Goal: Task Accomplishment & Management: Use online tool/utility

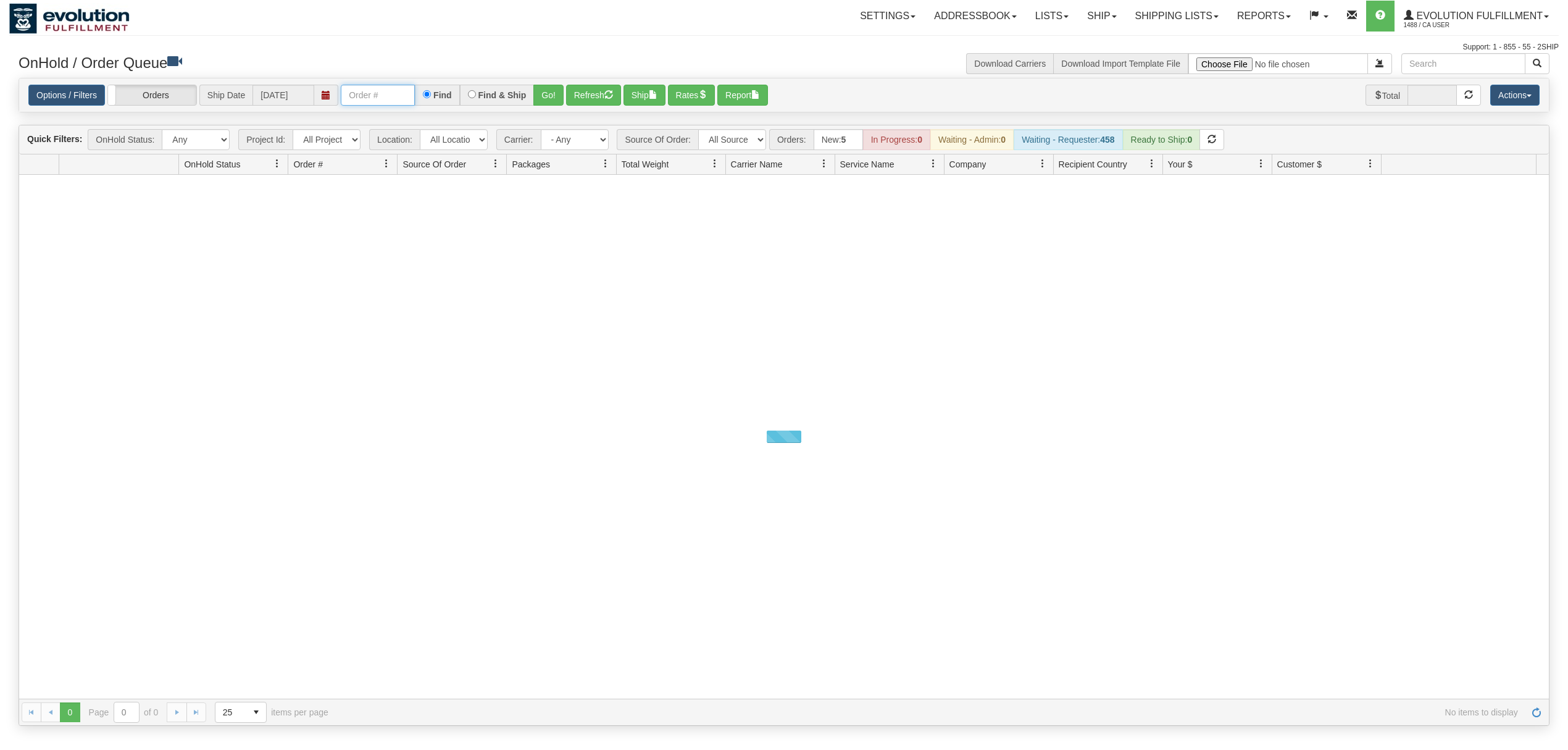
click at [374, 95] on input "text" at bounding box center [378, 95] width 74 height 21
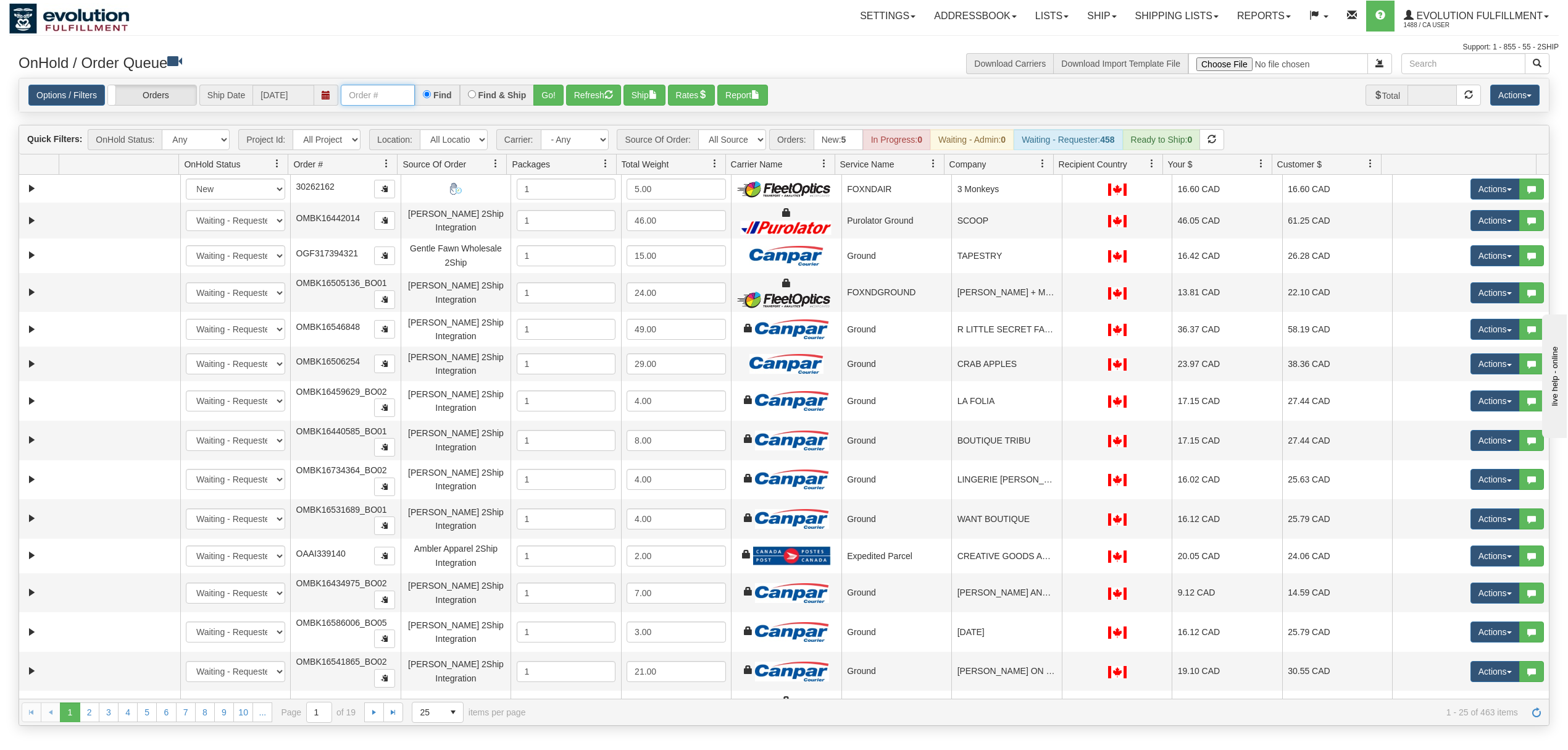
click at [376, 97] on input "text" at bounding box center [378, 95] width 74 height 21
click at [399, 104] on input "OAAI338948 BO01" at bounding box center [378, 95] width 74 height 21
click at [401, 103] on input "OAAI338948 BO01" at bounding box center [378, 95] width 74 height 21
click at [404, 100] on input "OAAI338948 BO01" at bounding box center [378, 95] width 74 height 21
click at [548, 100] on button "Go!" at bounding box center [549, 95] width 30 height 21
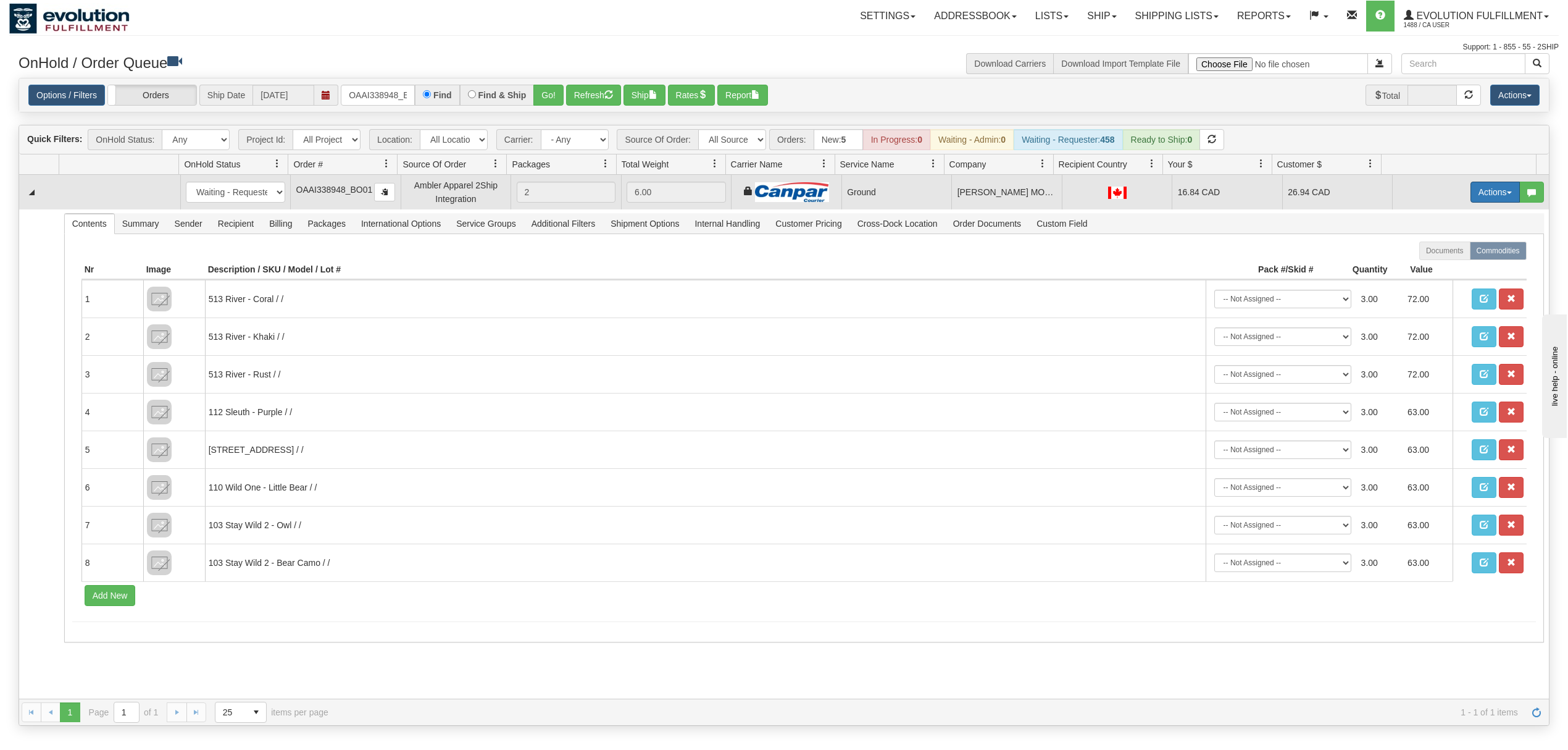
click at [1471, 197] on button "Actions" at bounding box center [1495, 192] width 49 height 21
click at [1433, 264] on span "Ship" at bounding box center [1446, 264] width 26 height 10
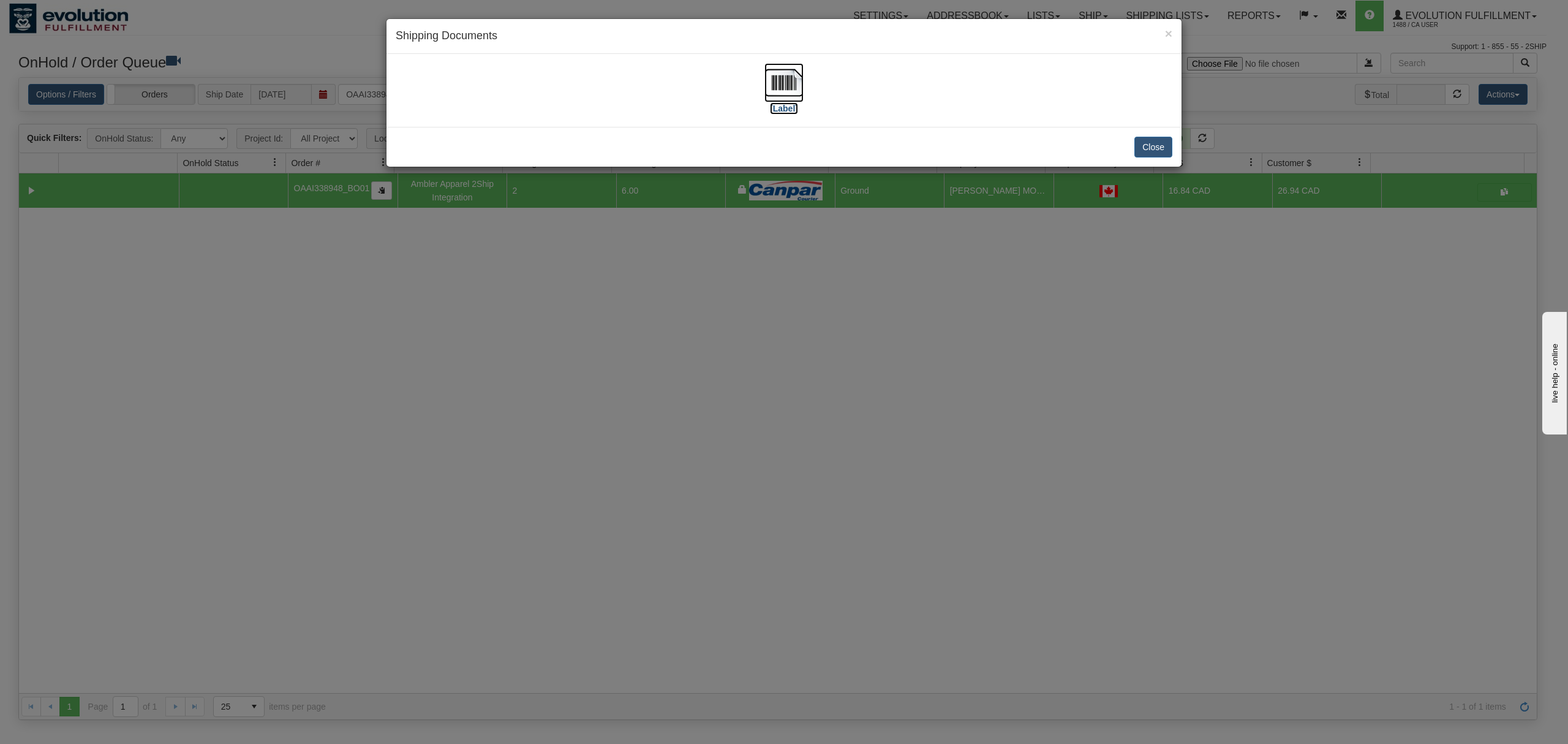
click at [780, 82] on img at bounding box center [784, 83] width 39 height 39
click at [1153, 140] on button "Close" at bounding box center [1153, 147] width 38 height 21
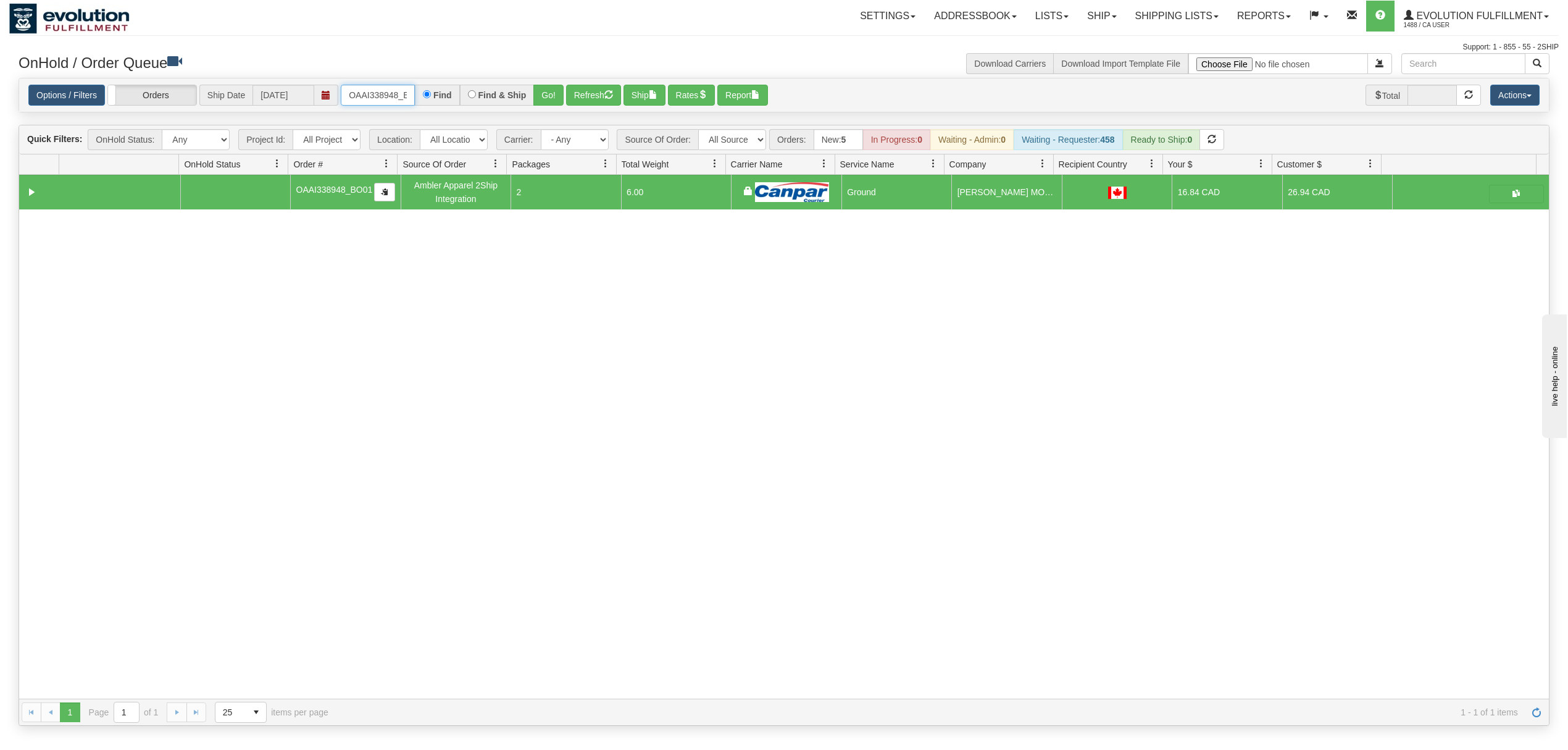
scroll to position [0, 19]
drag, startPoint x: 347, startPoint y: 96, endPoint x: 507, endPoint y: 90, distance: 160.1
click at [480, 88] on div "OAAI338948_BO01 Find Find & Ship Go!" at bounding box center [452, 95] width 223 height 21
click at [403, 99] on input "OAAI338947 BO01" at bounding box center [378, 95] width 74 height 21
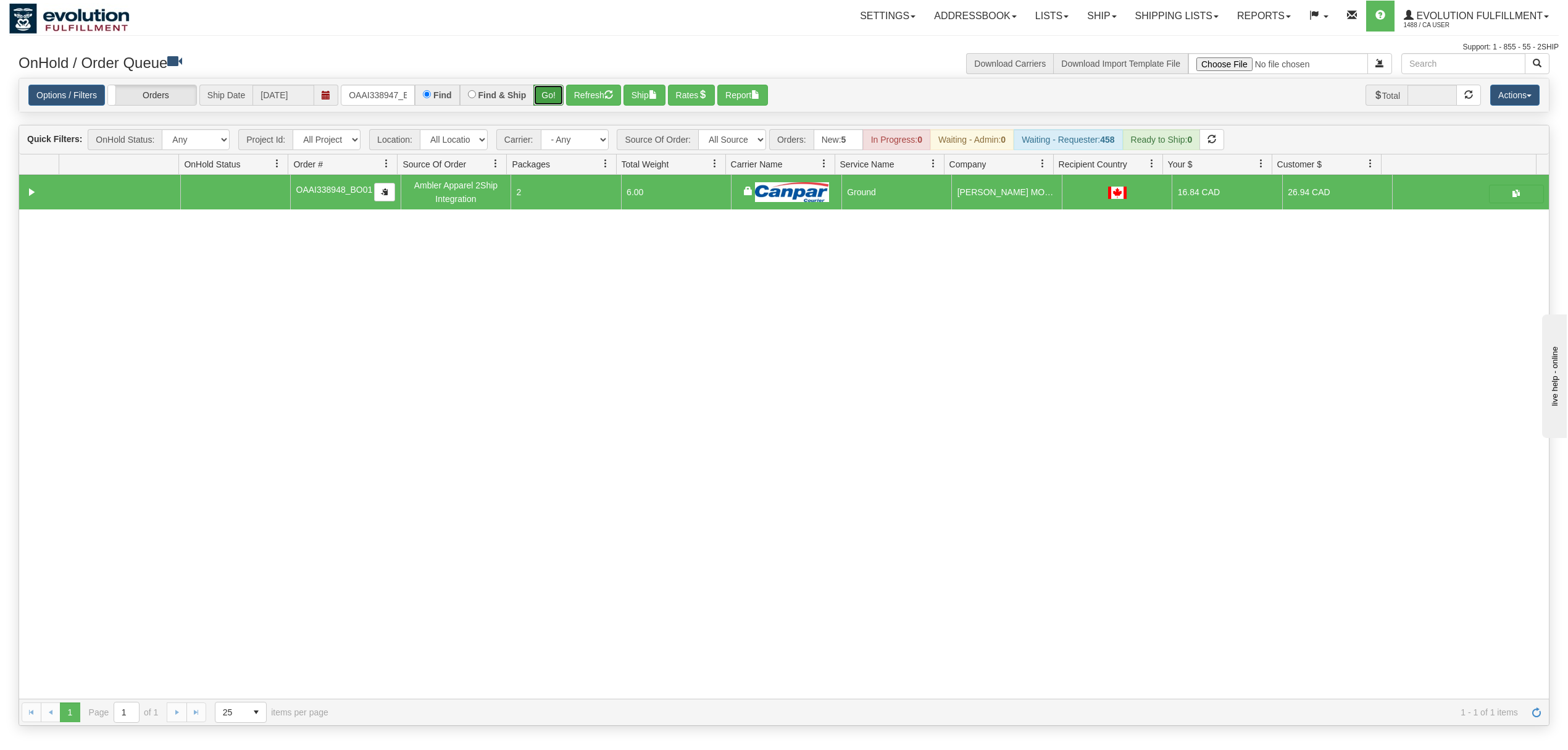
click at [551, 102] on button "Go!" at bounding box center [549, 95] width 30 height 21
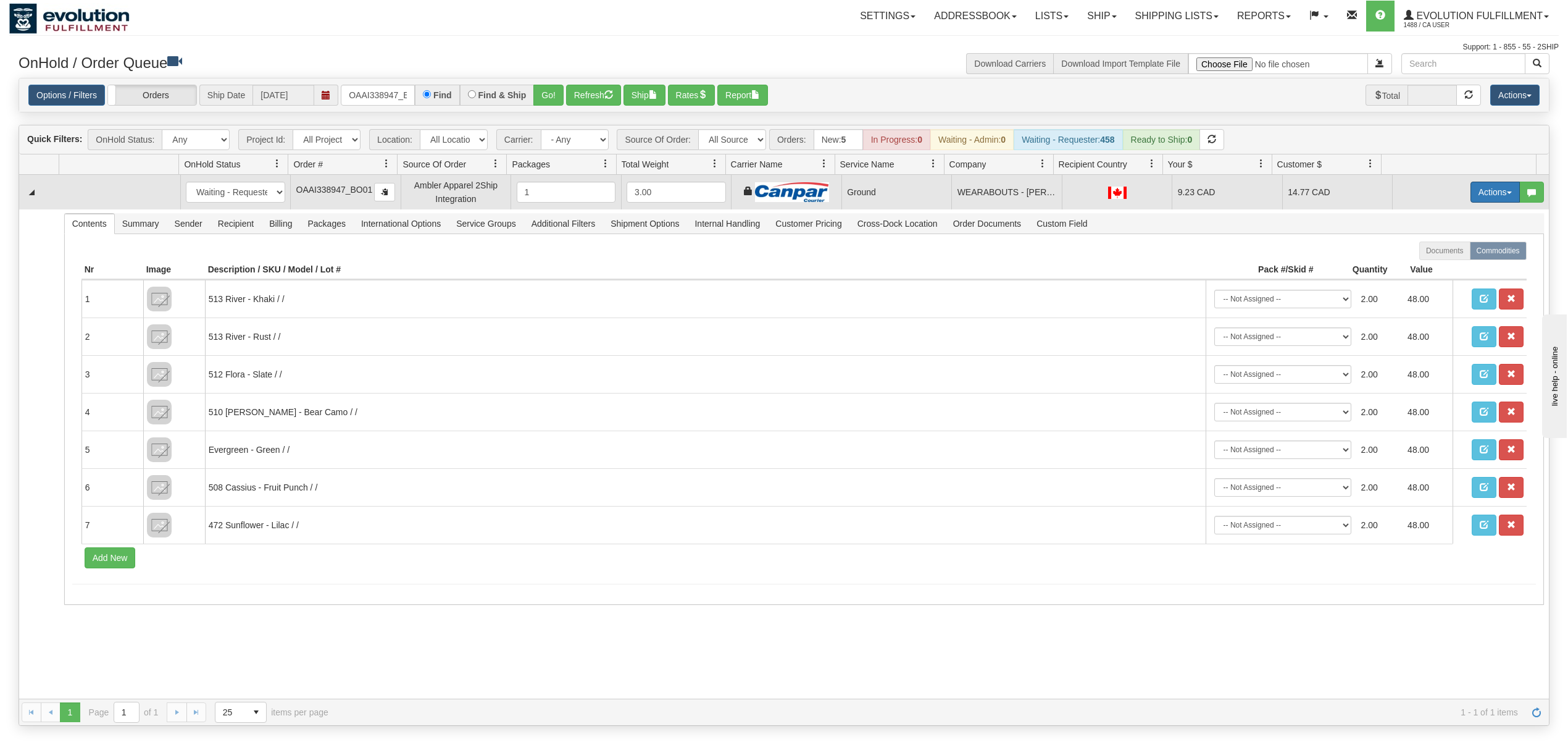
click at [1485, 201] on button "Actions" at bounding box center [1495, 192] width 49 height 21
click at [1433, 268] on span "Ship" at bounding box center [1446, 264] width 26 height 10
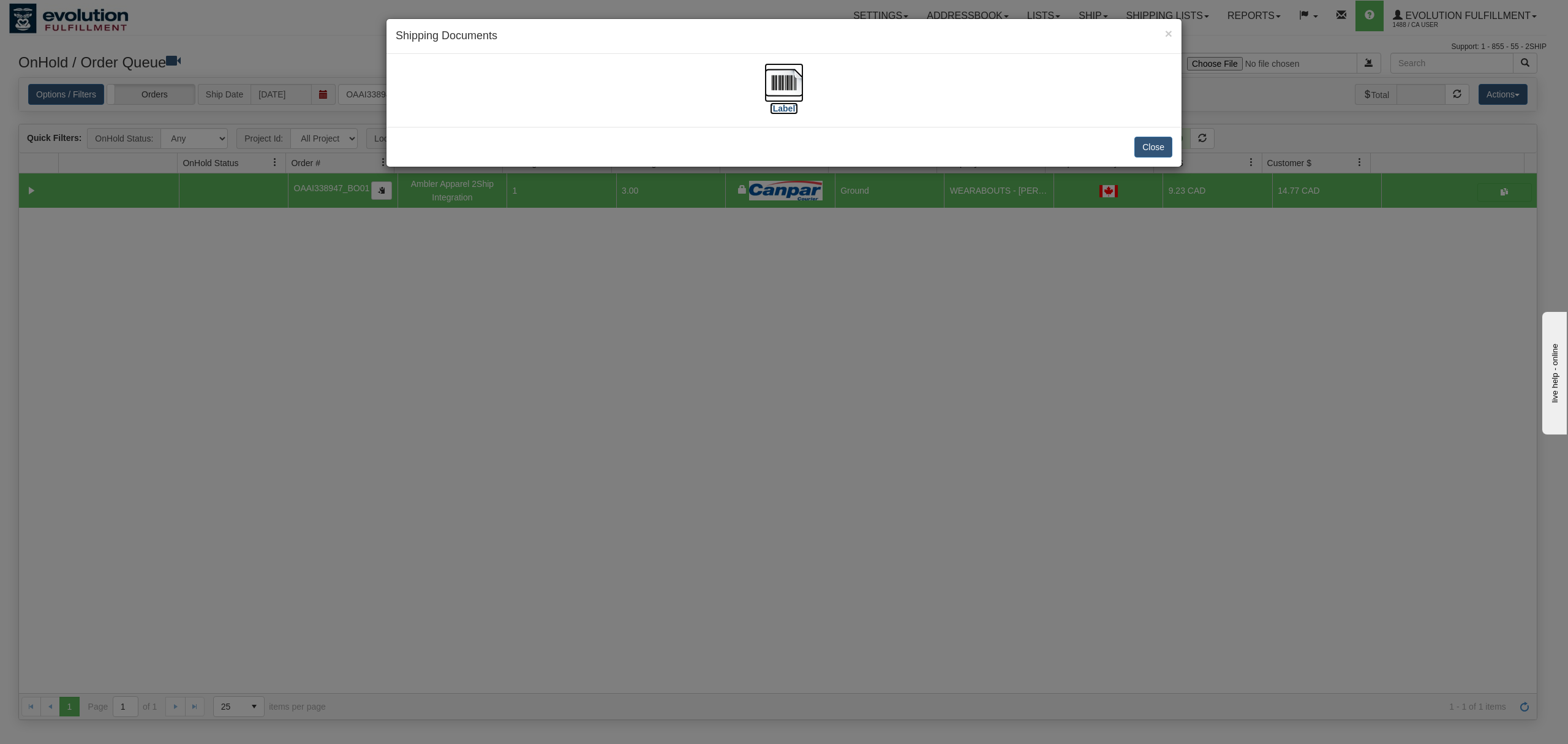
click at [773, 79] on img at bounding box center [784, 83] width 39 height 39
click at [1165, 145] on button "Close" at bounding box center [1153, 147] width 38 height 21
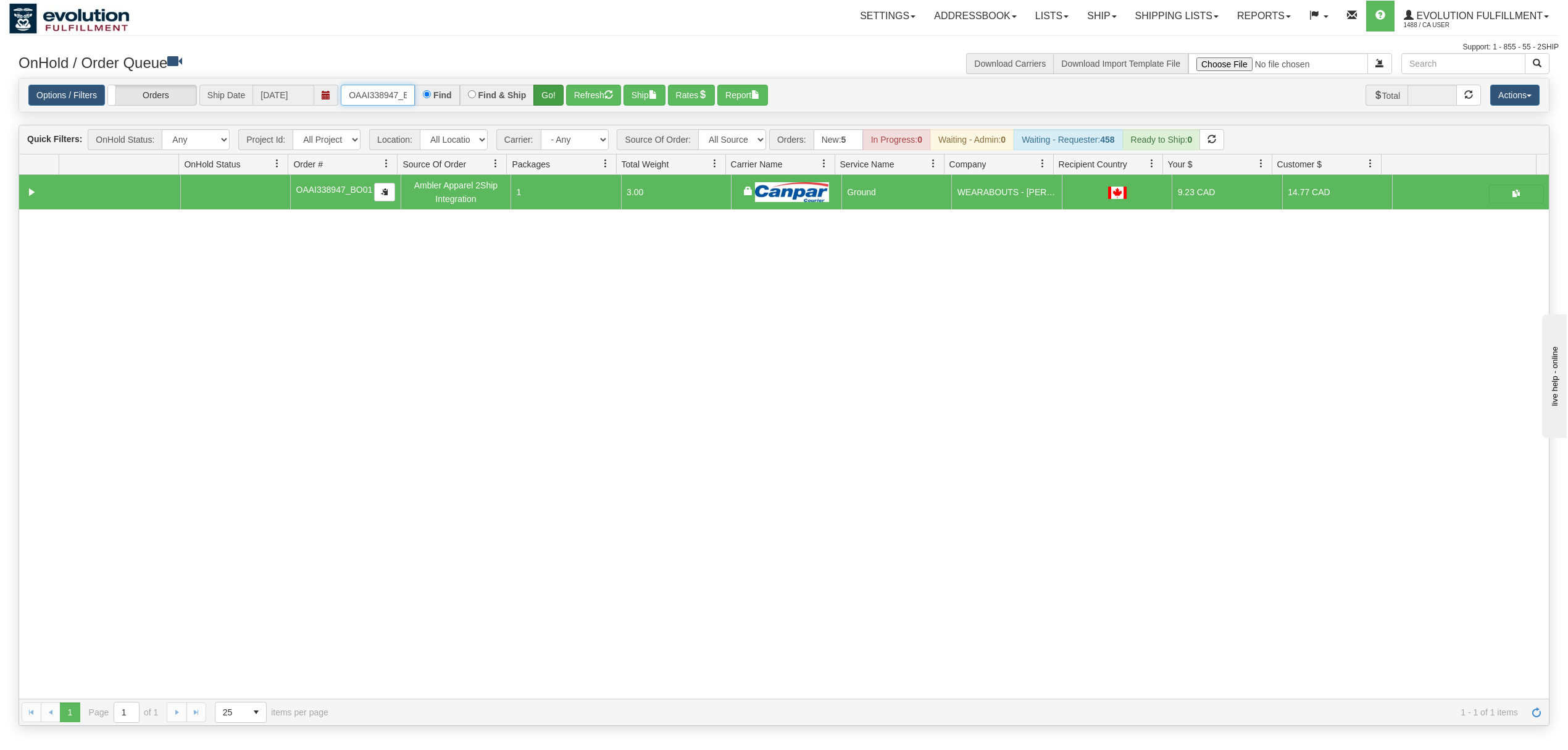
scroll to position [0, 19]
drag, startPoint x: 349, startPoint y: 95, endPoint x: 556, endPoint y: 100, distance: 207.1
click at [549, 99] on div "OAAI338947_BO01 Find Find & Ship Go!" at bounding box center [452, 95] width 223 height 21
click at [403, 102] on input "OAAI338945 BO01" at bounding box center [378, 95] width 74 height 21
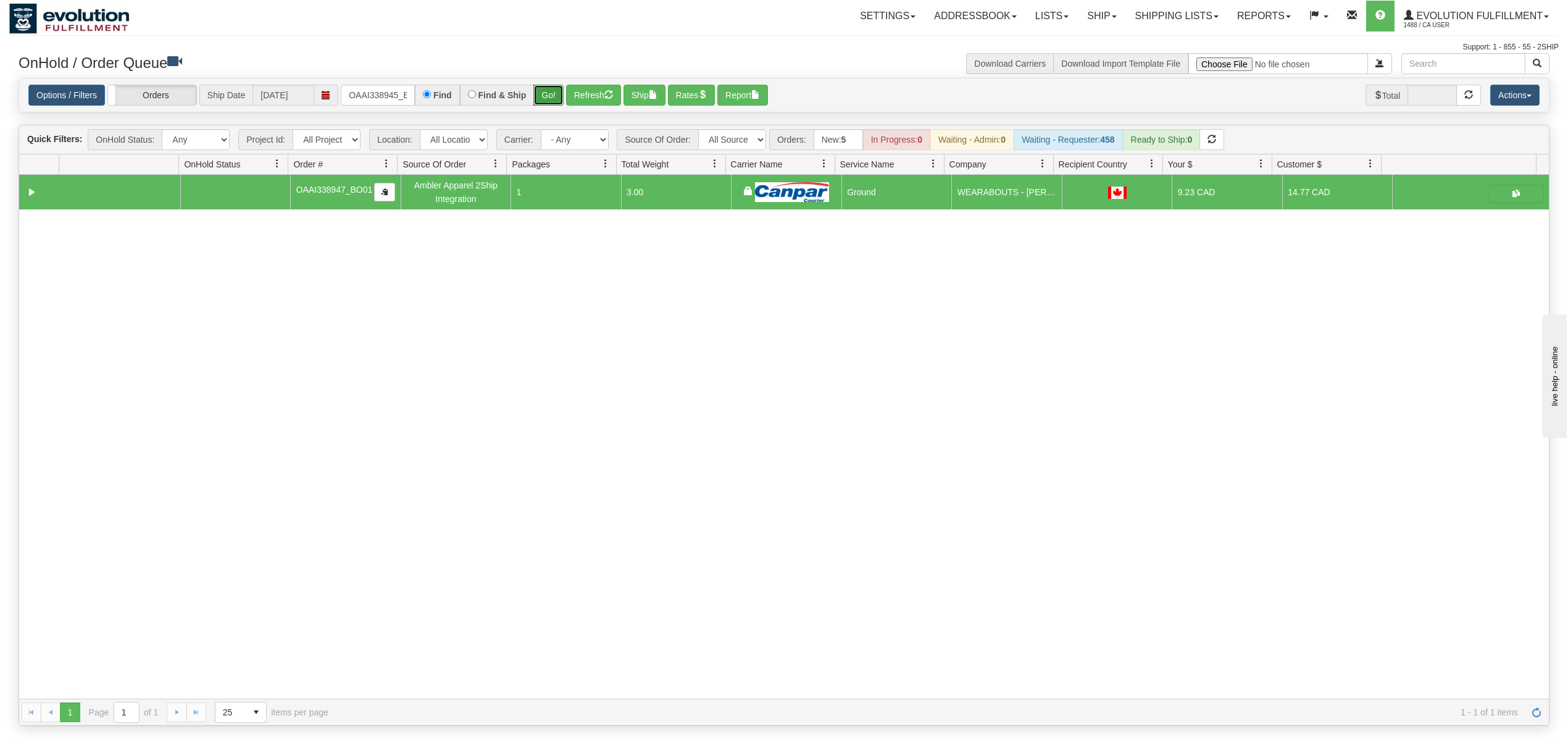
click at [556, 91] on button "Go!" at bounding box center [549, 95] width 30 height 21
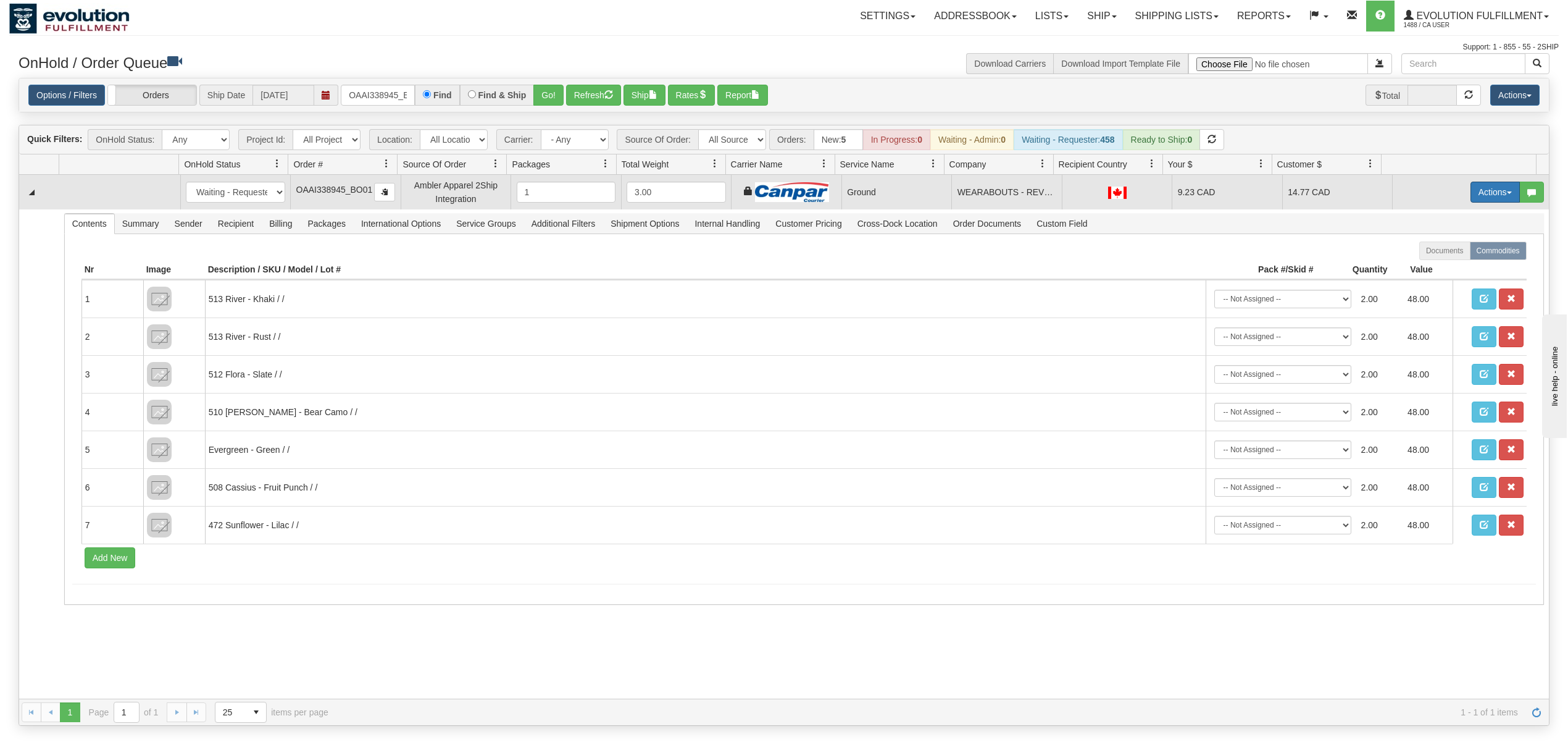
click at [1494, 200] on button "Actions" at bounding box center [1495, 192] width 49 height 21
click at [1442, 262] on span "Ship" at bounding box center [1446, 264] width 26 height 10
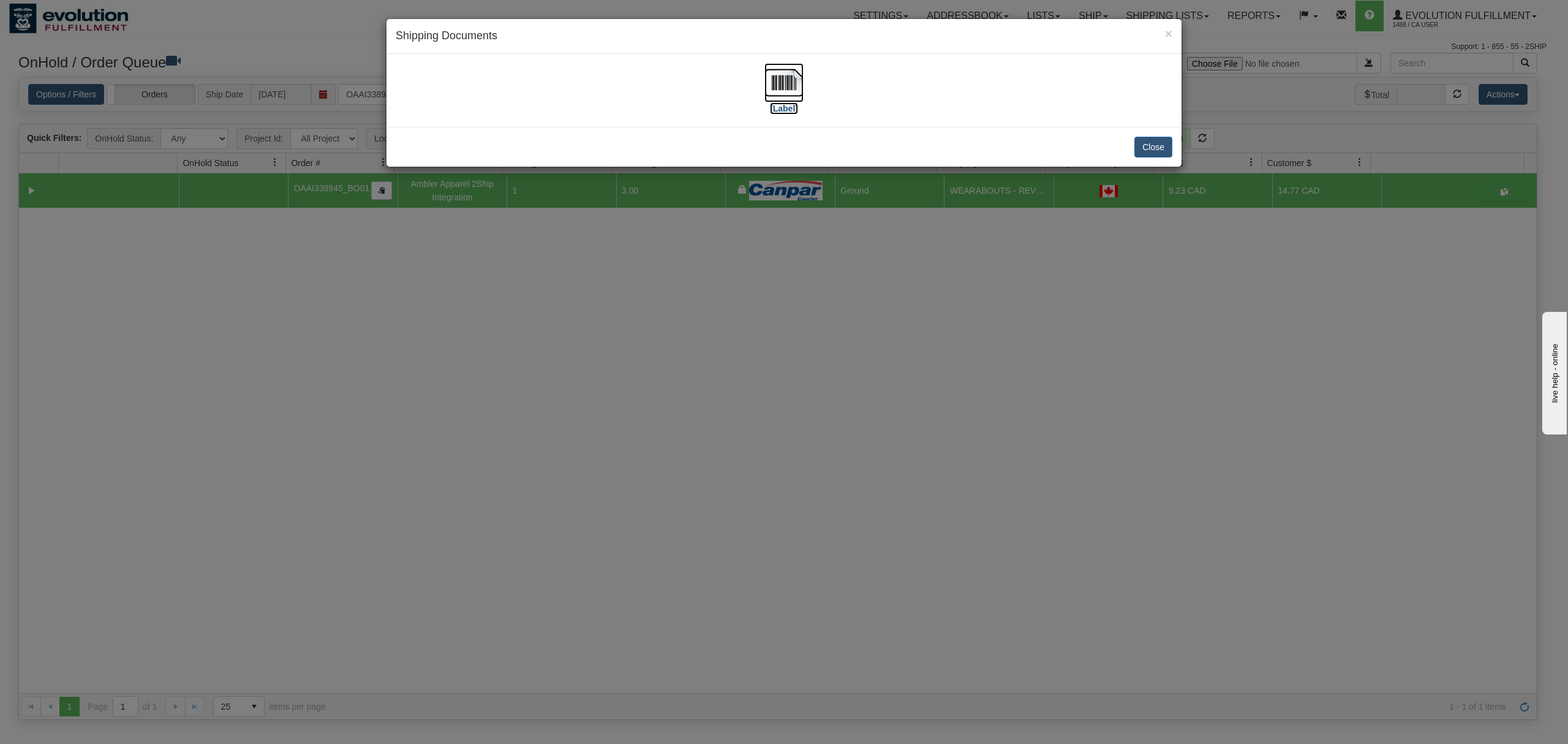
click at [778, 84] on img at bounding box center [784, 83] width 39 height 39
click at [1165, 152] on button "Close" at bounding box center [1153, 147] width 38 height 21
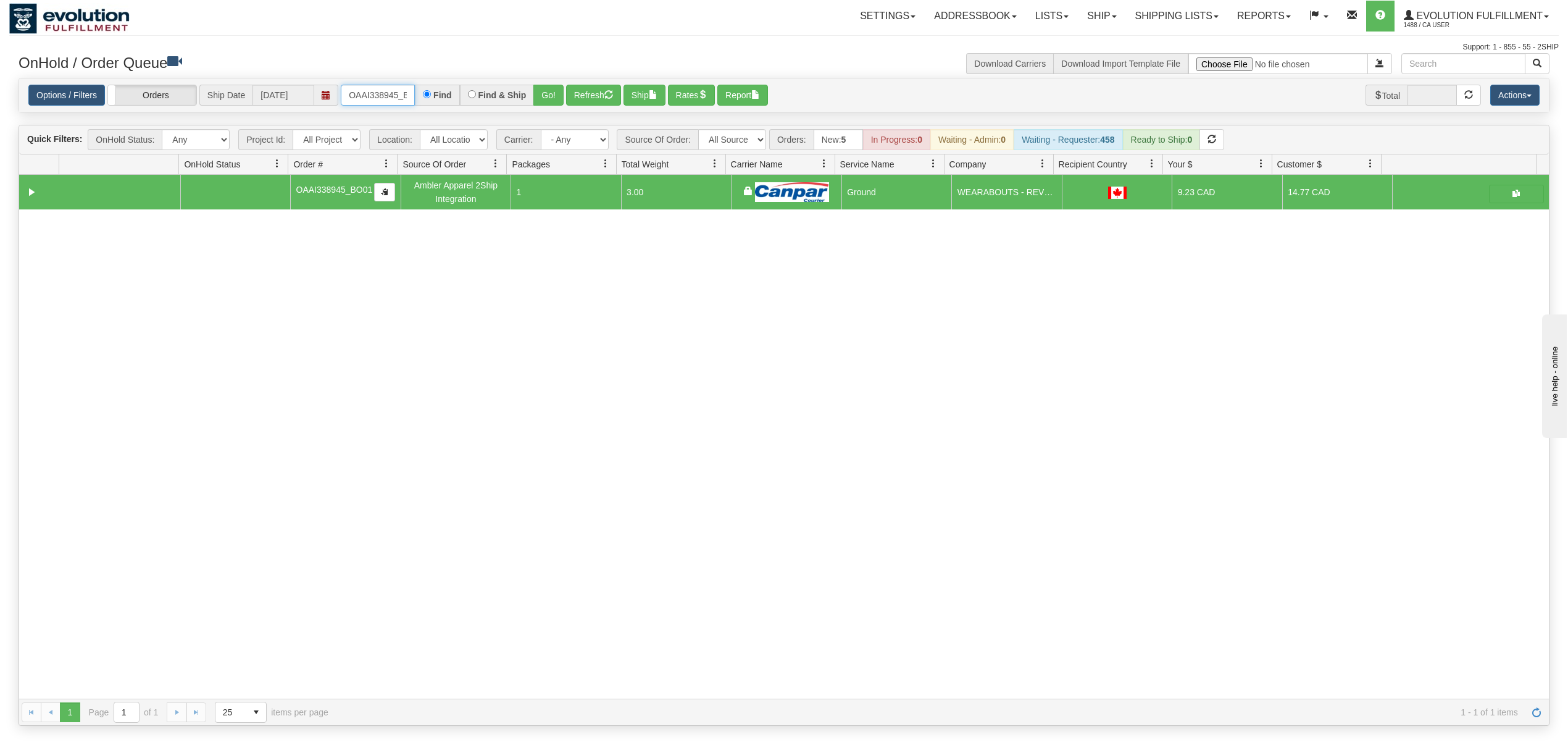
scroll to position [0, 19]
drag, startPoint x: 349, startPoint y: 103, endPoint x: 527, endPoint y: 118, distance: 178.6
click at [522, 118] on div "Is equal to Is not equal to Contains Does not contains CAD USD EUR ZAR [PERSON_…" at bounding box center [784, 402] width 1550 height 648
click at [401, 100] on input "OAAI339053 BO01" at bounding box center [378, 95] width 74 height 21
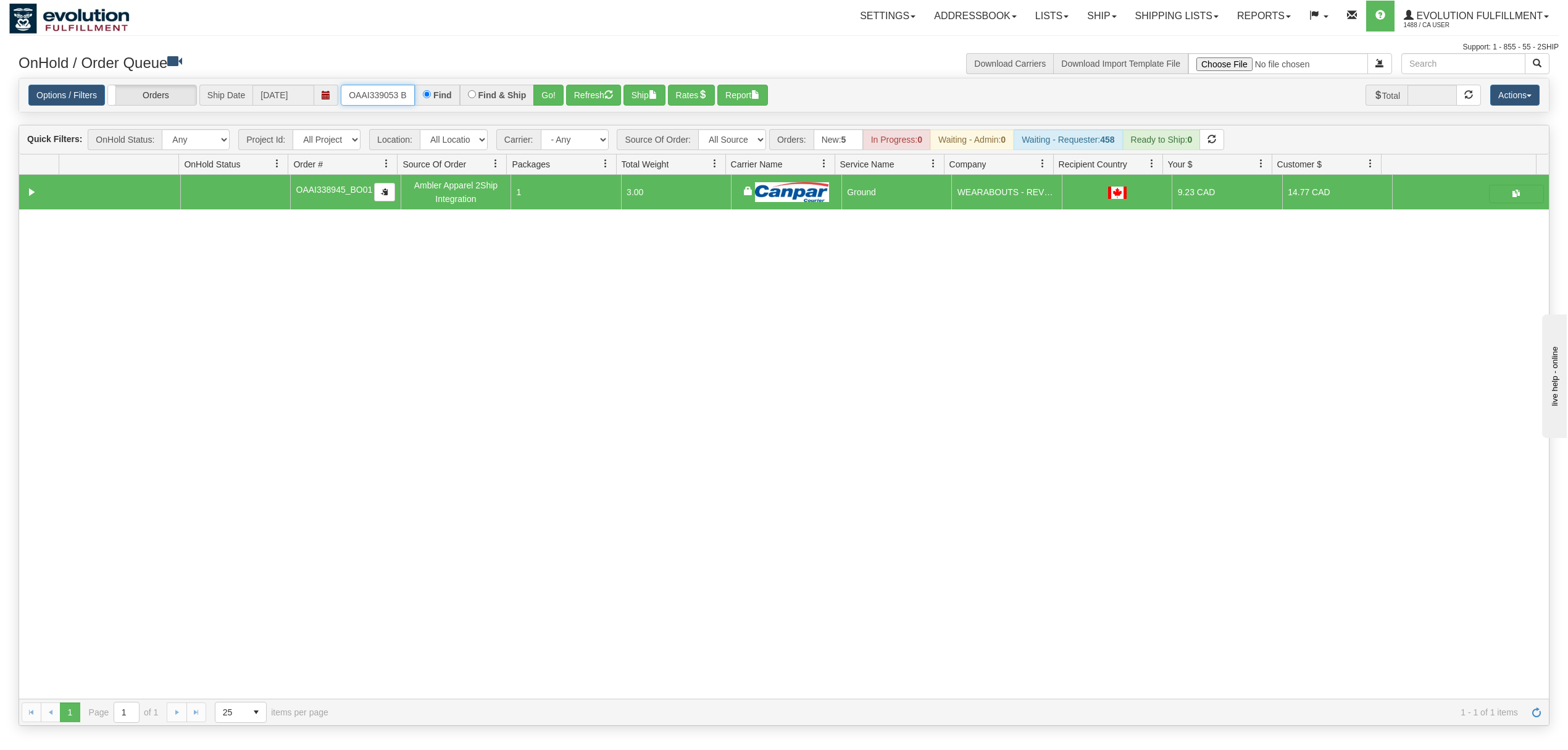
click at [407, 104] on input "OAAI339053 BO01" at bounding box center [378, 95] width 74 height 21
click at [405, 97] on input "OAAI339053 BO01" at bounding box center [378, 95] width 74 height 21
click at [403, 95] on input "OAAI339053 BO01" at bounding box center [378, 95] width 74 height 21
click at [552, 93] on button "Go!" at bounding box center [549, 95] width 30 height 21
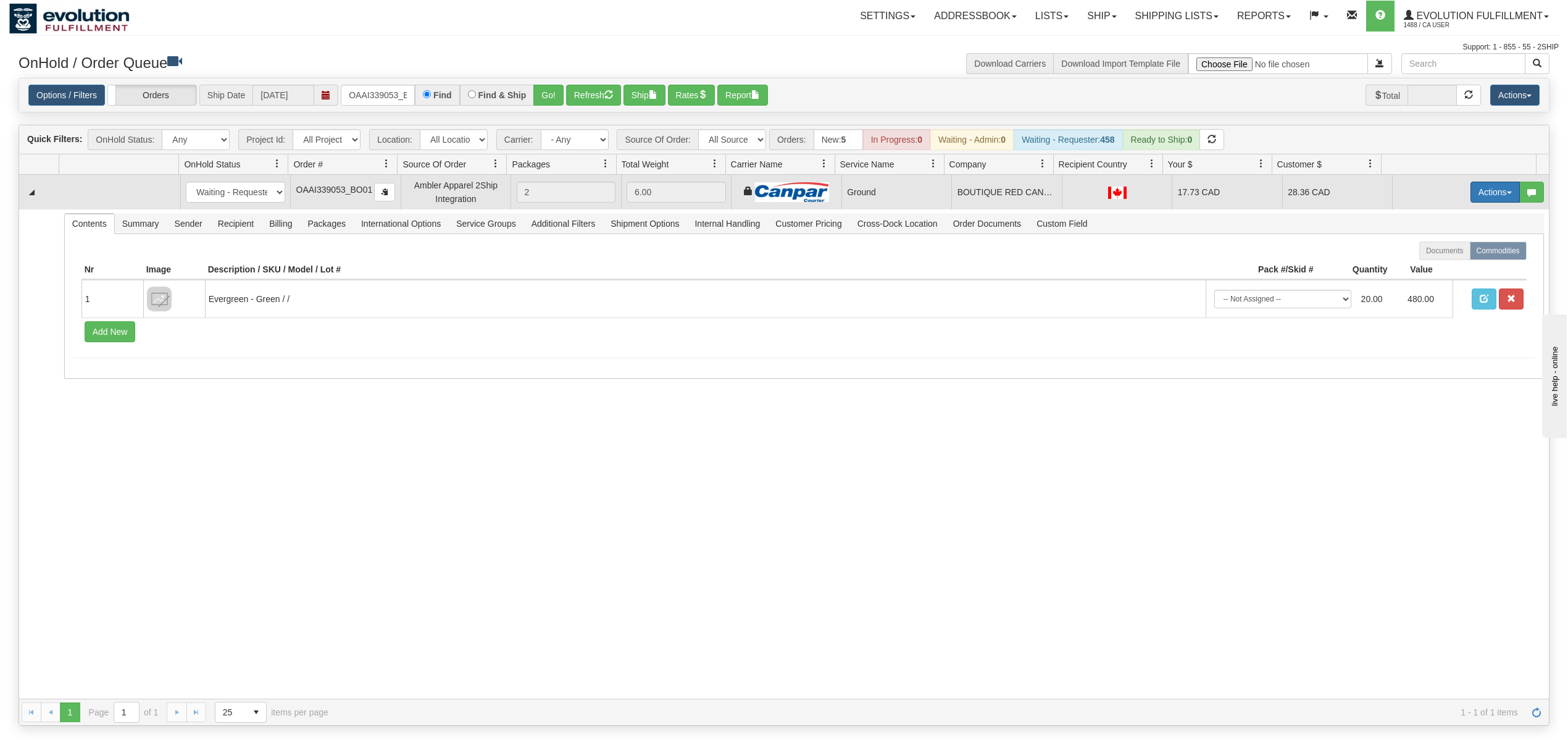
click at [1480, 189] on button "Actions" at bounding box center [1495, 192] width 49 height 21
click at [1433, 265] on span "Ship" at bounding box center [1446, 264] width 26 height 10
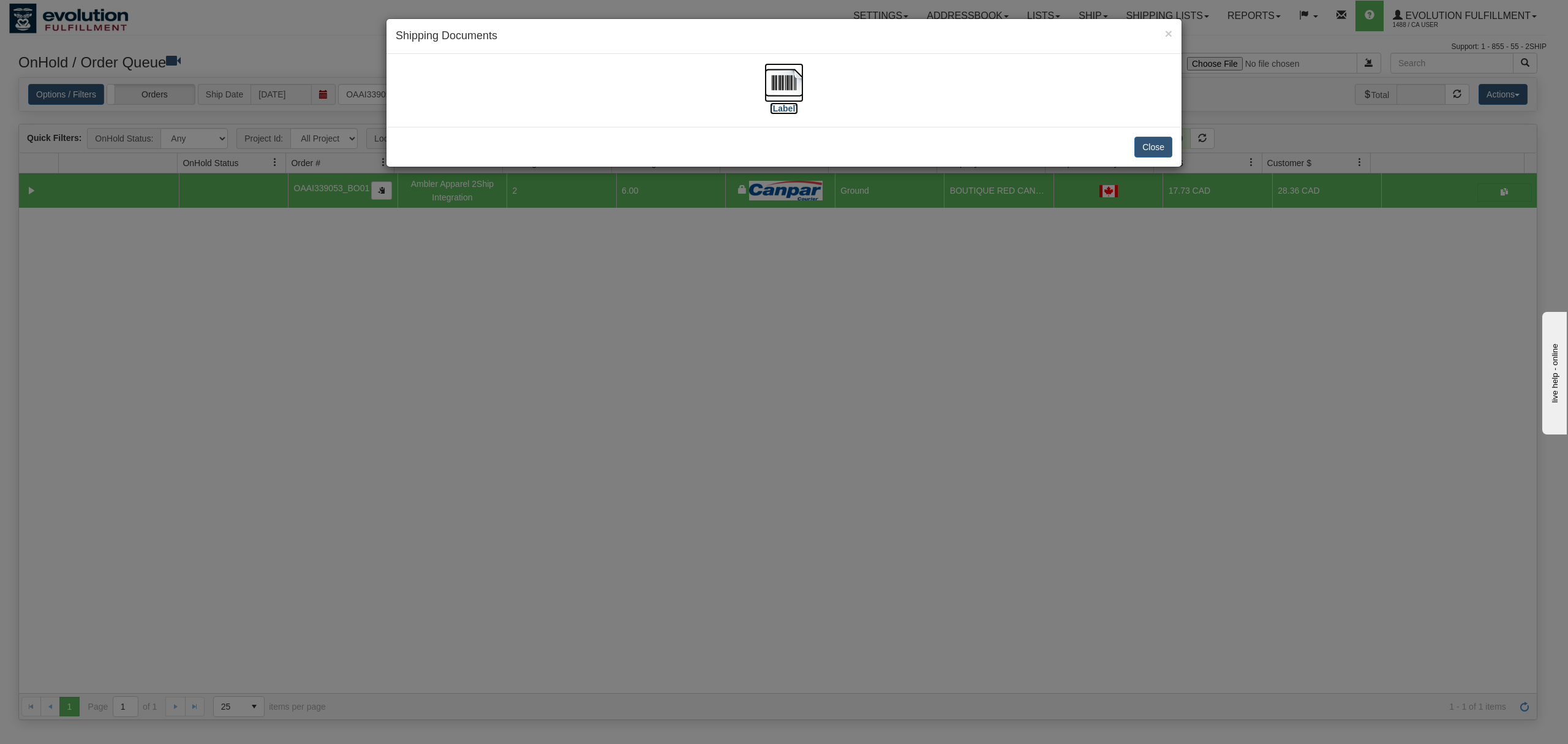
click at [780, 82] on img at bounding box center [784, 83] width 39 height 39
click at [1159, 155] on button "Close" at bounding box center [1153, 147] width 38 height 21
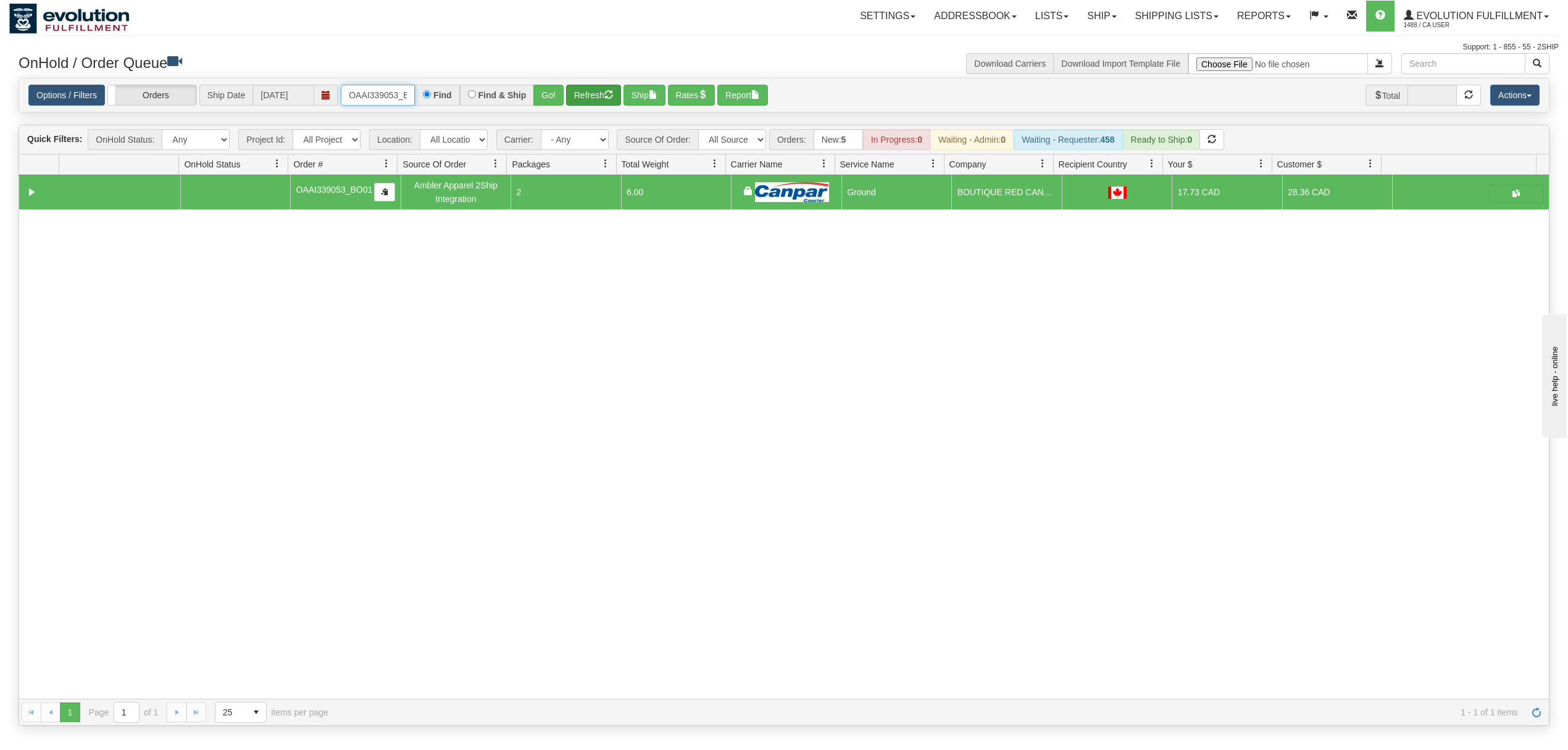
scroll to position [0, 19]
drag, startPoint x: 350, startPoint y: 99, endPoint x: 650, endPoint y: 93, distance: 300.1
click at [600, 100] on div "Options / Filters Group Shipments Orders Ship Date [DATE] OAAI339053_BO01 Find …" at bounding box center [784, 95] width 1512 height 21
type input "271611"
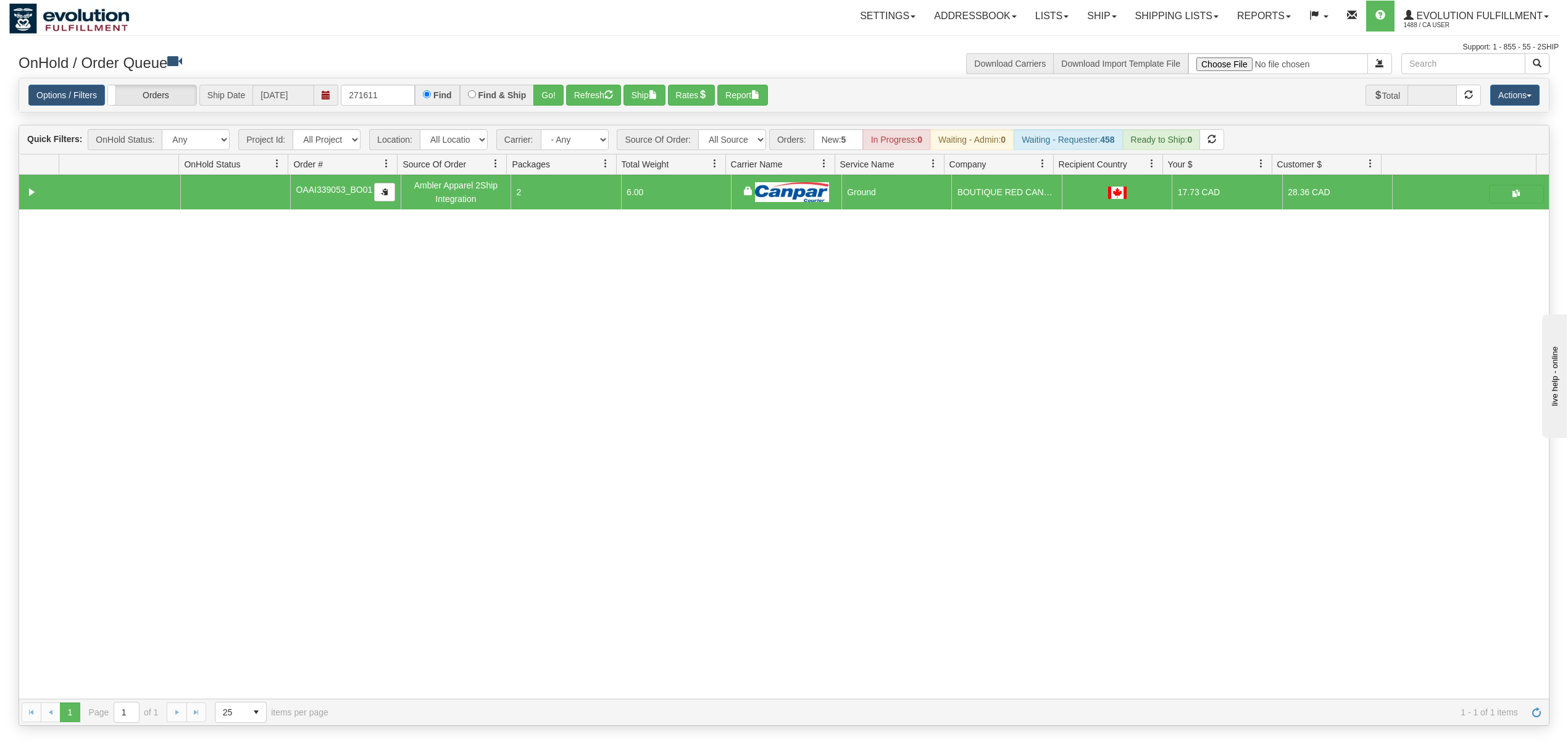
click at [530, 104] on div "Find & Ship" at bounding box center [497, 95] width 75 height 21
click at [548, 97] on button "Go!" at bounding box center [549, 95] width 30 height 21
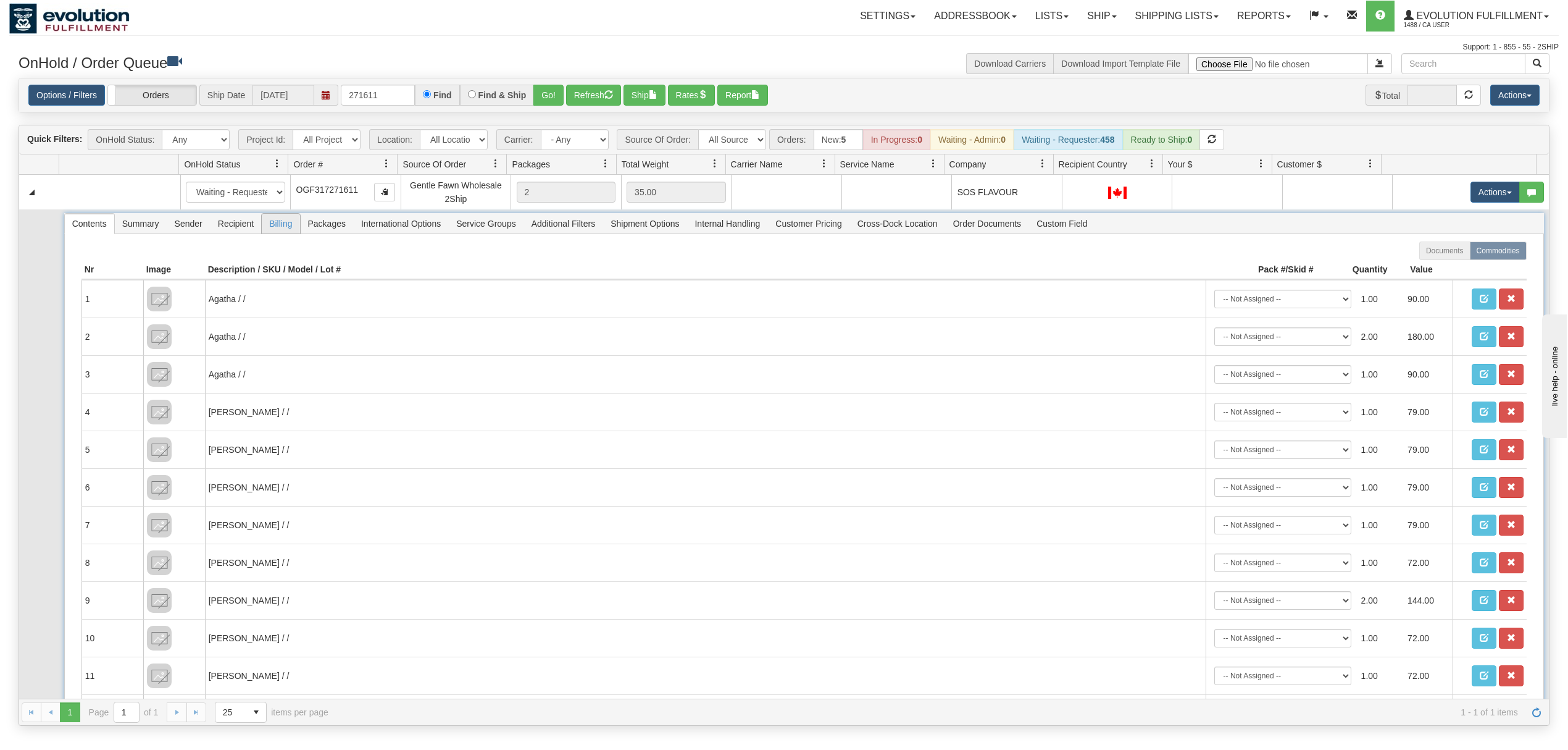
click at [284, 230] on span "Billing" at bounding box center [281, 224] width 38 height 20
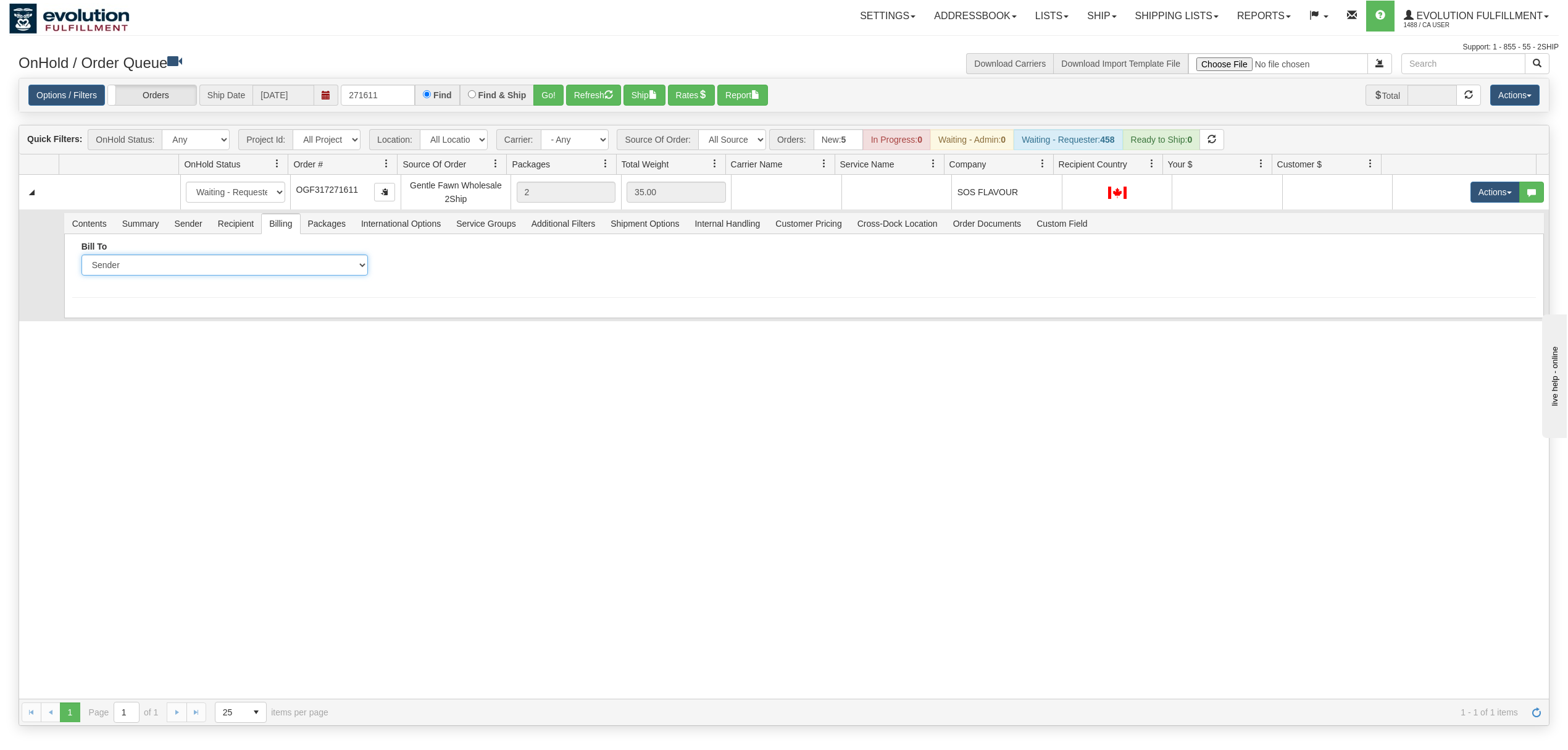
click at [211, 270] on select "Sender Recipient Third Party Collect" at bounding box center [224, 265] width 286 height 21
select select "2"
click at [81, 257] on select "Sender Recipient Third Party Collect" at bounding box center [224, 265] width 286 height 21
click at [404, 266] on input "Account" at bounding box center [529, 265] width 286 height 21
type input "8675157"
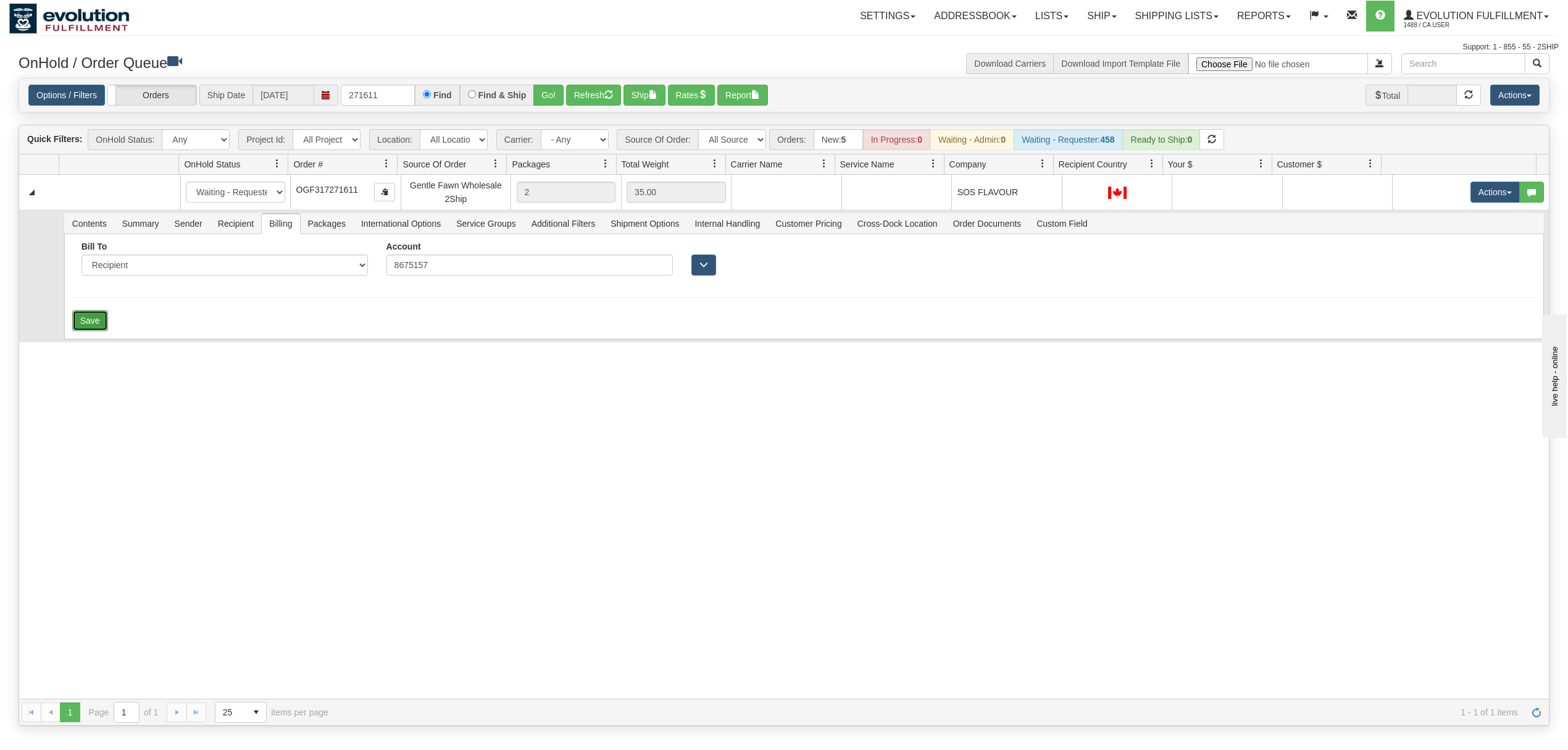
click at [93, 324] on button "Save" at bounding box center [90, 321] width 36 height 21
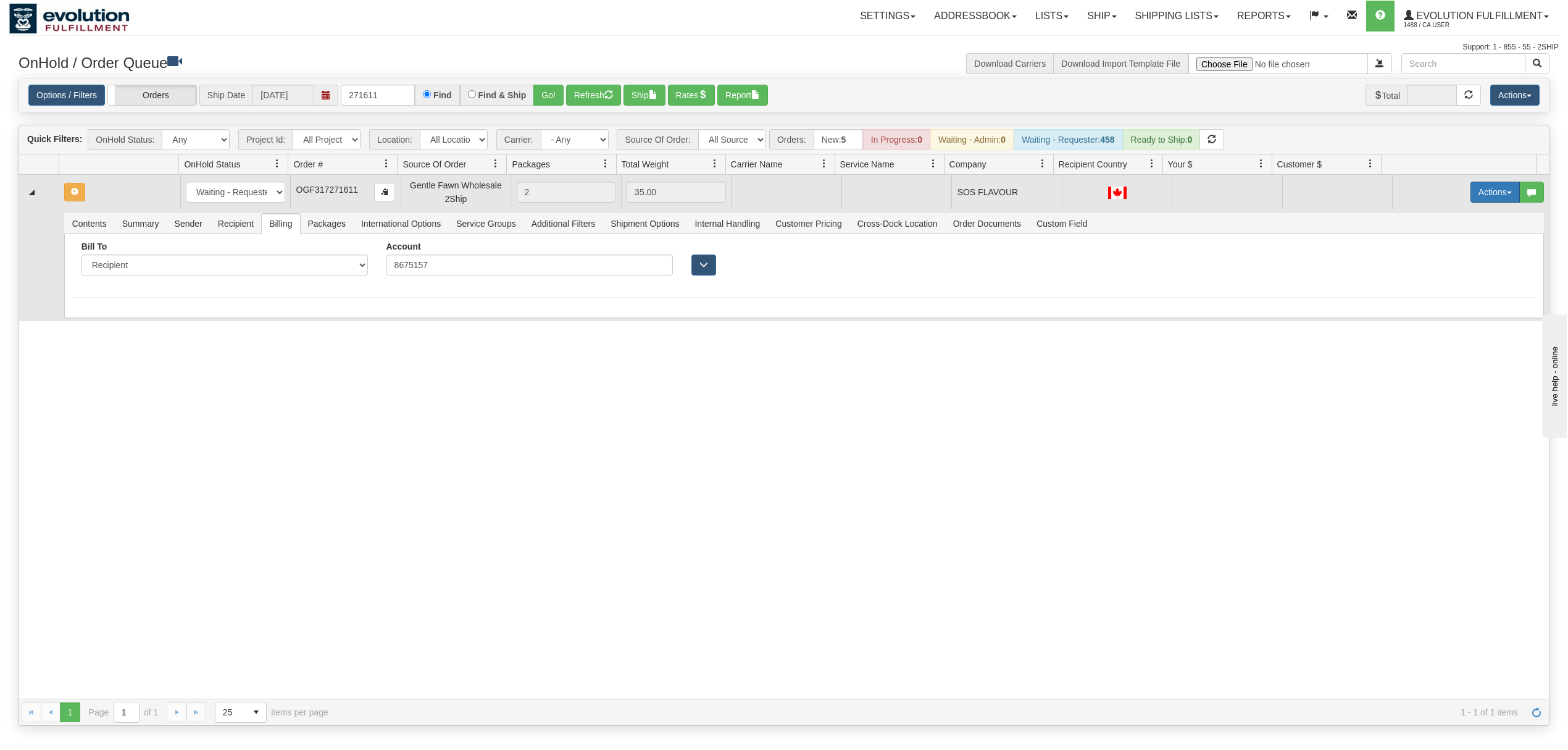
click at [1471, 197] on button "Actions" at bounding box center [1495, 192] width 49 height 21
click at [1440, 245] on span "Rate All Services" at bounding box center [1470, 247] width 74 height 10
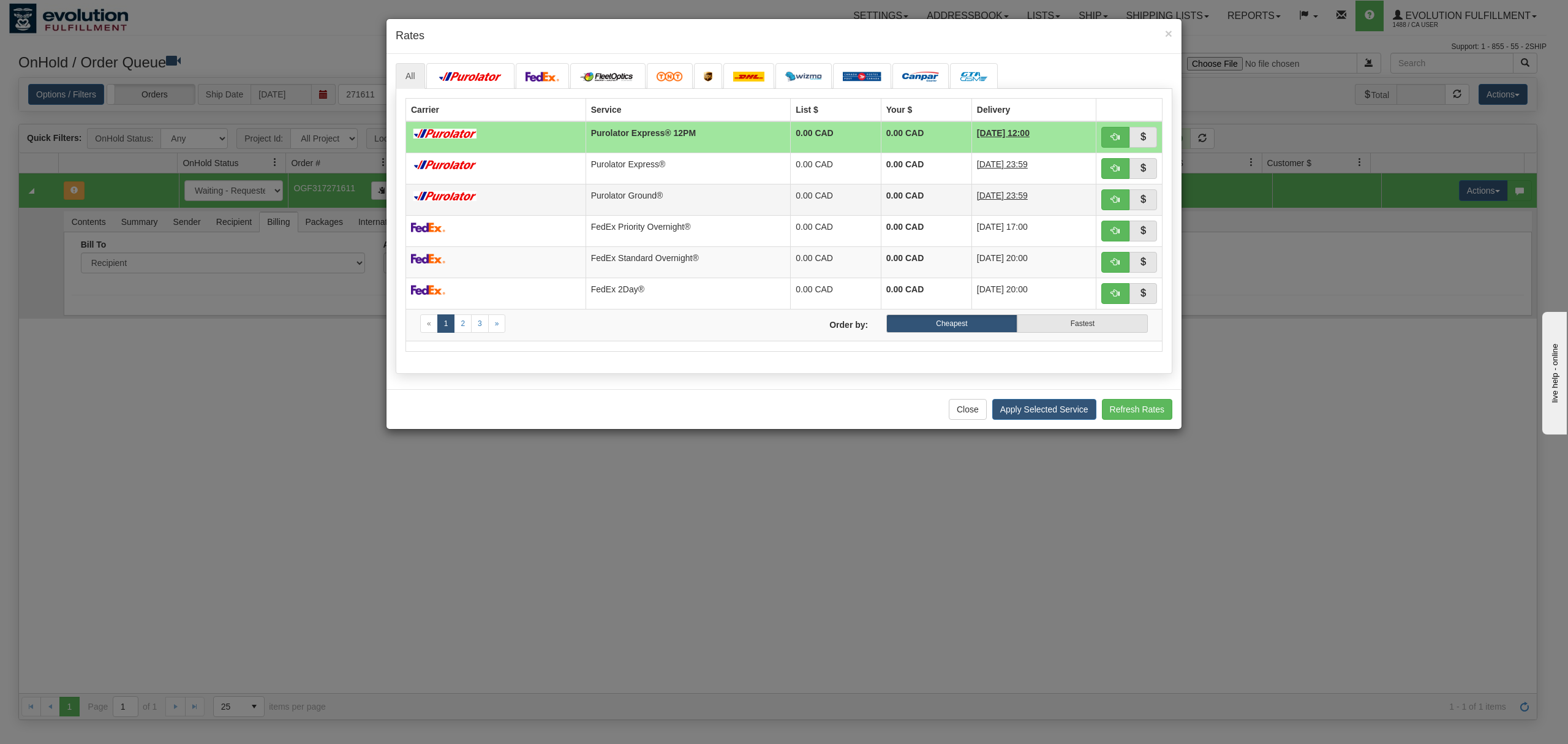
drag, startPoint x: 822, startPoint y: 207, endPoint x: 834, endPoint y: 211, distance: 12.6
click at [822, 207] on td "0.00 CAD" at bounding box center [836, 200] width 91 height 31
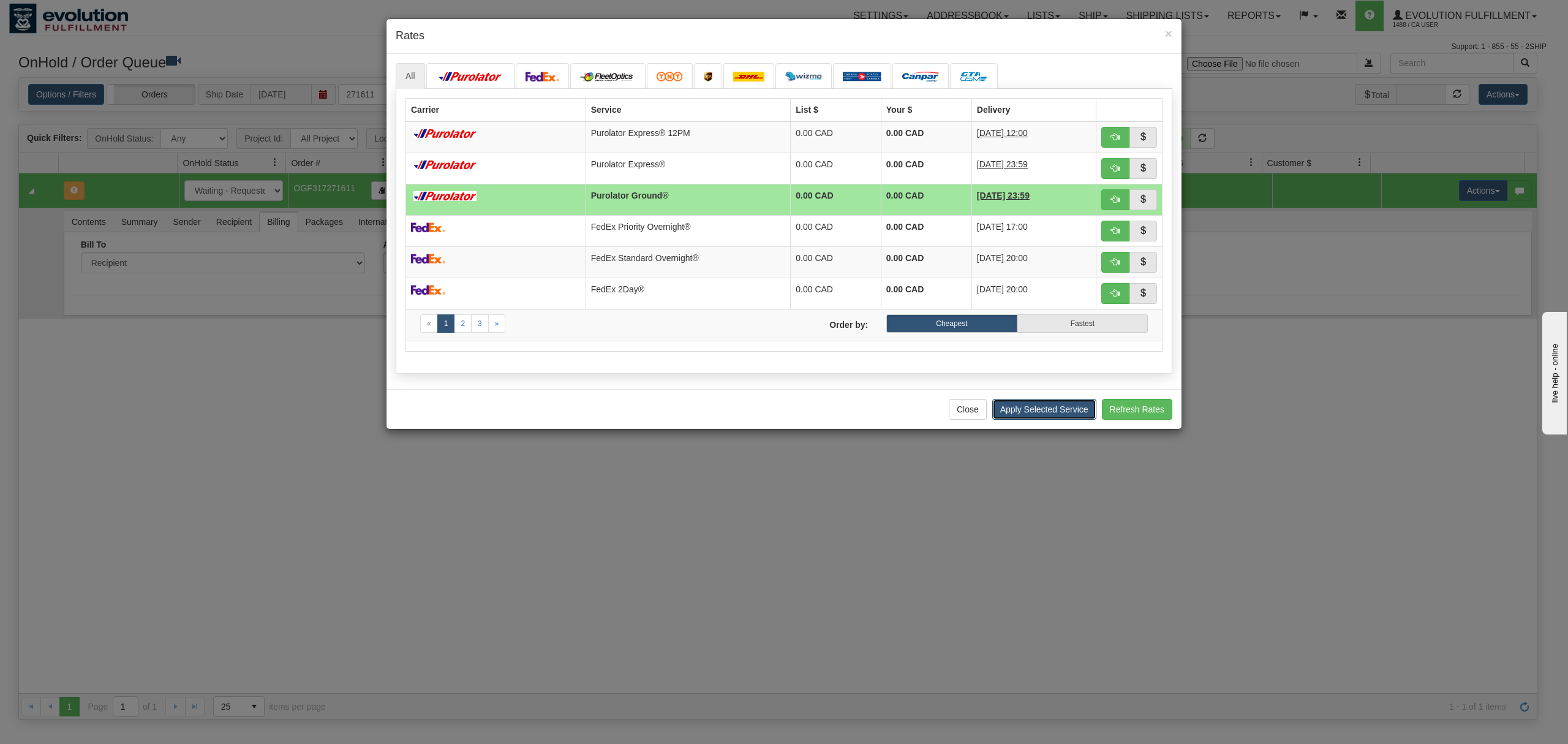
click at [1033, 412] on button "Apply Selected Service" at bounding box center [1045, 410] width 104 height 21
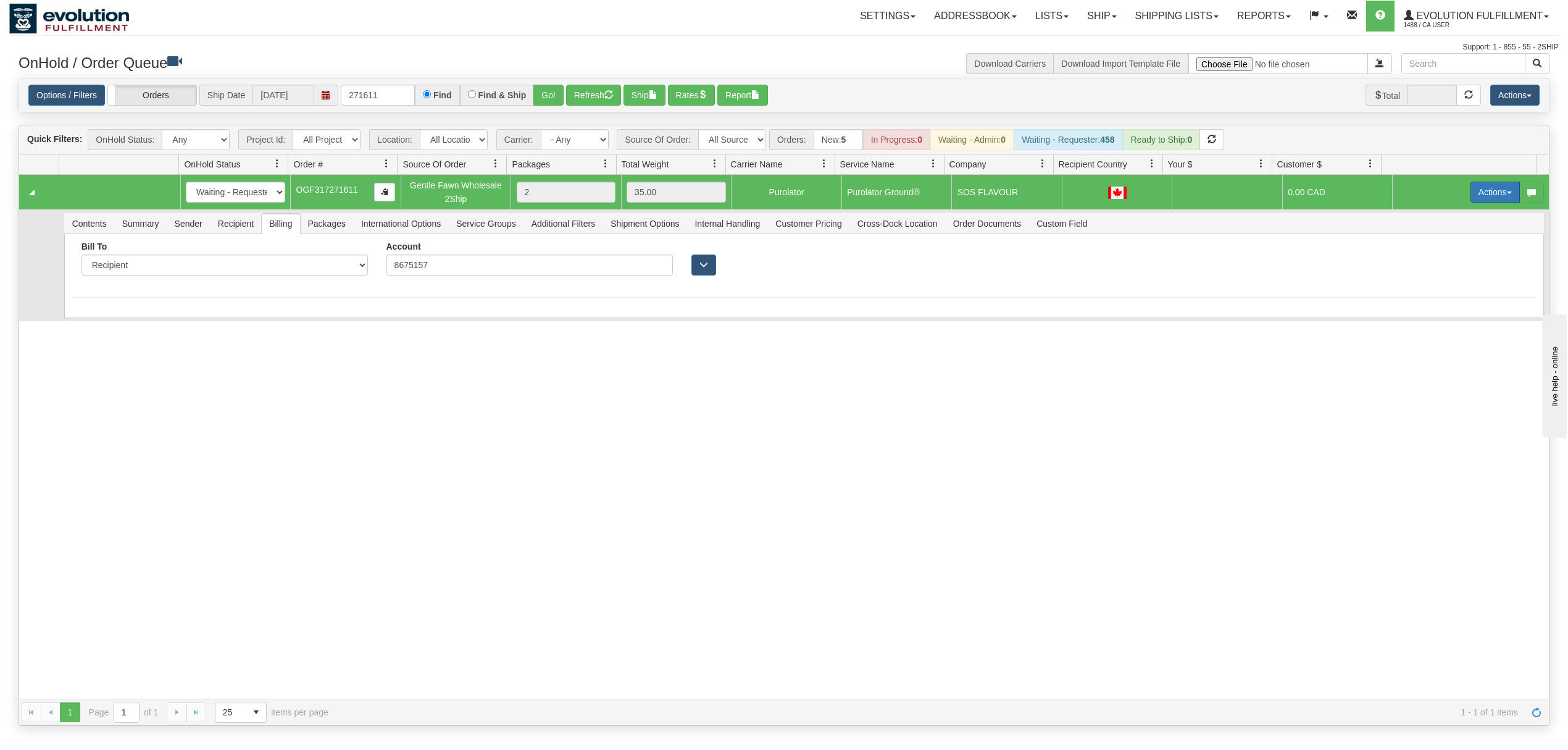
click at [1478, 193] on button "Actions" at bounding box center [1495, 192] width 49 height 21
click at [1436, 264] on span "Ship" at bounding box center [1446, 264] width 26 height 10
click at [197, 226] on span "Sender" at bounding box center [189, 224] width 43 height 20
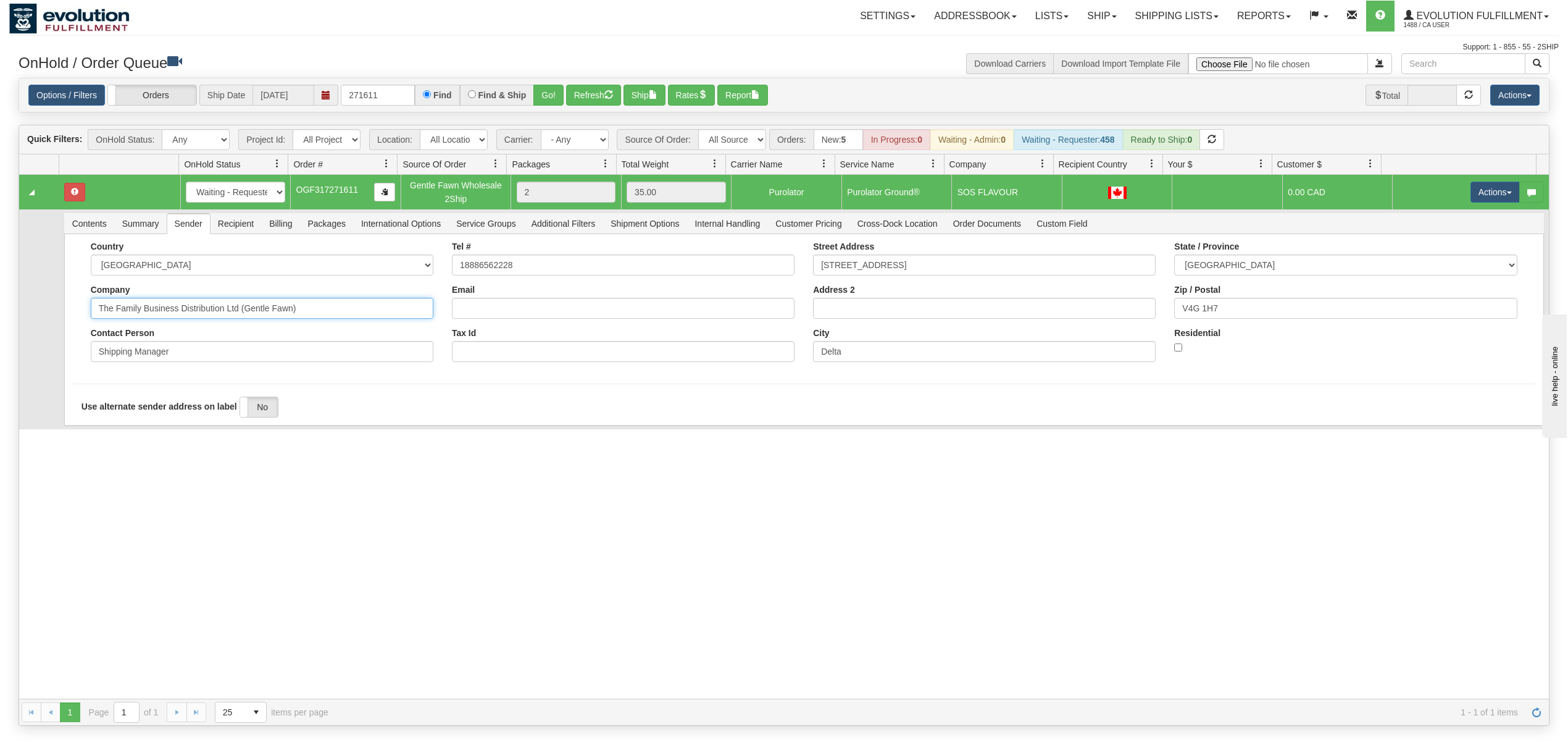
drag, startPoint x: 325, startPoint y: 313, endPoint x: 180, endPoint y: 337, distance: 147.0
click at [180, 337] on div "Country [GEOGRAPHIC_DATA] [GEOGRAPHIC_DATA] [GEOGRAPHIC_DATA] [GEOGRAPHIC_DATA]…" at bounding box center [262, 306] width 361 height 130
type input "The Family Business"
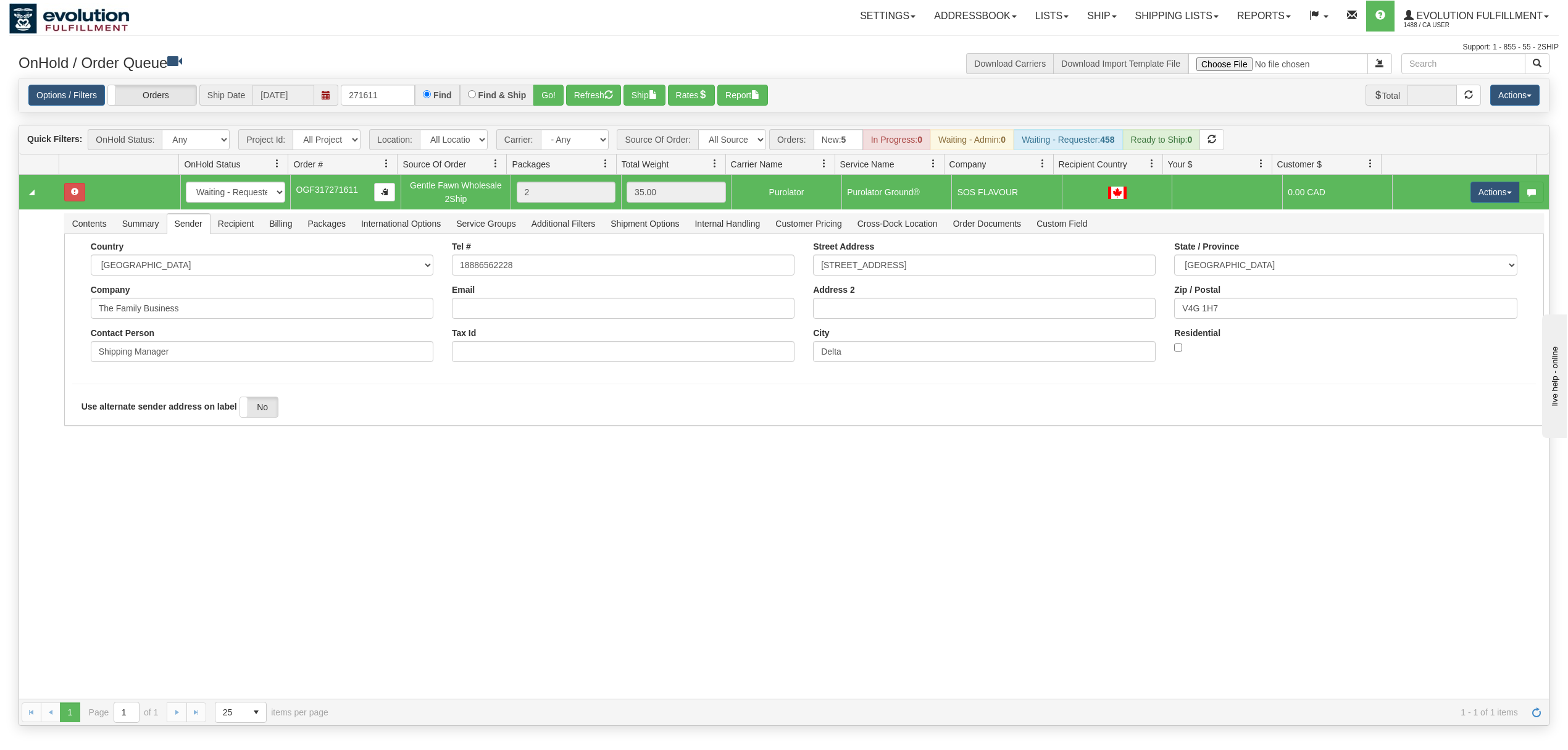
drag, startPoint x: 132, startPoint y: 501, endPoint x: 103, endPoint y: 479, distance: 36.4
click at [132, 503] on div "31414249 EVOLUTION V3 90558246 0 New In Progress Waiting - Admin Waiting - Requ…" at bounding box center [784, 437] width 1530 height 524
click at [85, 435] on button "Save" at bounding box center [90, 428] width 36 height 21
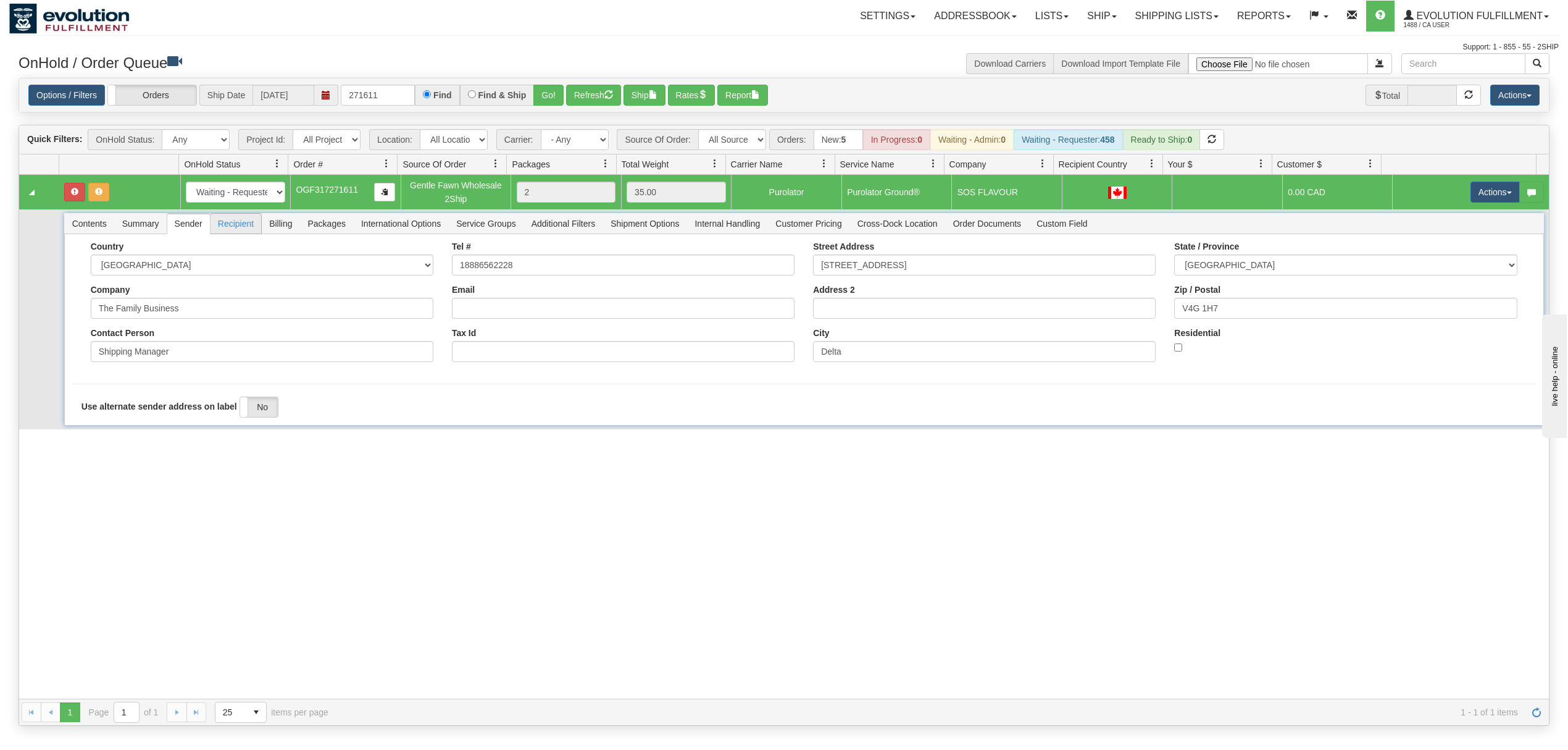
click at [231, 222] on span "Recipient" at bounding box center [236, 224] width 51 height 20
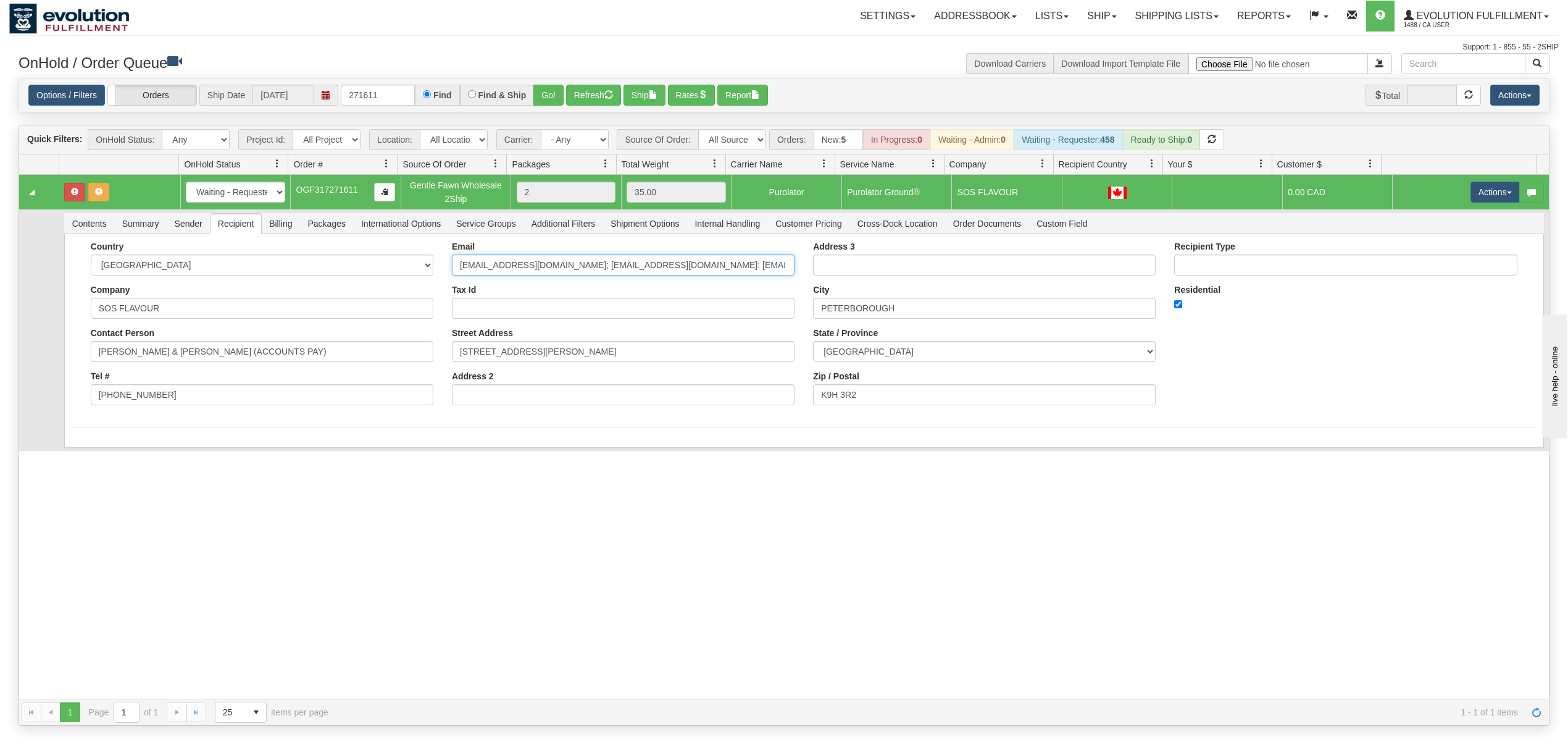
drag, startPoint x: 757, startPoint y: 267, endPoint x: 549, endPoint y: 304, distance: 211.3
click at [549, 304] on div "Email [EMAIL_ADDRESS][DOMAIN_NAME]; [EMAIL_ADDRESS][DOMAIN_NAME]; [EMAIL_ADDRES…" at bounding box center [623, 328] width 361 height 173
type input "[EMAIL_ADDRESS][DOMAIN_NAME]"
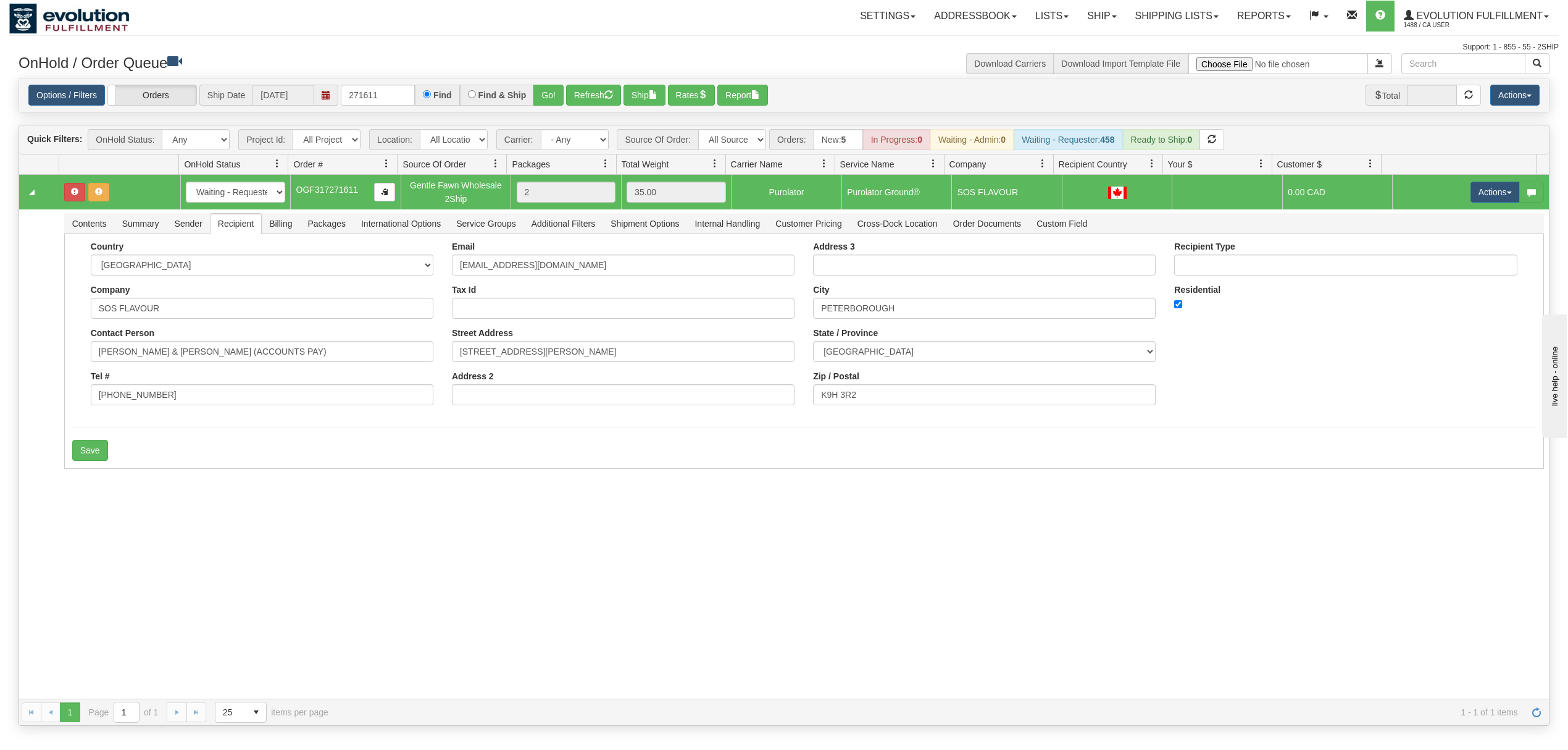
click at [154, 487] on div "31414249 EVOLUTION V3 90558246 0 New In Progress Waiting - Admin Waiting - Requ…" at bounding box center [784, 437] width 1530 height 524
click at [103, 468] on div "Country [GEOGRAPHIC_DATA] [GEOGRAPHIC_DATA] [GEOGRAPHIC_DATA] [GEOGRAPHIC_DATA]…" at bounding box center [804, 352] width 1480 height 235
click at [88, 461] on button "Save" at bounding box center [90, 451] width 36 height 21
click at [1471, 201] on button "Actions" at bounding box center [1495, 192] width 49 height 21
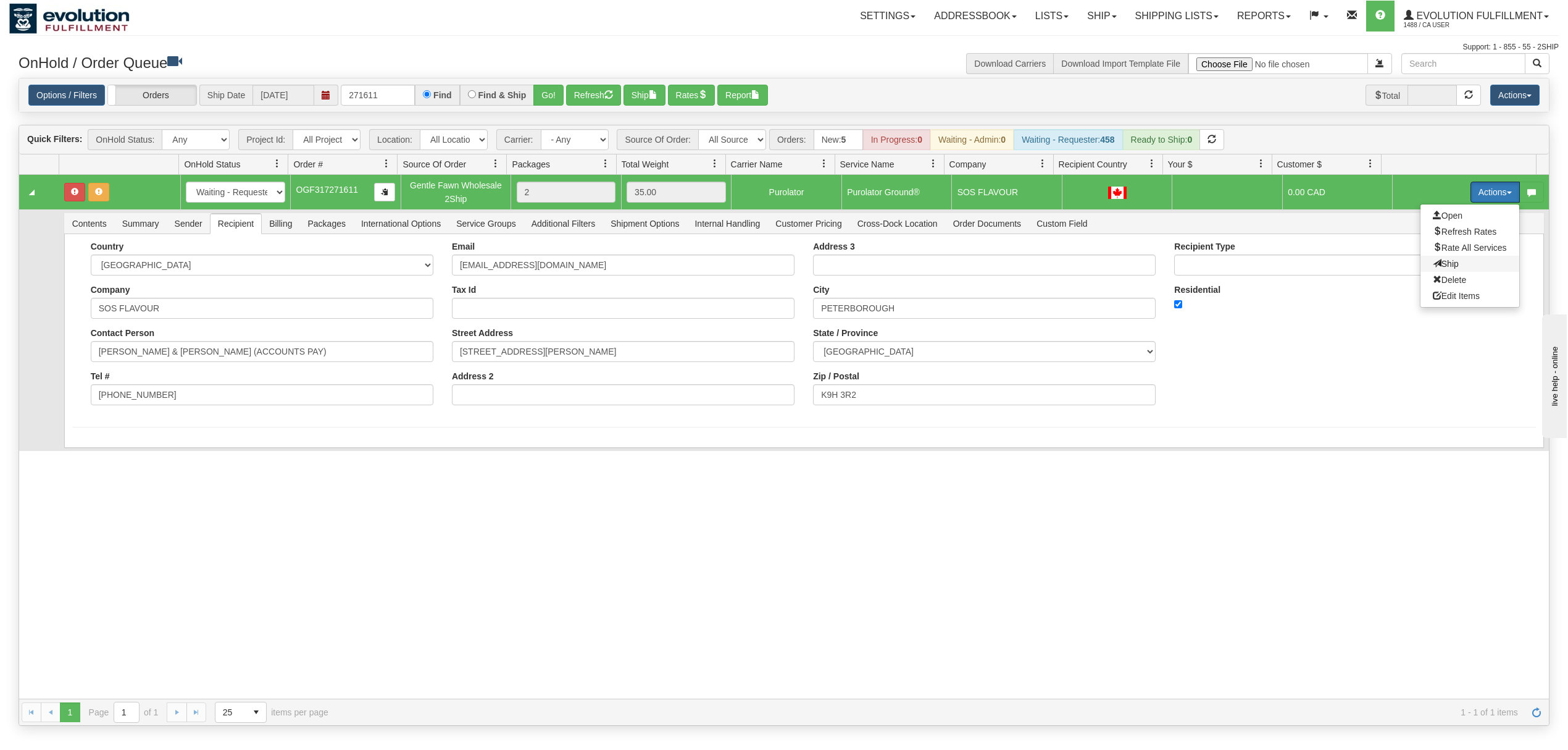
click at [1433, 268] on span at bounding box center [1438, 263] width 9 height 9
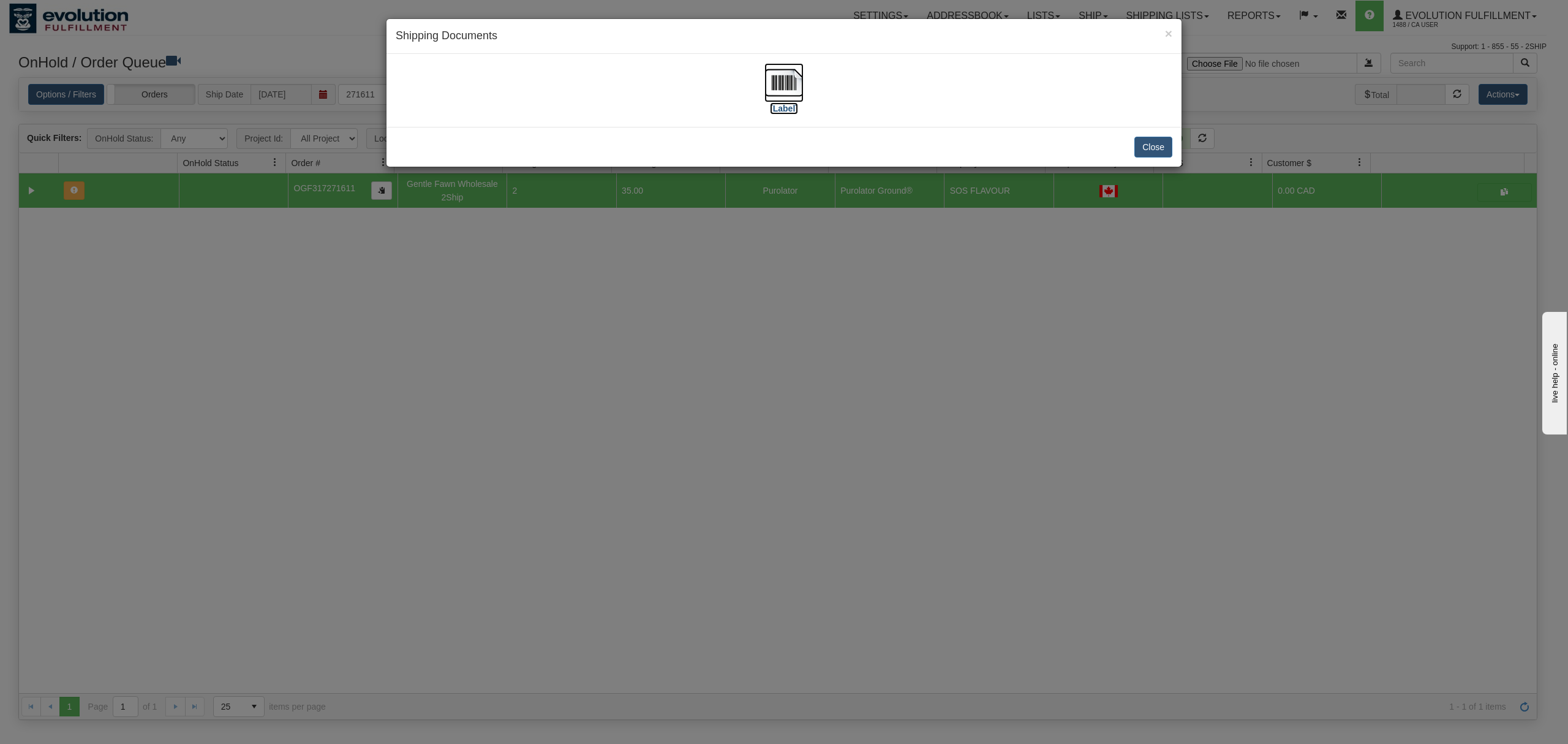
click at [791, 89] on img at bounding box center [784, 83] width 39 height 39
click at [1152, 145] on button "Close" at bounding box center [1153, 147] width 38 height 21
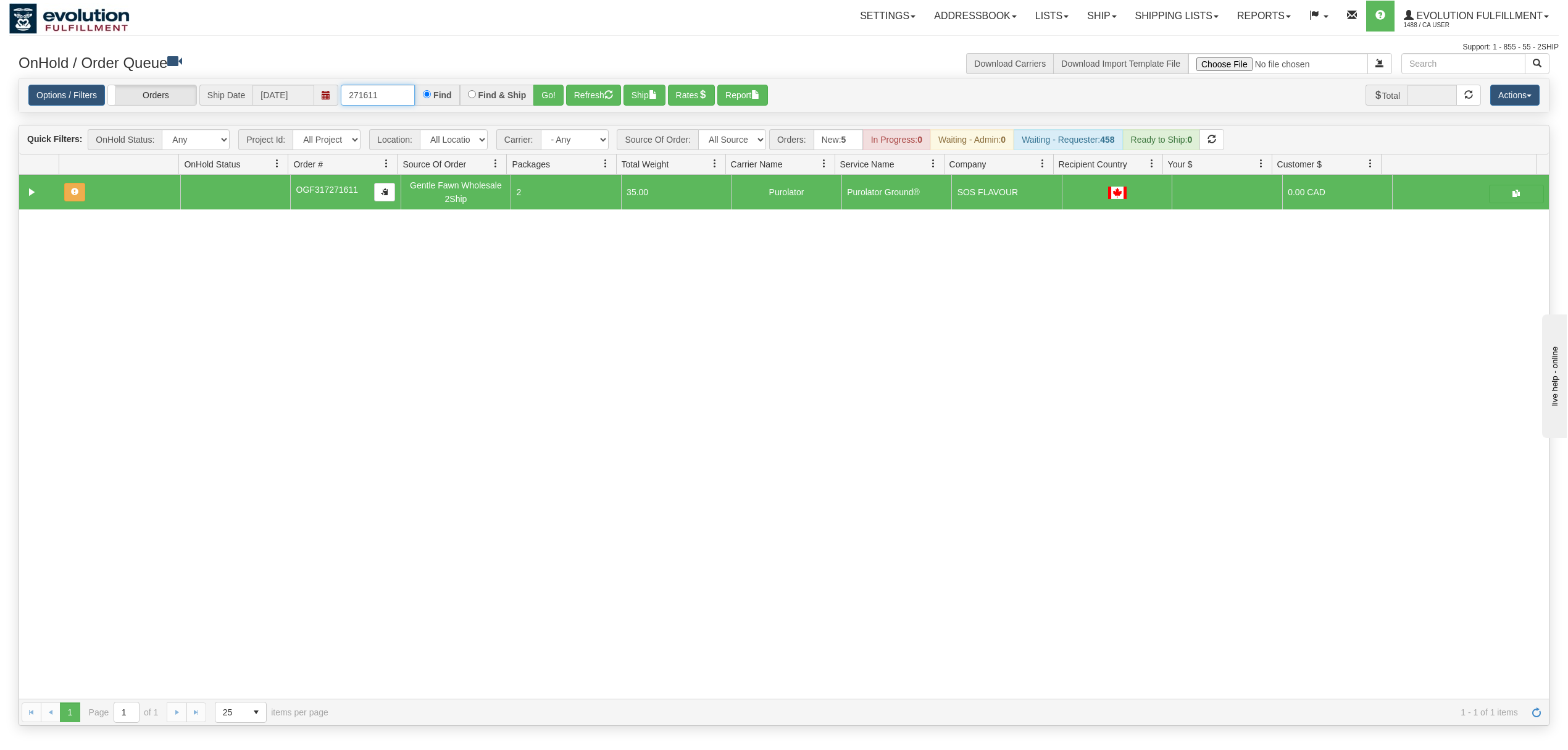
drag, startPoint x: 406, startPoint y: 103, endPoint x: 288, endPoint y: 117, distance: 118.8
click at [288, 117] on div "Is equal to Is not equal to Contains Does not contains CAD USD EUR ZAR [PERSON_…" at bounding box center [784, 402] width 1550 height 648
click at [559, 104] on button "Go!" at bounding box center [549, 95] width 30 height 21
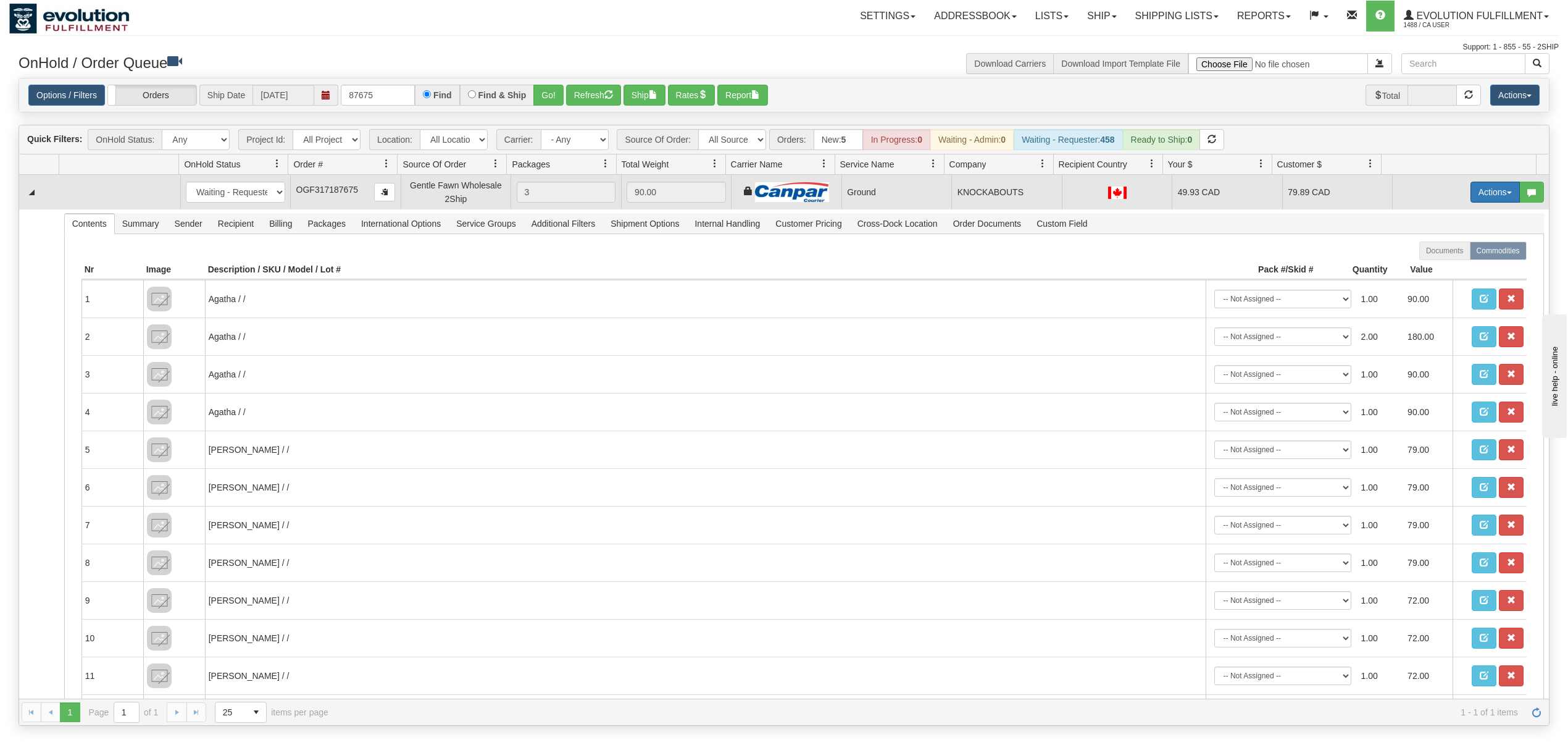
click at [1471, 191] on button "Actions" at bounding box center [1495, 192] width 49 height 21
click at [1423, 272] on link "Ship" at bounding box center [1470, 264] width 99 height 16
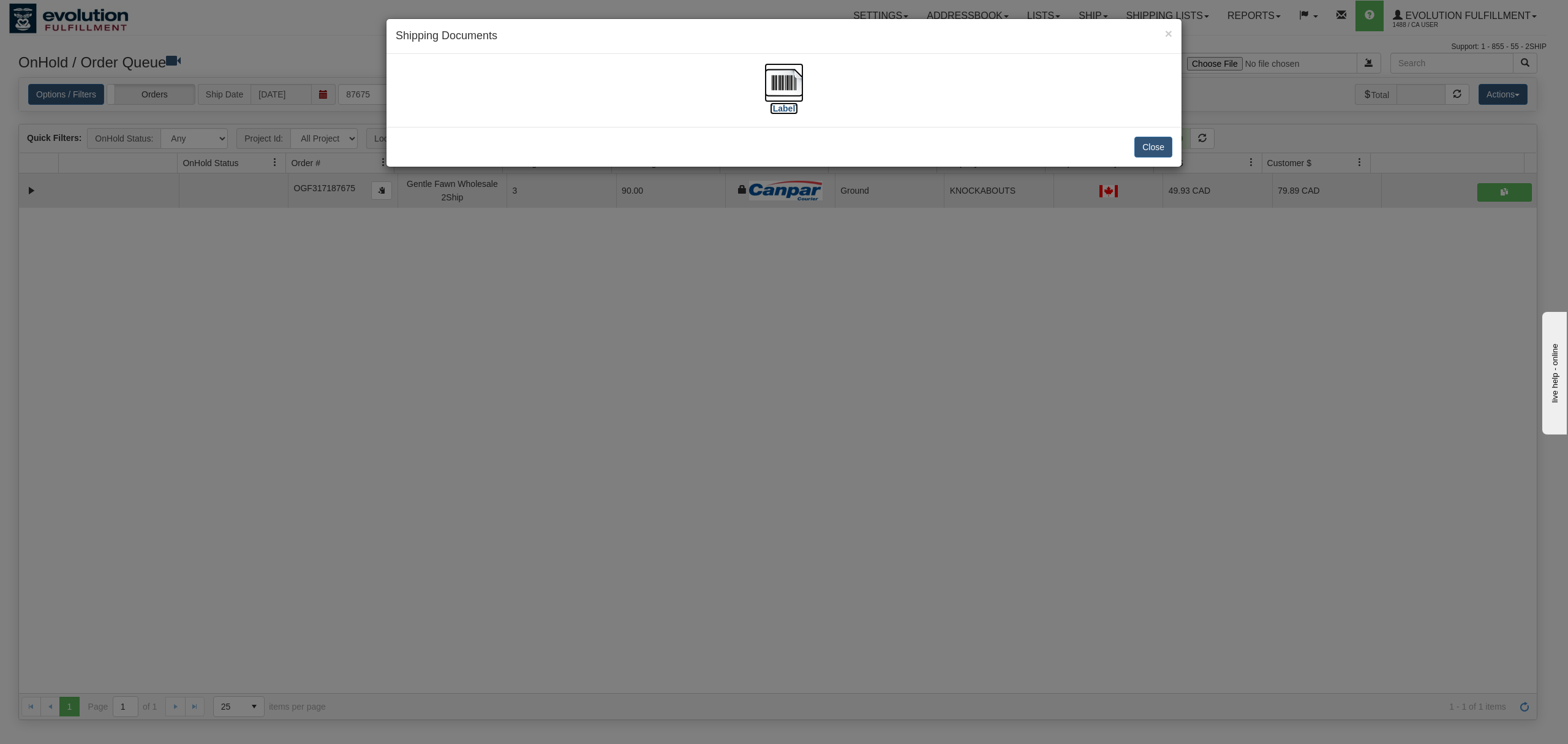
click at [781, 94] on img at bounding box center [784, 83] width 39 height 39
click at [1171, 137] on button "Close" at bounding box center [1153, 147] width 38 height 21
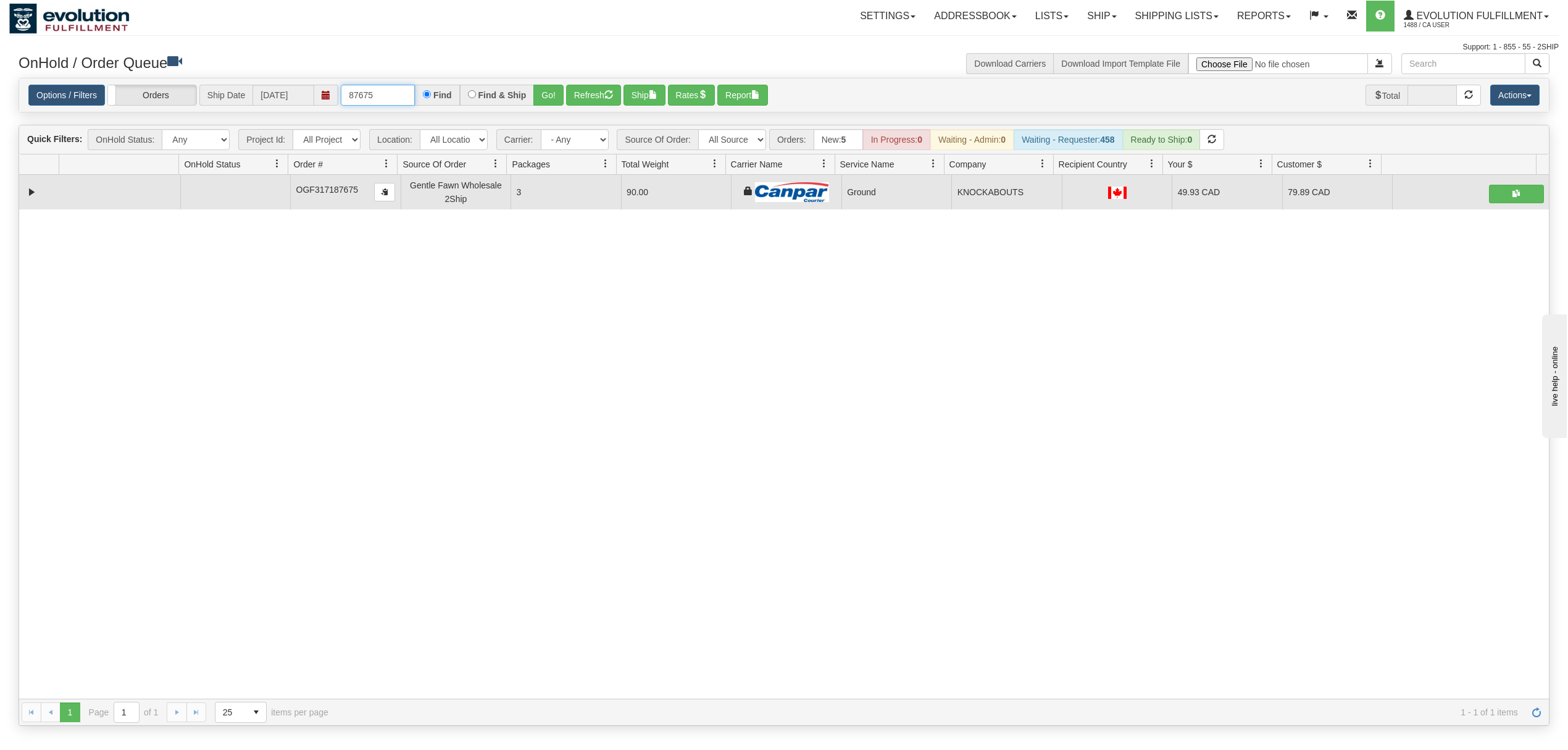
drag, startPoint x: 396, startPoint y: 94, endPoint x: 295, endPoint y: 100, distance: 101.2
click at [295, 100] on div "Options / Filters Group Shipments Orders Ship Date [DATE] 87675 Find Find & Shi…" at bounding box center [784, 95] width 1512 height 21
click at [541, 95] on button "Go!" at bounding box center [549, 95] width 30 height 21
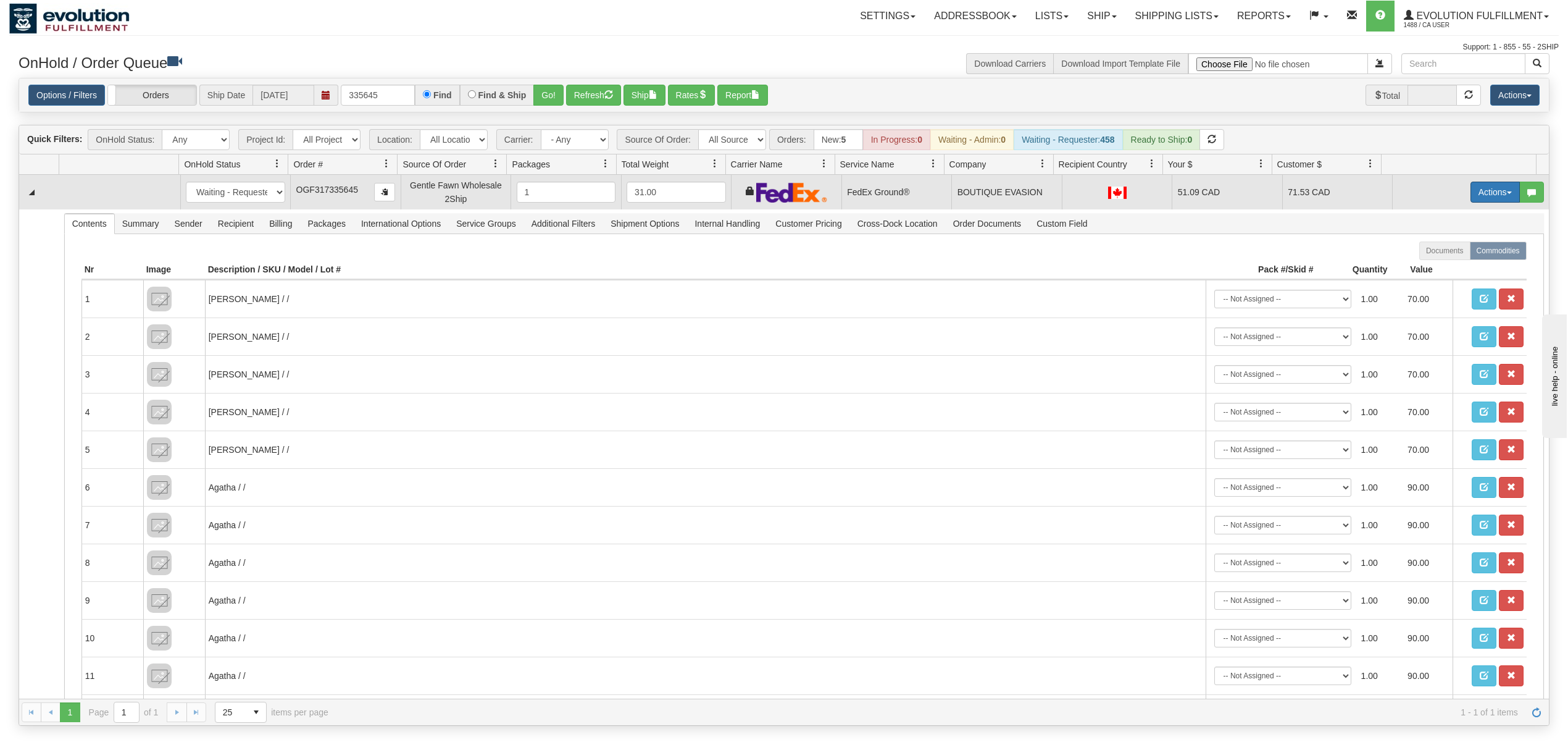
click at [1484, 191] on button "Actions" at bounding box center [1495, 192] width 49 height 21
click at [1433, 262] on span "Ship" at bounding box center [1446, 264] width 26 height 10
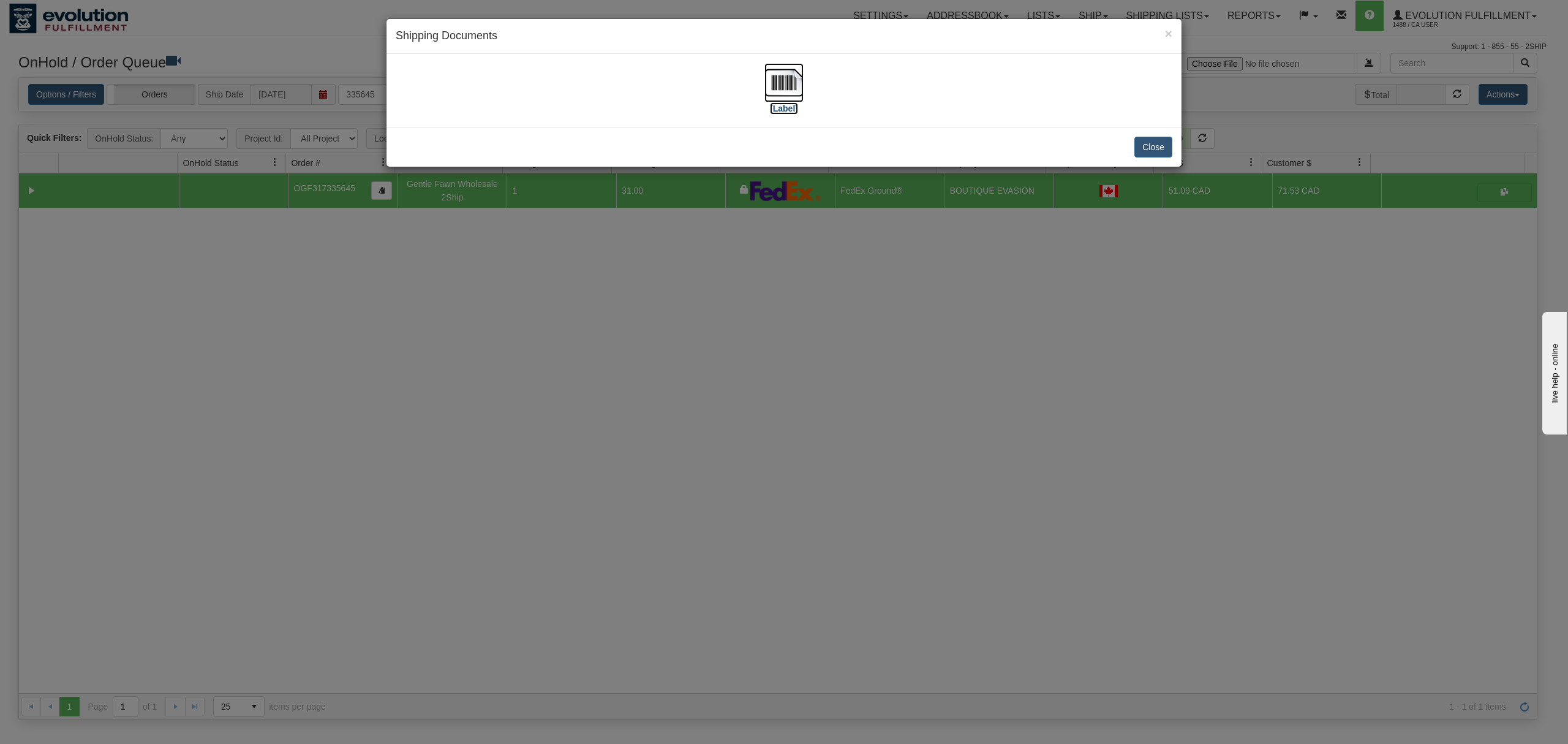
click at [786, 91] on img at bounding box center [784, 83] width 39 height 39
click at [1167, 150] on button "Close" at bounding box center [1153, 147] width 38 height 21
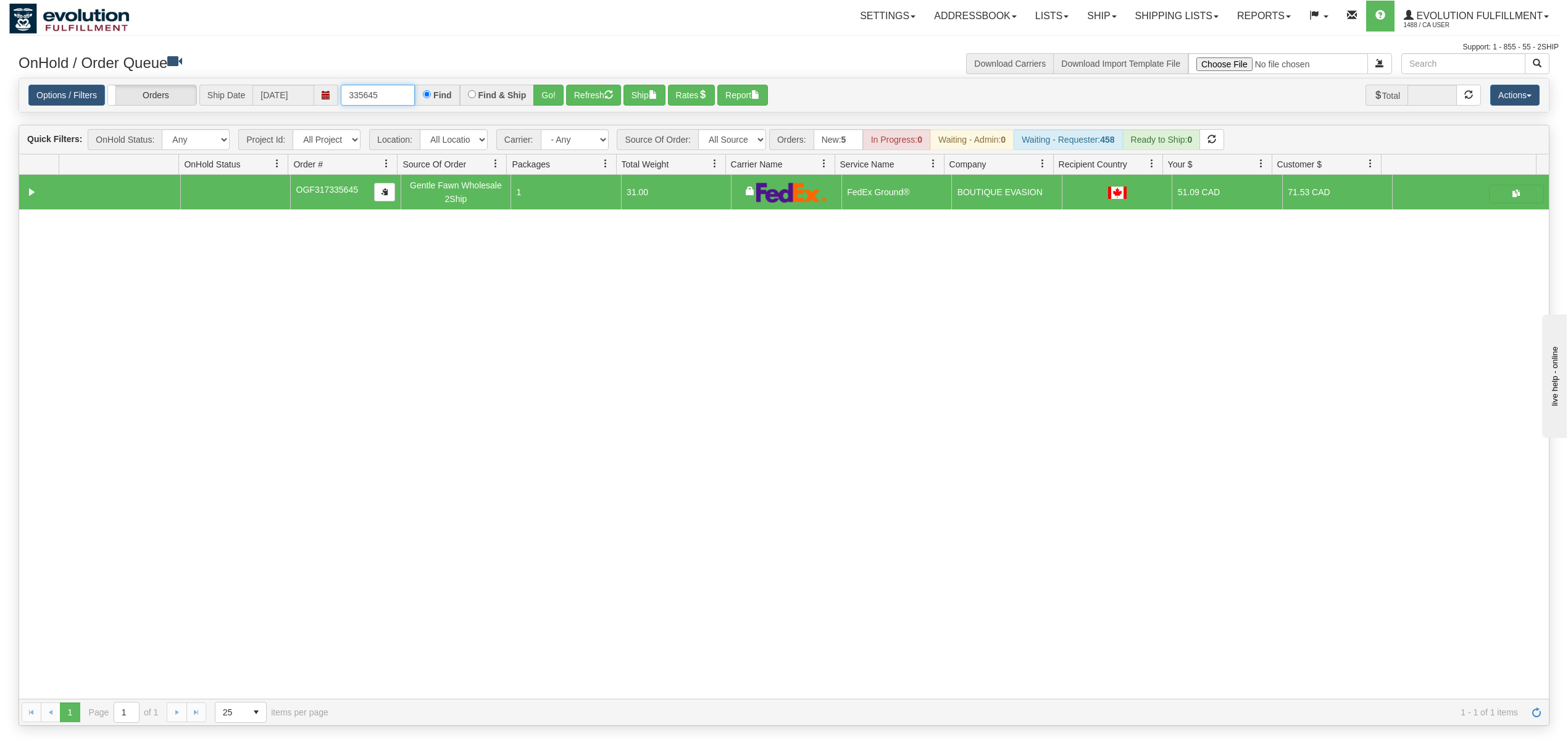
drag, startPoint x: 392, startPoint y: 98, endPoint x: 299, endPoint y: 98, distance: 93.0
click at [299, 98] on div "Options / Filters Group Shipments Orders Ship Date [DATE] 335645 Find Find & Sh…" at bounding box center [784, 95] width 1512 height 21
click at [558, 91] on button "Go!" at bounding box center [549, 95] width 30 height 21
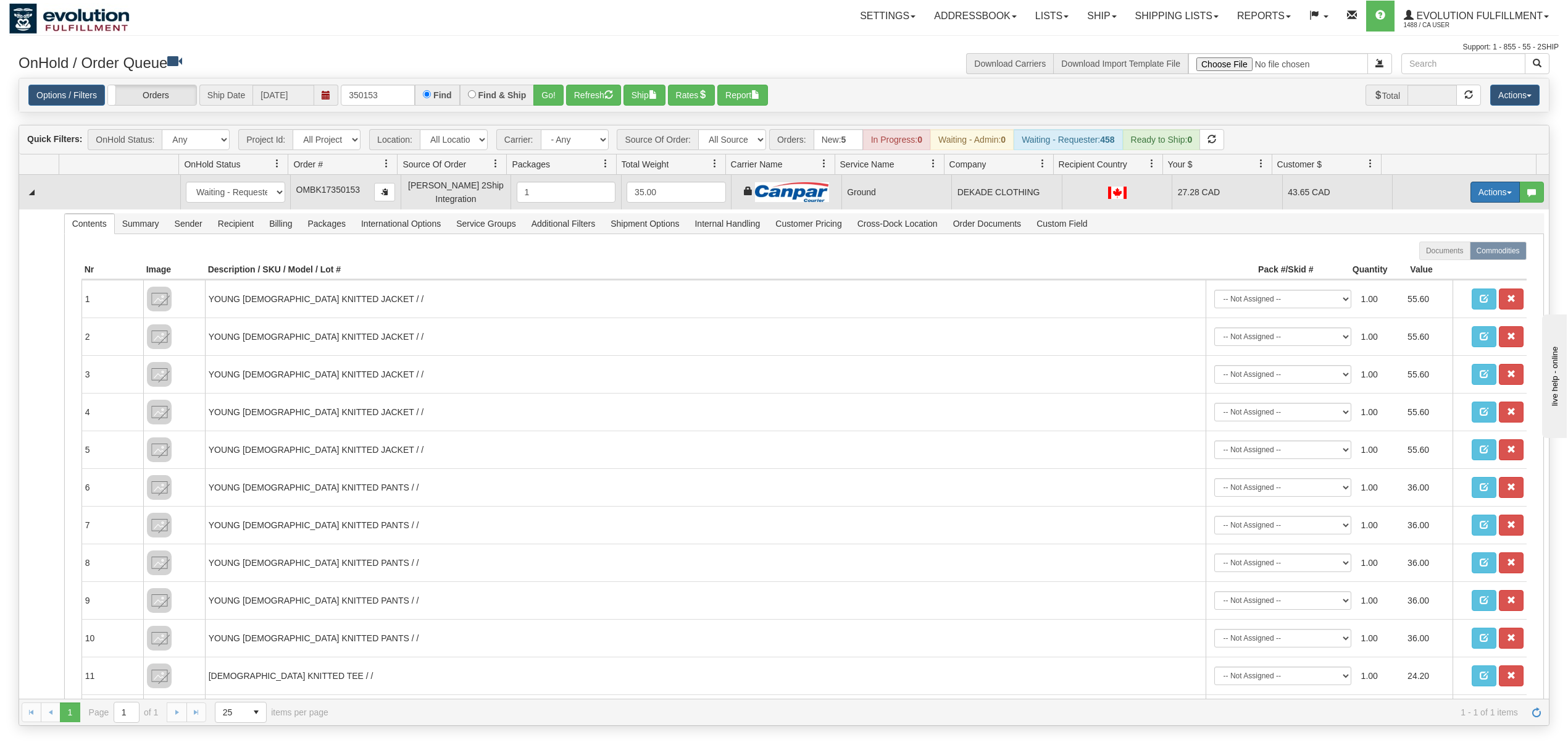
drag, startPoint x: 1477, startPoint y: 196, endPoint x: 1477, endPoint y: 206, distance: 10.0
click at [1477, 197] on button "Actions" at bounding box center [1495, 192] width 49 height 21
click at [1433, 268] on span "Ship" at bounding box center [1446, 264] width 26 height 10
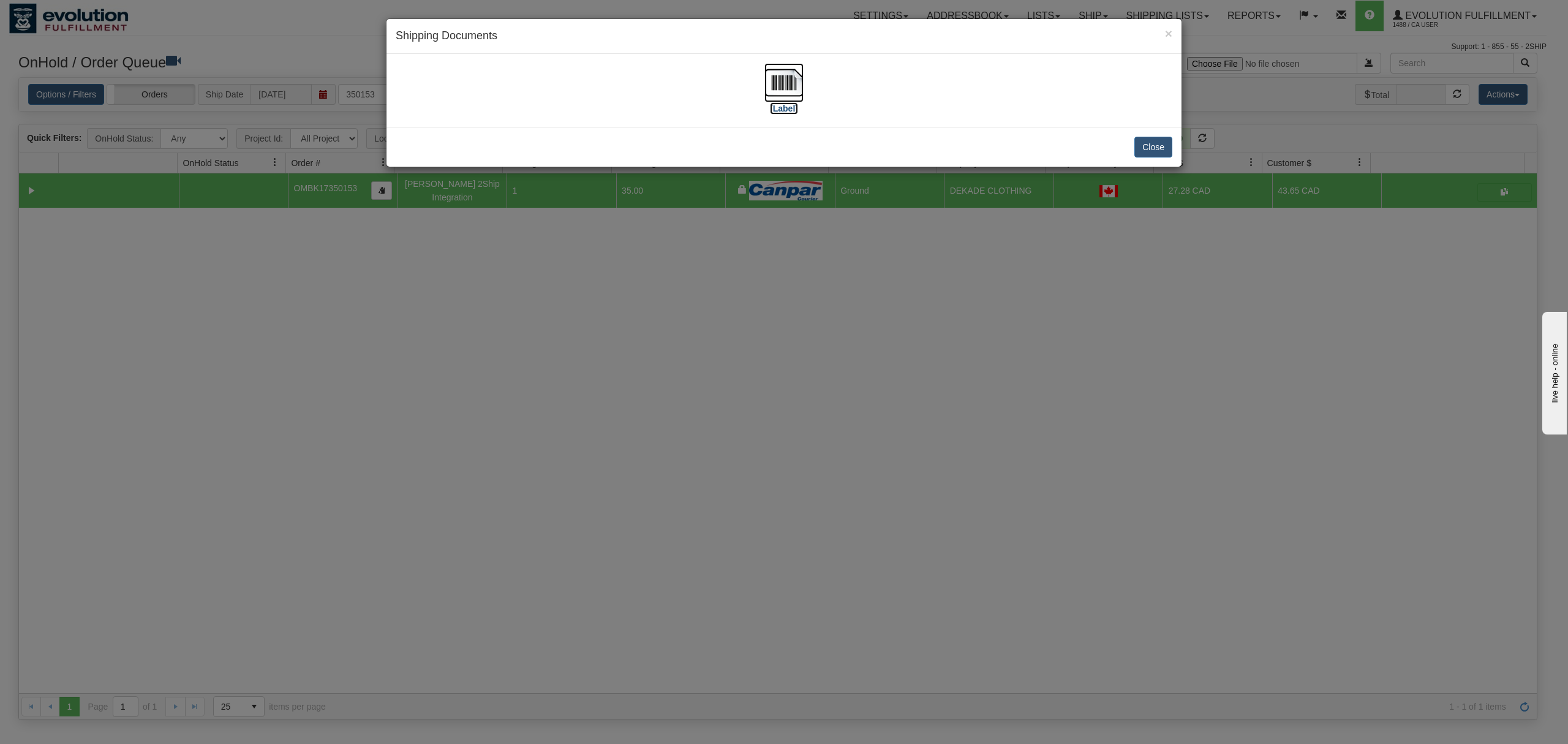
click at [797, 78] on img at bounding box center [784, 83] width 39 height 39
click at [784, 81] on img at bounding box center [784, 83] width 39 height 39
click at [1155, 152] on button "Close" at bounding box center [1153, 147] width 38 height 21
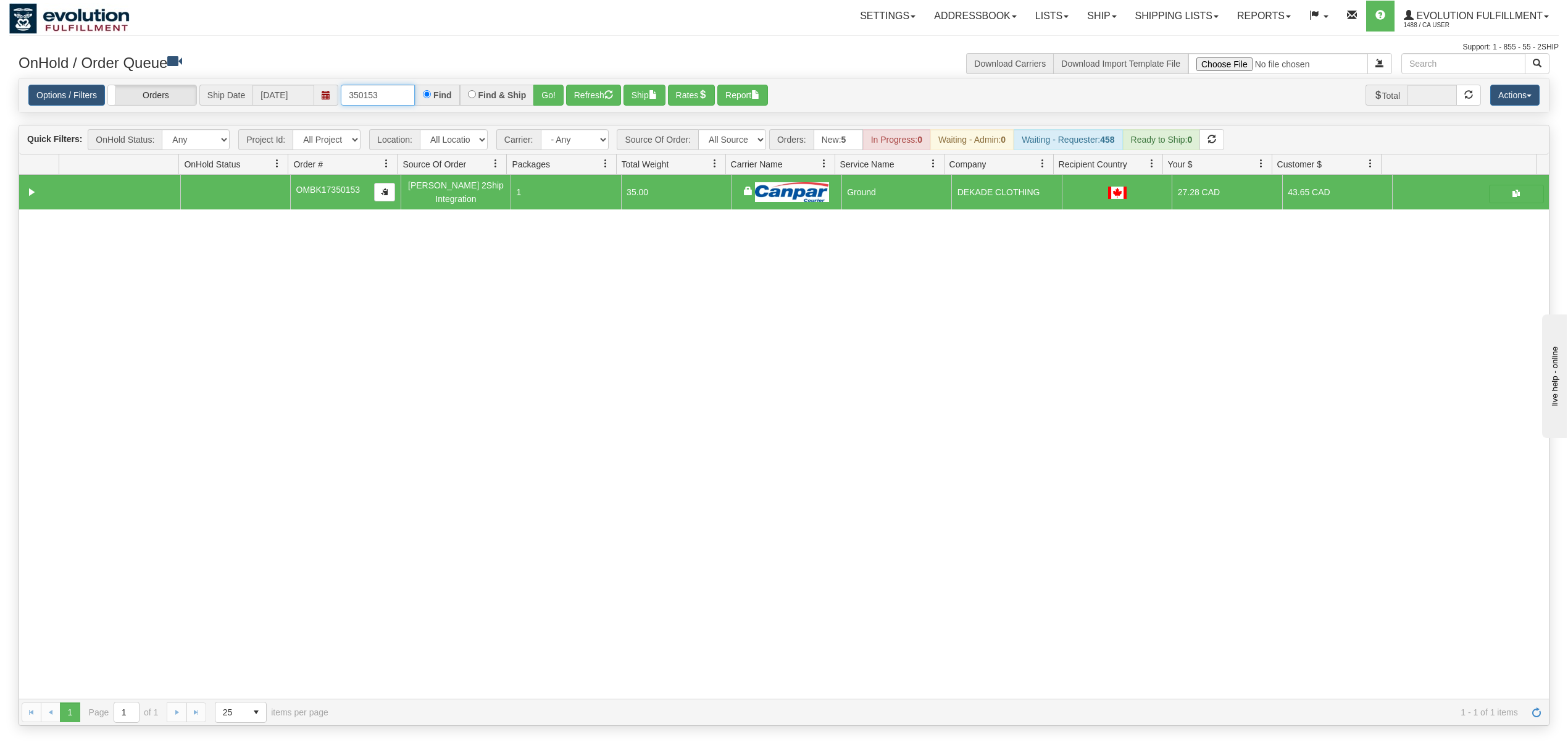
drag, startPoint x: 382, startPoint y: 91, endPoint x: 304, endPoint y: 107, distance: 79.6
click at [304, 107] on div "Options / Filters Group Shipments Orders Ship Date [DATE] 350153 Find Find & Sh…" at bounding box center [784, 95] width 1512 height 21
click at [549, 97] on button "Go!" at bounding box center [549, 95] width 30 height 21
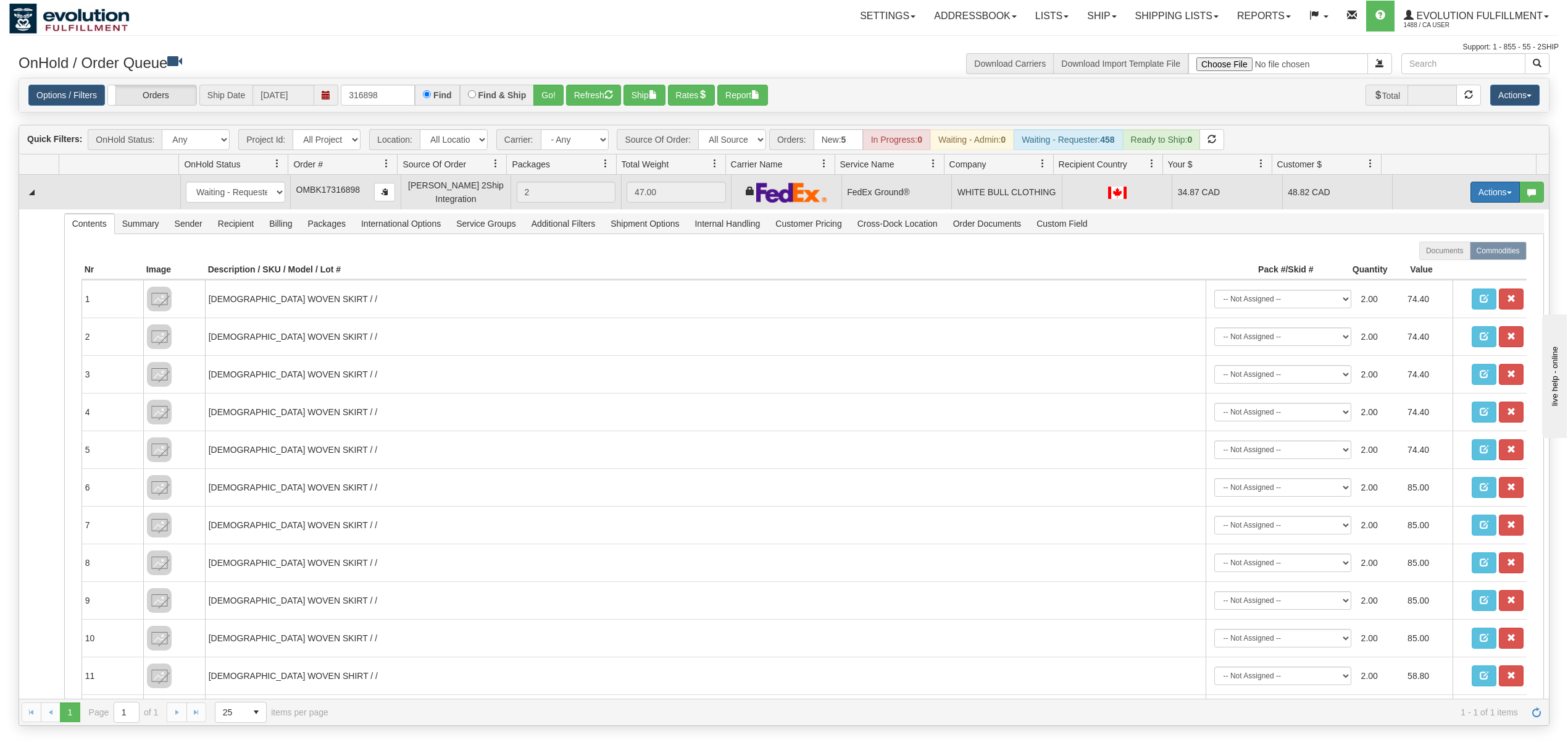
click at [1492, 200] on button "Actions" at bounding box center [1495, 192] width 49 height 21
click at [1440, 263] on span "Ship" at bounding box center [1446, 264] width 26 height 10
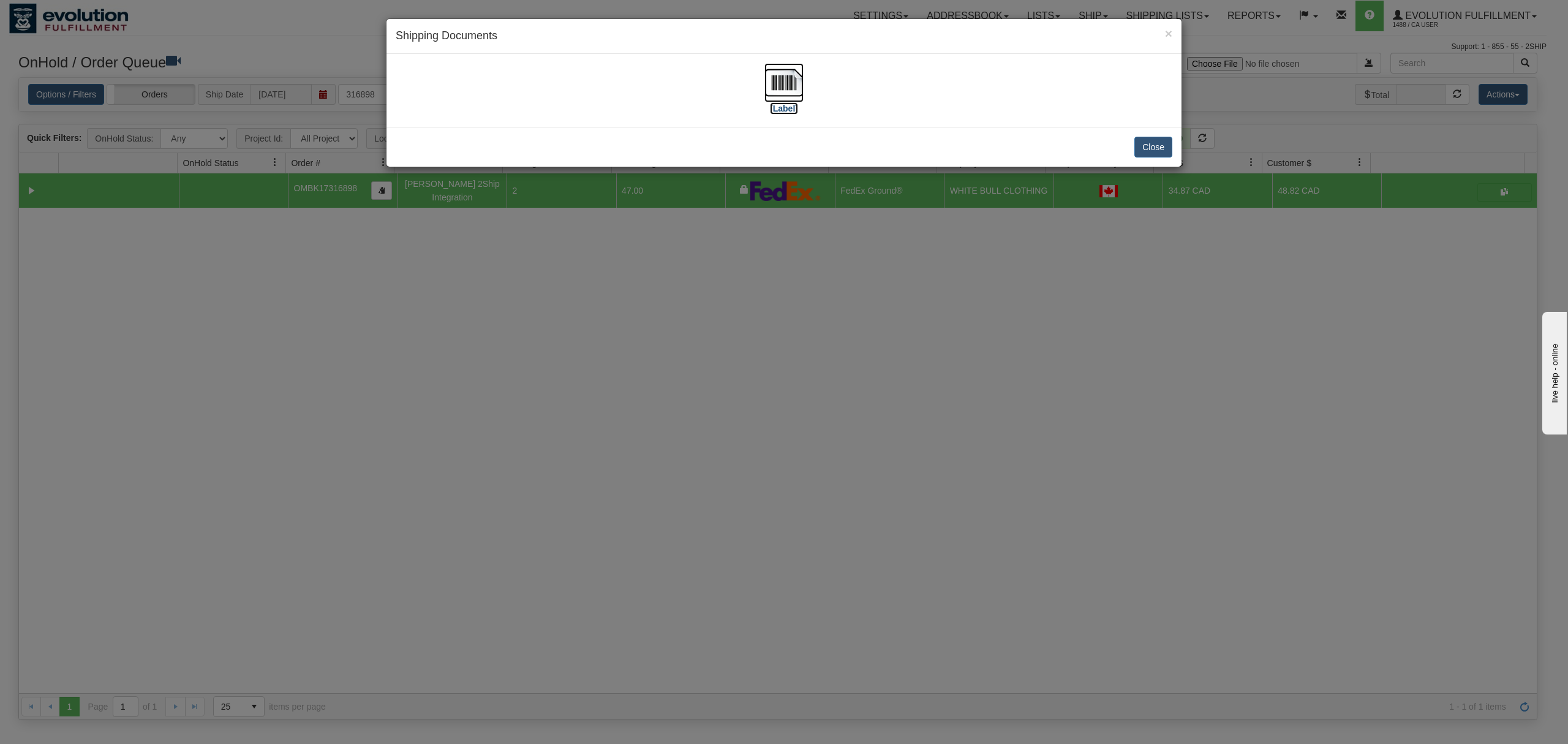
click at [778, 77] on img at bounding box center [784, 83] width 39 height 39
click at [1162, 149] on button "Close" at bounding box center [1153, 147] width 38 height 21
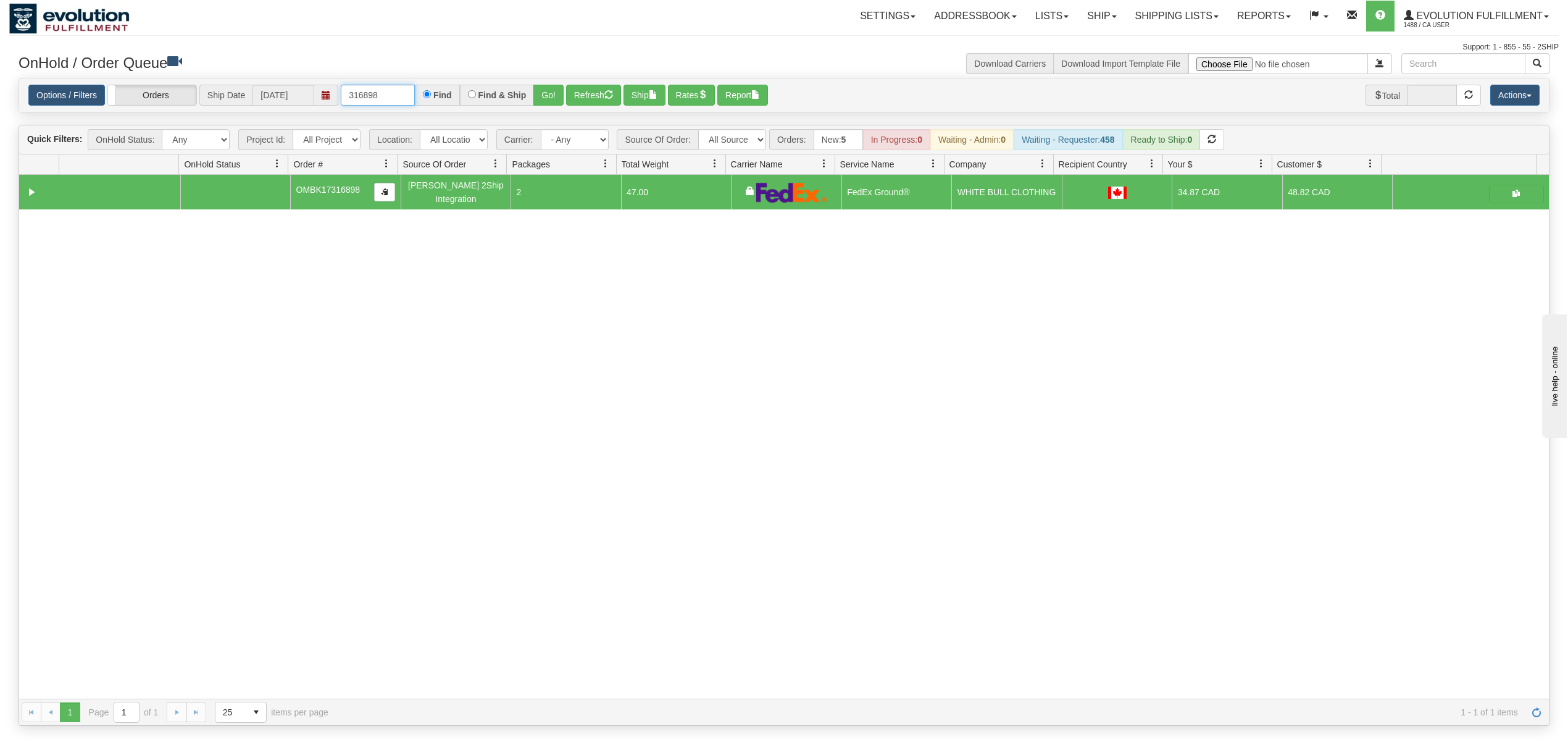
drag, startPoint x: 388, startPoint y: 95, endPoint x: 267, endPoint y: 95, distance: 121.0
click at [267, 95] on div "Options / Filters Group Shipments Orders Ship Date [DATE] 316898 Find Find & Sh…" at bounding box center [784, 95] width 1512 height 21
drag, startPoint x: 556, startPoint y: 94, endPoint x: 695, endPoint y: 5, distance: 165.1
click at [558, 94] on button "Go!" at bounding box center [549, 95] width 30 height 21
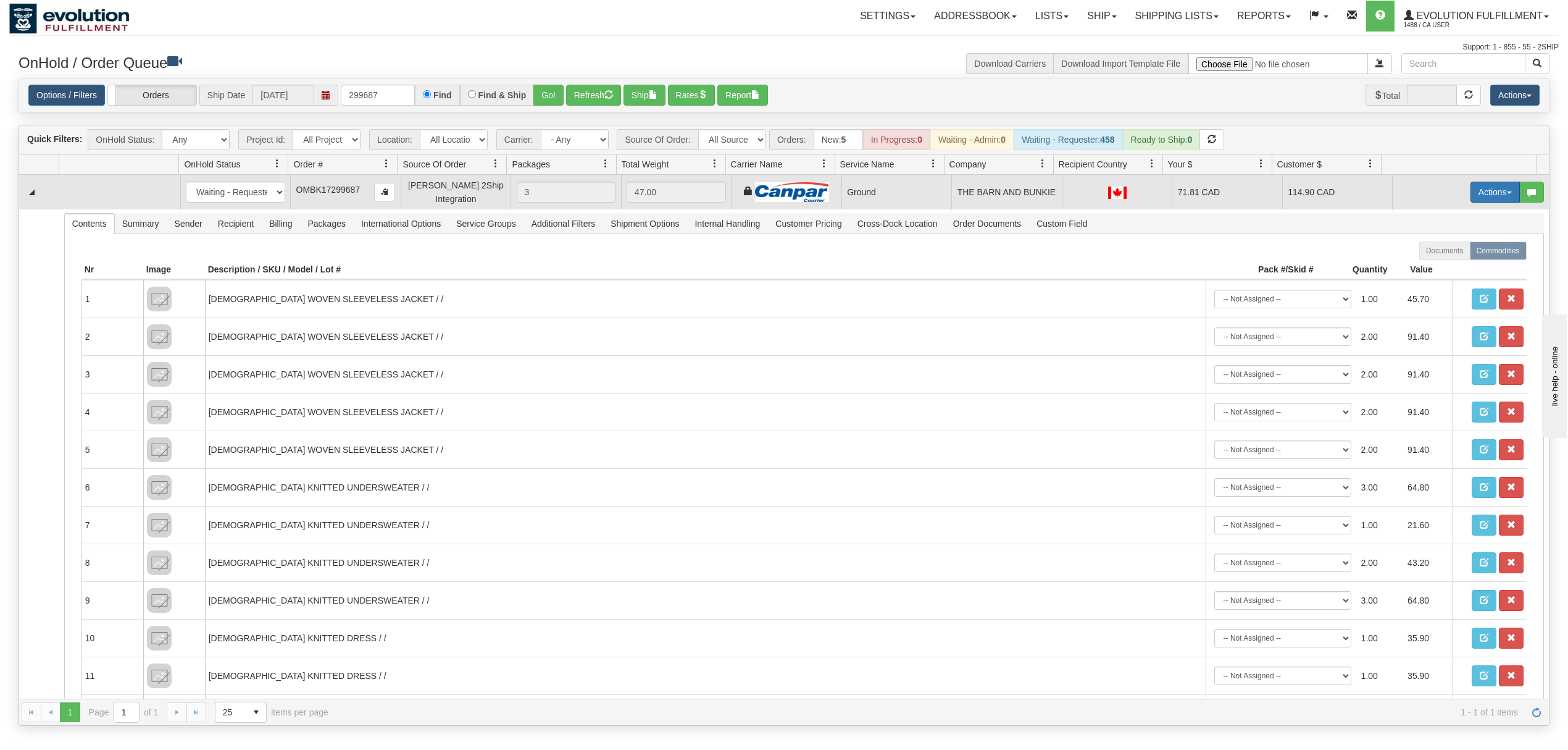
click at [1480, 198] on button "Actions" at bounding box center [1495, 192] width 49 height 21
click at [1433, 269] on span "Ship" at bounding box center [1446, 264] width 26 height 10
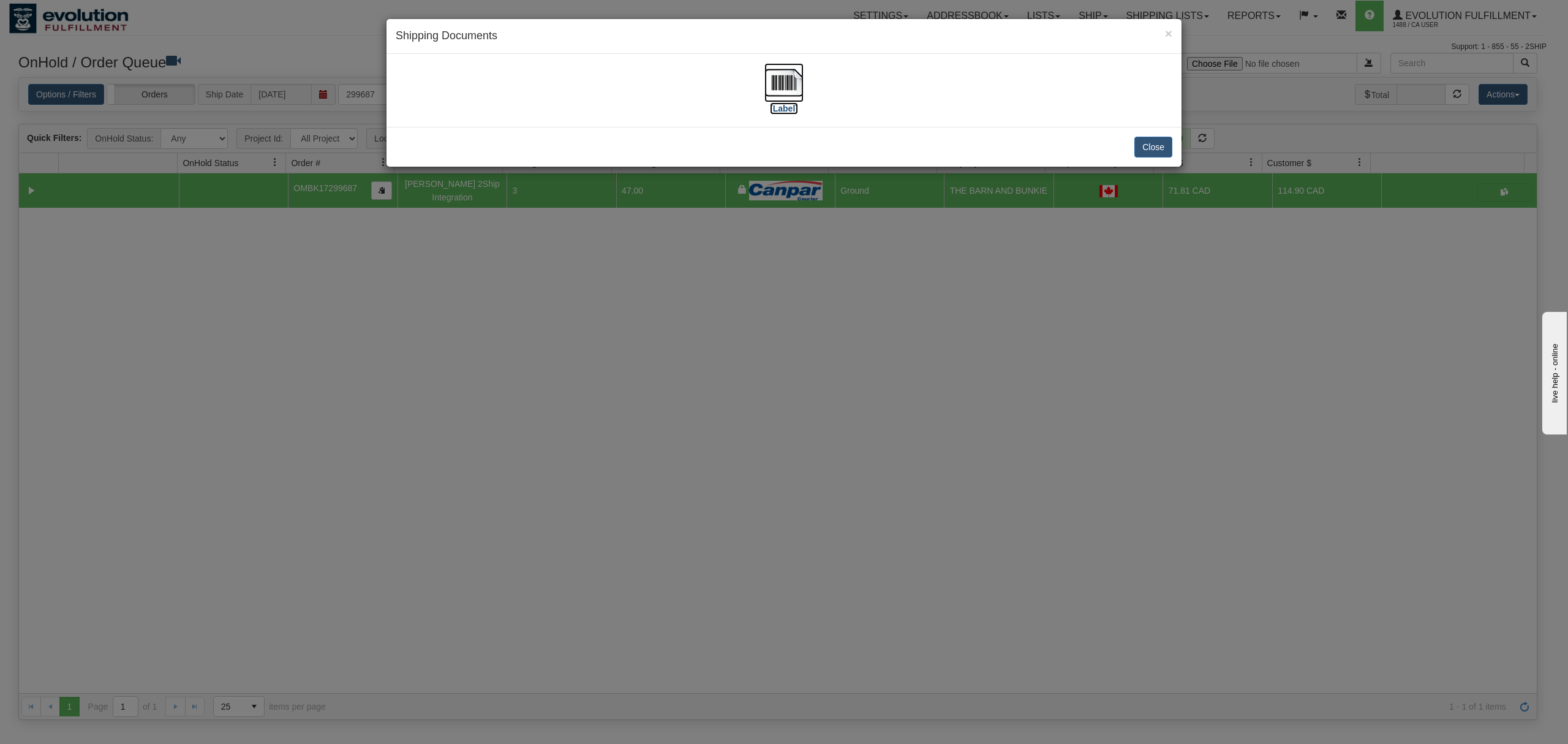
click at [782, 76] on img at bounding box center [784, 83] width 39 height 39
drag, startPoint x: 1152, startPoint y: 143, endPoint x: 1159, endPoint y: 143, distance: 7.0
click at [1154, 143] on button "Close" at bounding box center [1153, 147] width 38 height 21
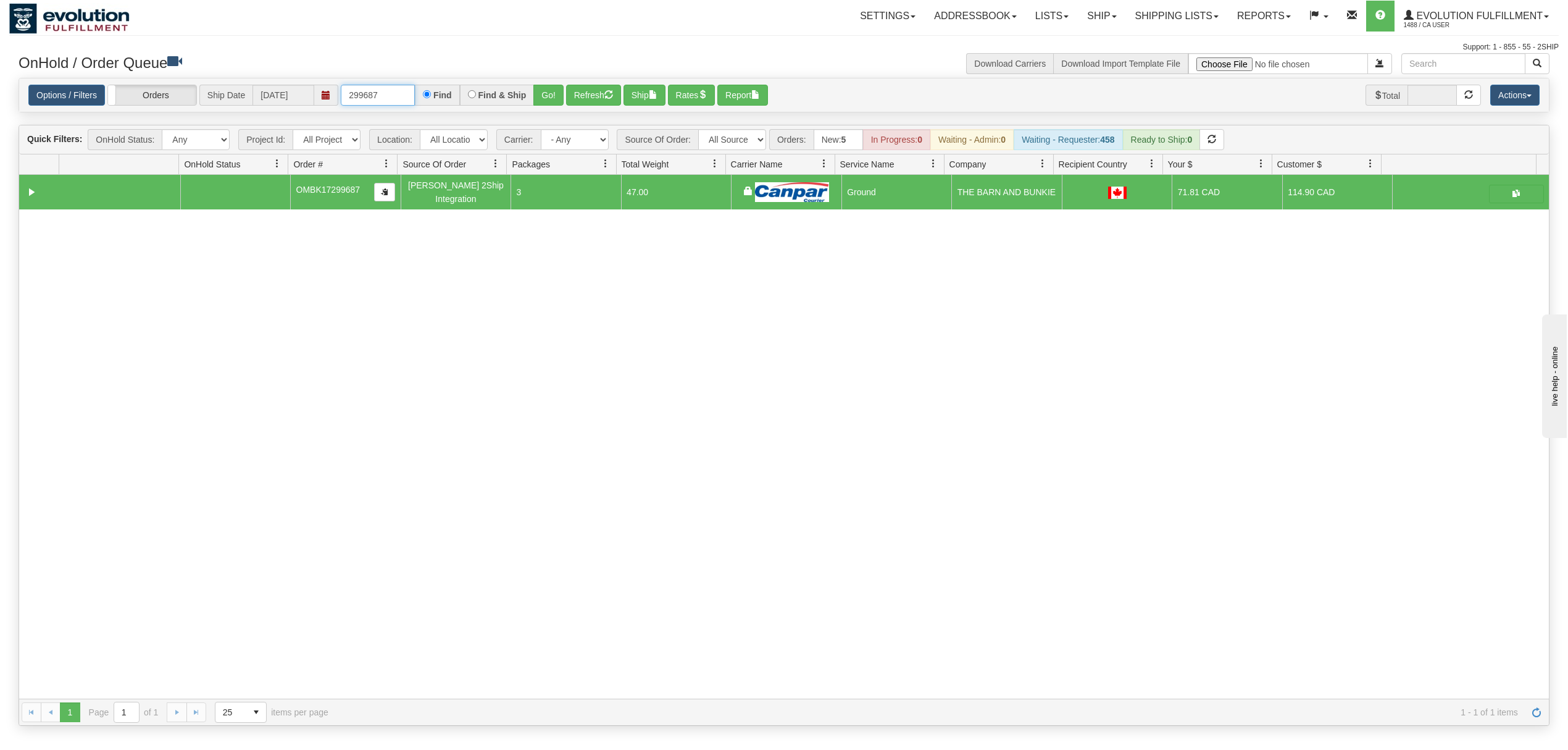
drag, startPoint x: 391, startPoint y: 93, endPoint x: 307, endPoint y: 93, distance: 84.0
click at [307, 93] on div "Options / Filters Group Shipments Orders Ship Date [DATE] 299687 Find Find & Sh…" at bounding box center [784, 95] width 1512 height 21
click at [542, 105] on button "Go!" at bounding box center [549, 95] width 30 height 21
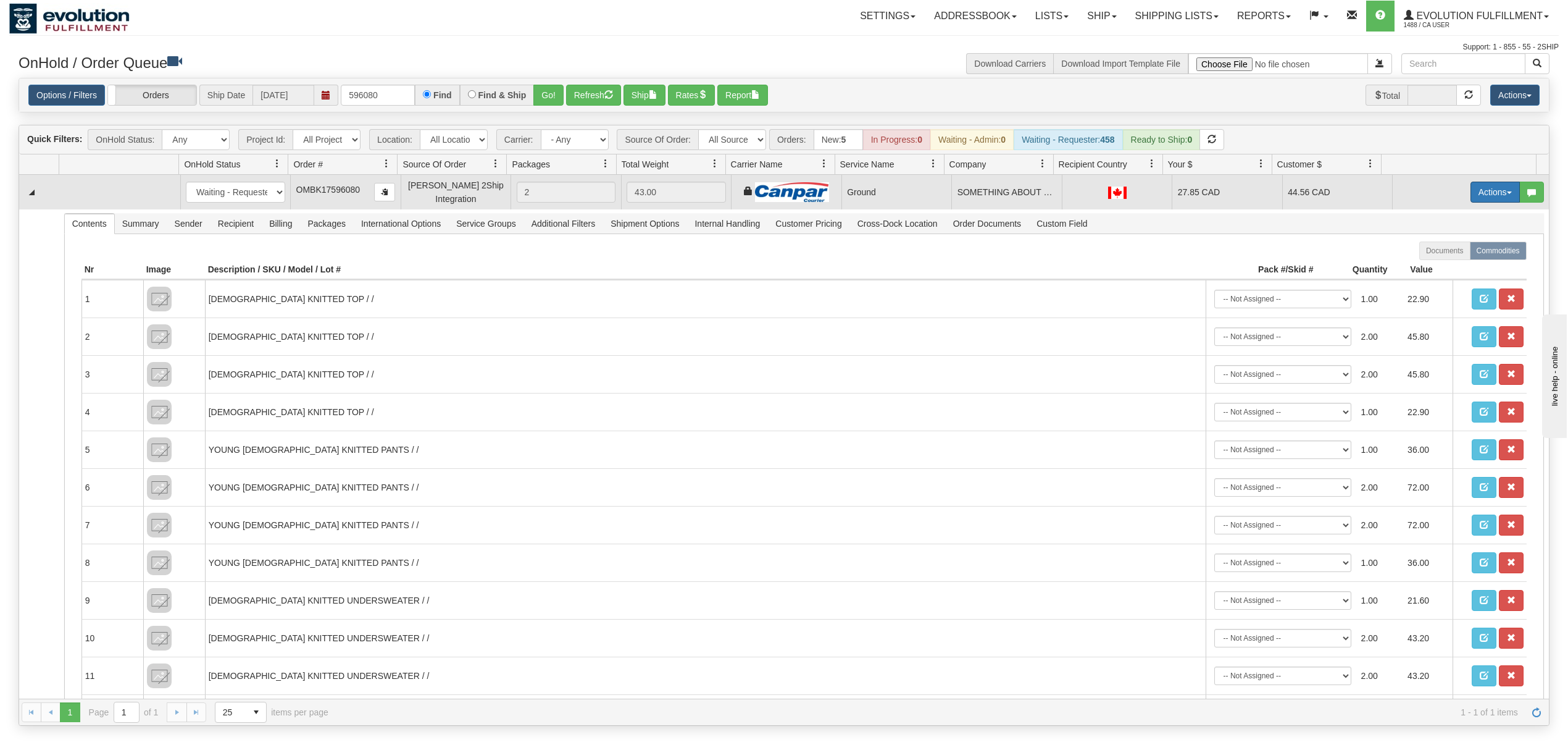
click at [1471, 195] on button "Actions" at bounding box center [1495, 192] width 49 height 21
click at [1436, 261] on span "Ship" at bounding box center [1446, 264] width 26 height 10
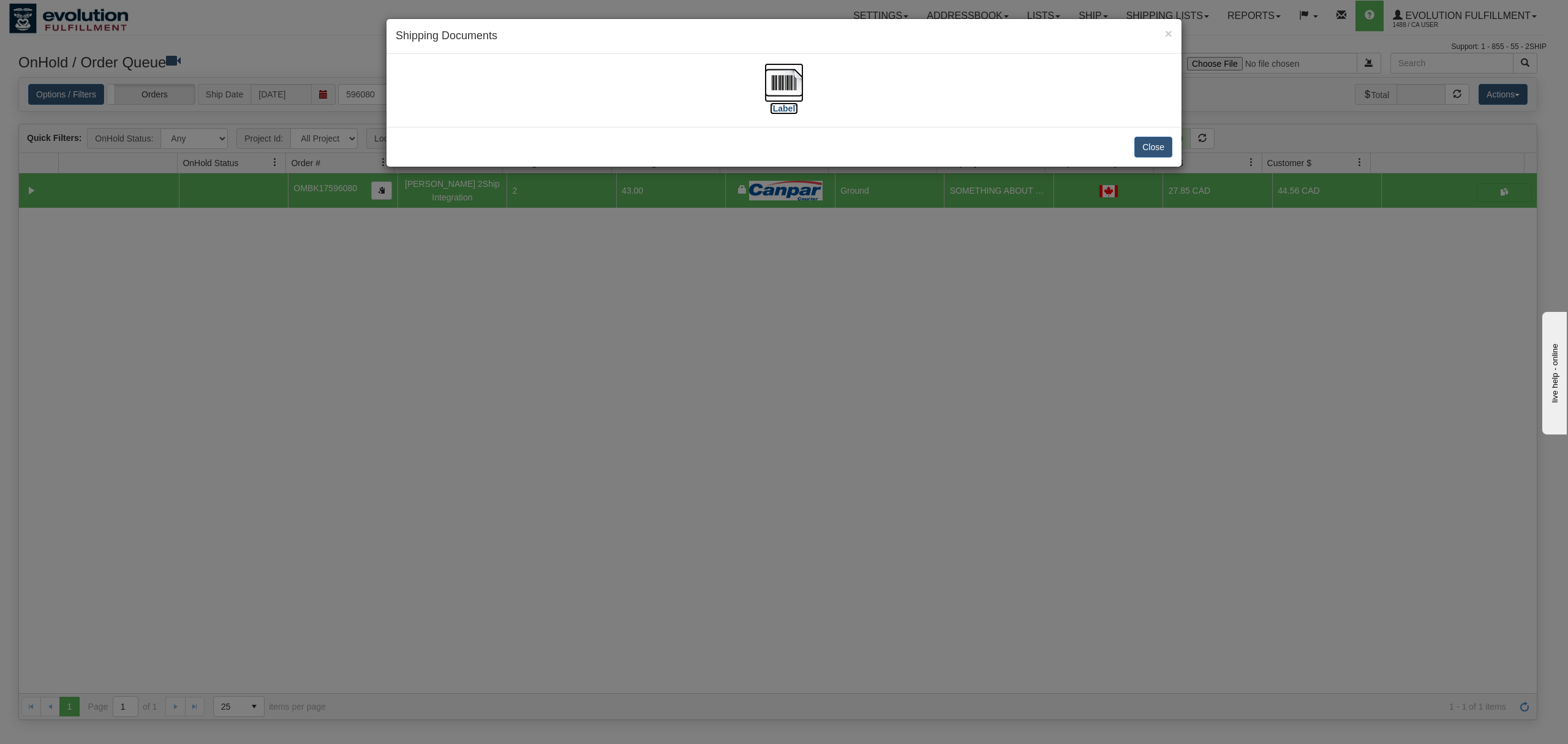
click at [778, 83] on img at bounding box center [784, 83] width 39 height 39
click at [1155, 152] on button "Close" at bounding box center [1153, 147] width 38 height 21
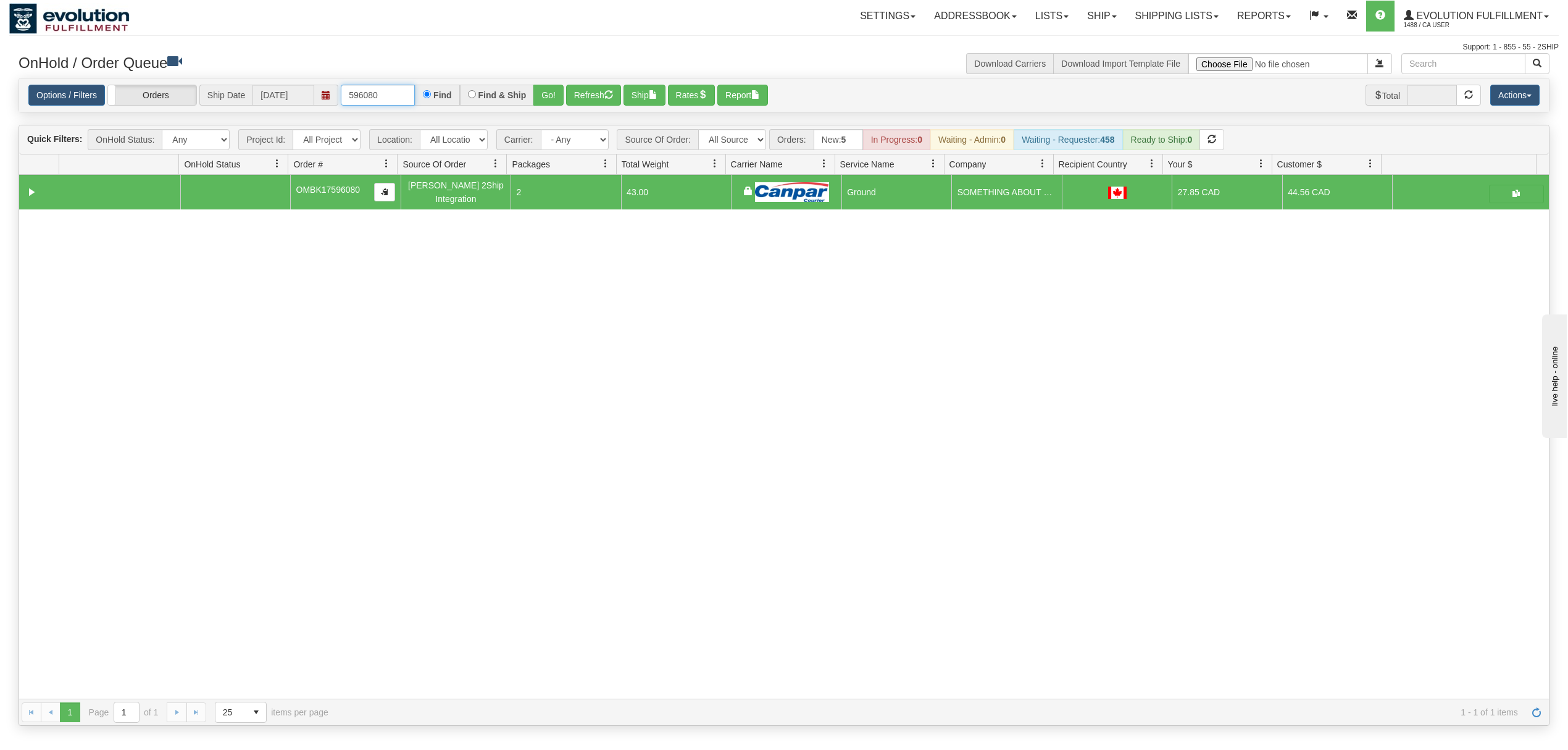
drag, startPoint x: 394, startPoint y: 92, endPoint x: 282, endPoint y: 102, distance: 112.4
click at [282, 102] on div "Options / Filters Group Shipments Orders Ship Date [DATE] 596080 Find Find & Sh…" at bounding box center [784, 95] width 1512 height 21
click at [556, 107] on div "Options / Filters Group Shipments Orders Ship Date [DATE] 525771 Find Find & Sh…" at bounding box center [784, 95] width 1530 height 34
drag, startPoint x: 542, startPoint y: 105, endPoint x: 549, endPoint y: 102, distance: 7.6
click at [549, 102] on button "Go!" at bounding box center [549, 95] width 30 height 21
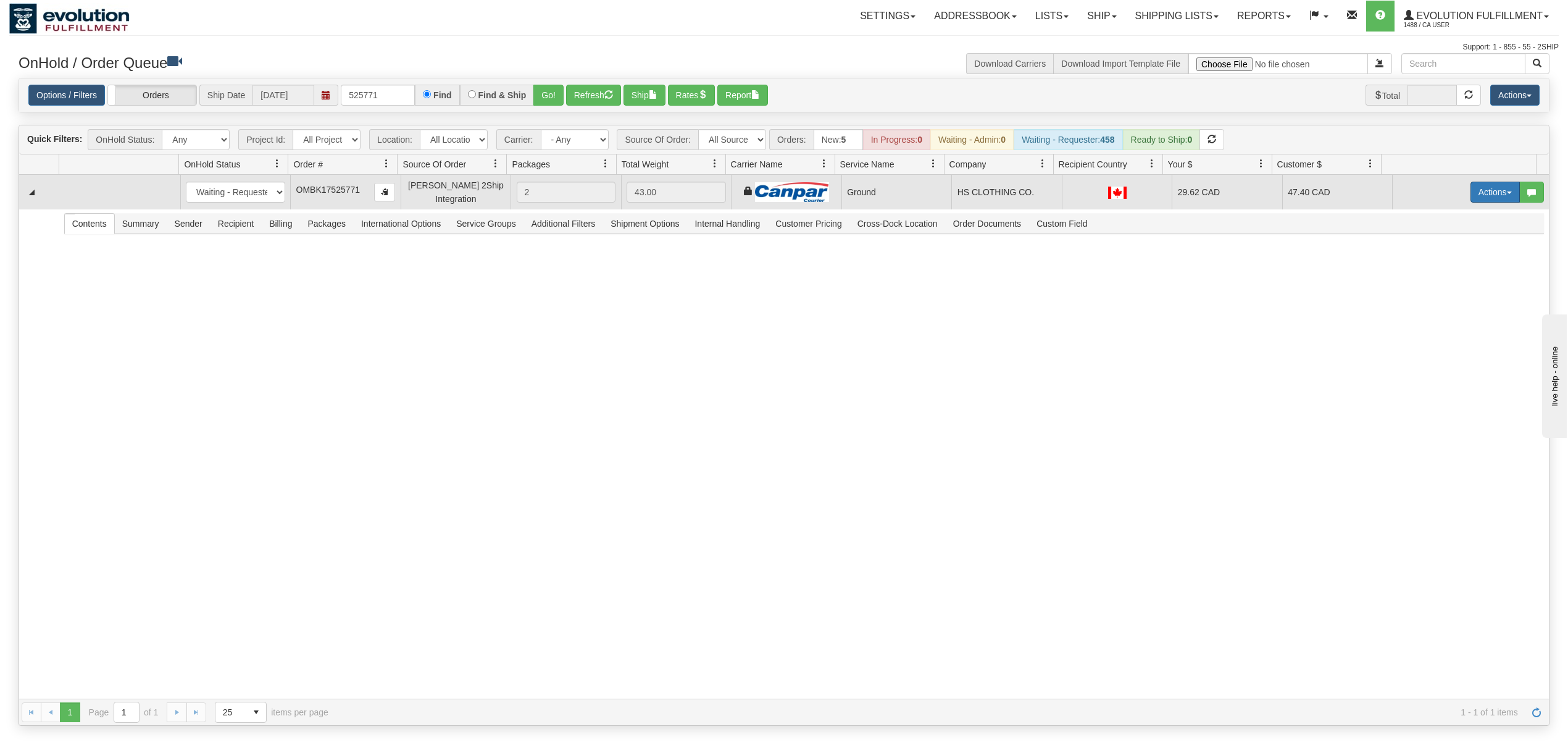
click at [1478, 195] on button "Actions" at bounding box center [1495, 192] width 49 height 21
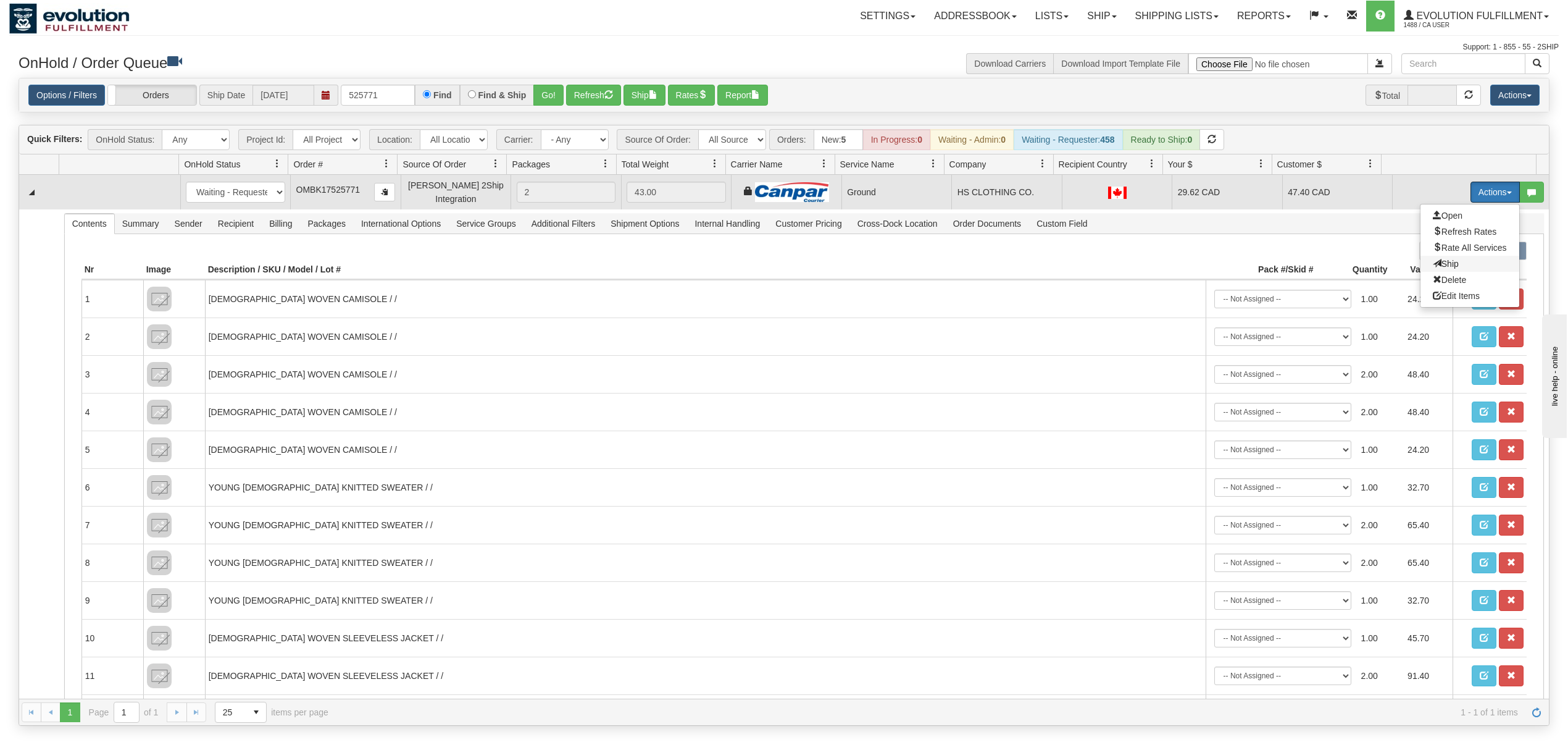
click at [1433, 265] on span "Ship" at bounding box center [1446, 264] width 26 height 10
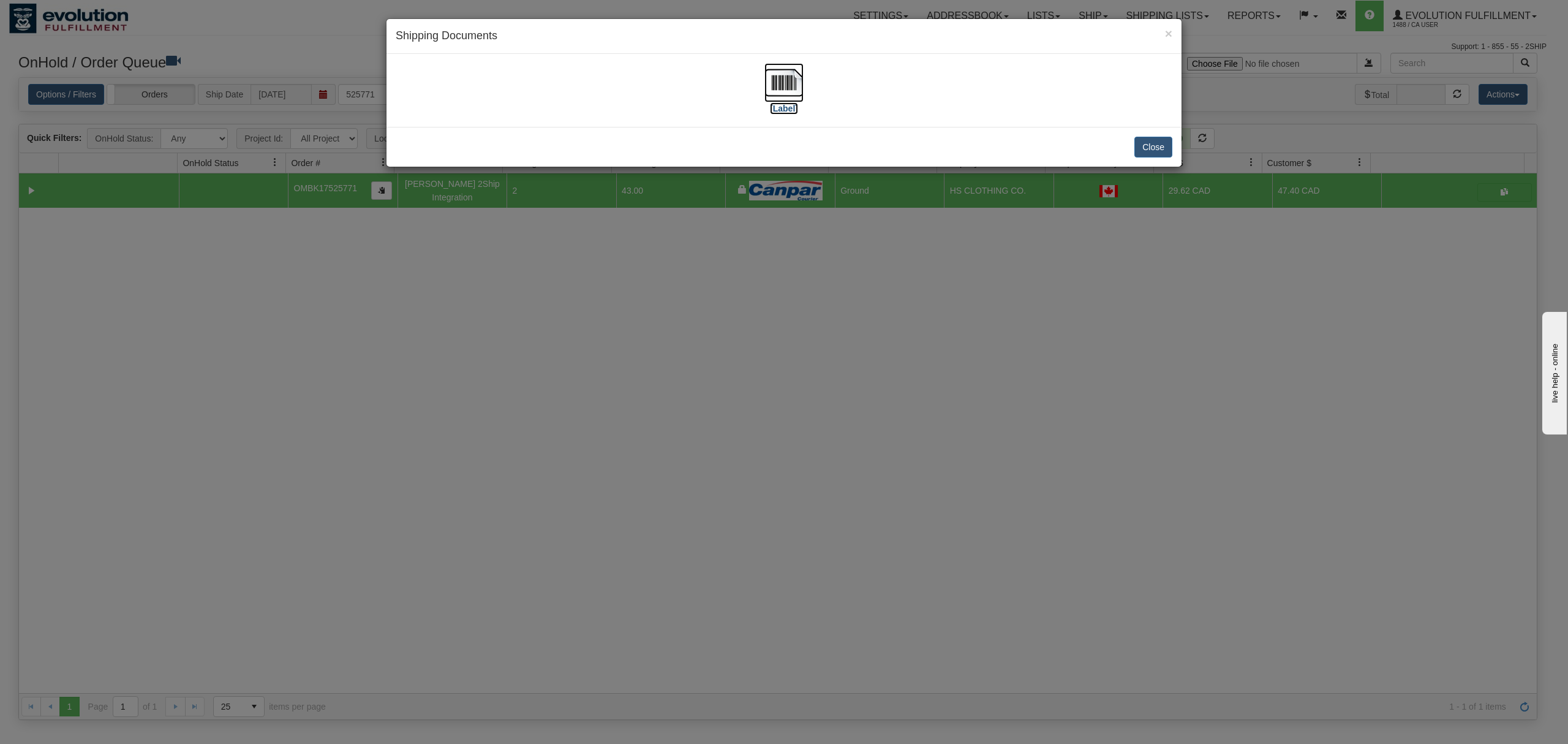
click at [786, 91] on img at bounding box center [784, 83] width 39 height 39
click at [1165, 152] on button "Close" at bounding box center [1153, 147] width 38 height 21
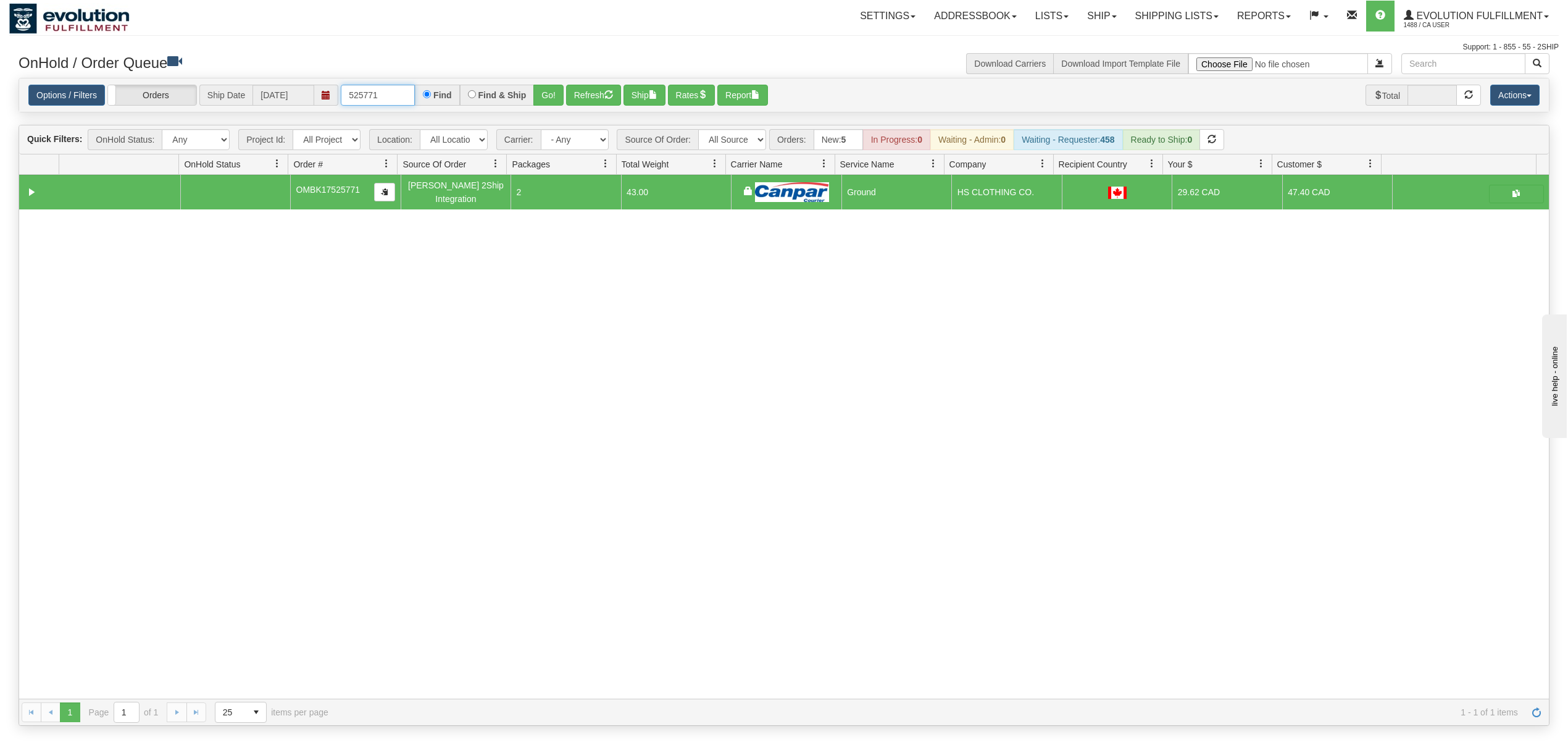
drag, startPoint x: 401, startPoint y: 104, endPoint x: 322, endPoint y: 103, distance: 79.0
click at [322, 103] on div "Options / Filters Group Shipments Orders Ship Date [DATE] 525771 Find Find & Sh…" at bounding box center [784, 95] width 1512 height 21
click at [556, 96] on button "Go!" at bounding box center [549, 95] width 30 height 21
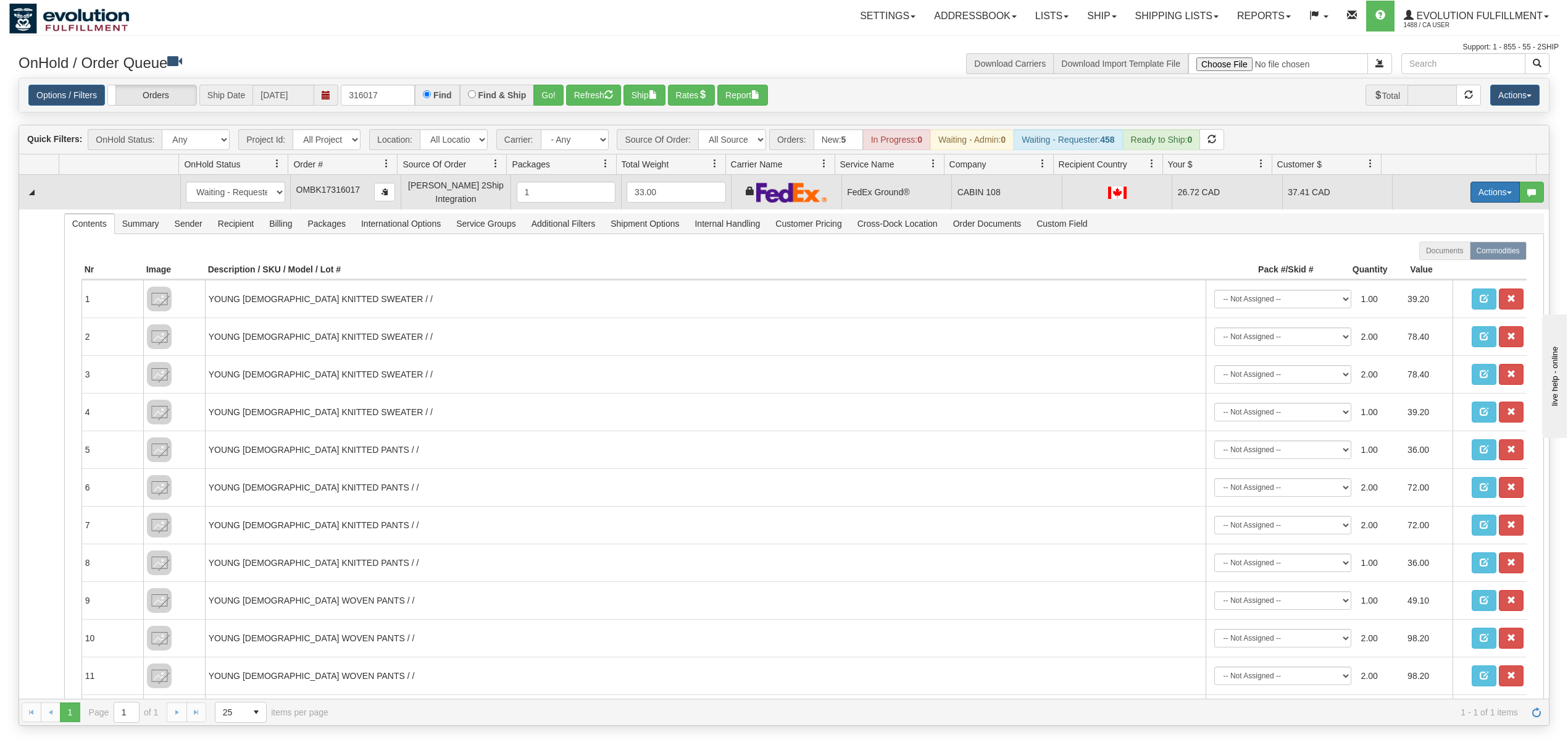
click at [1475, 198] on button "Actions" at bounding box center [1495, 192] width 49 height 21
click at [1433, 263] on span "Ship" at bounding box center [1446, 264] width 26 height 10
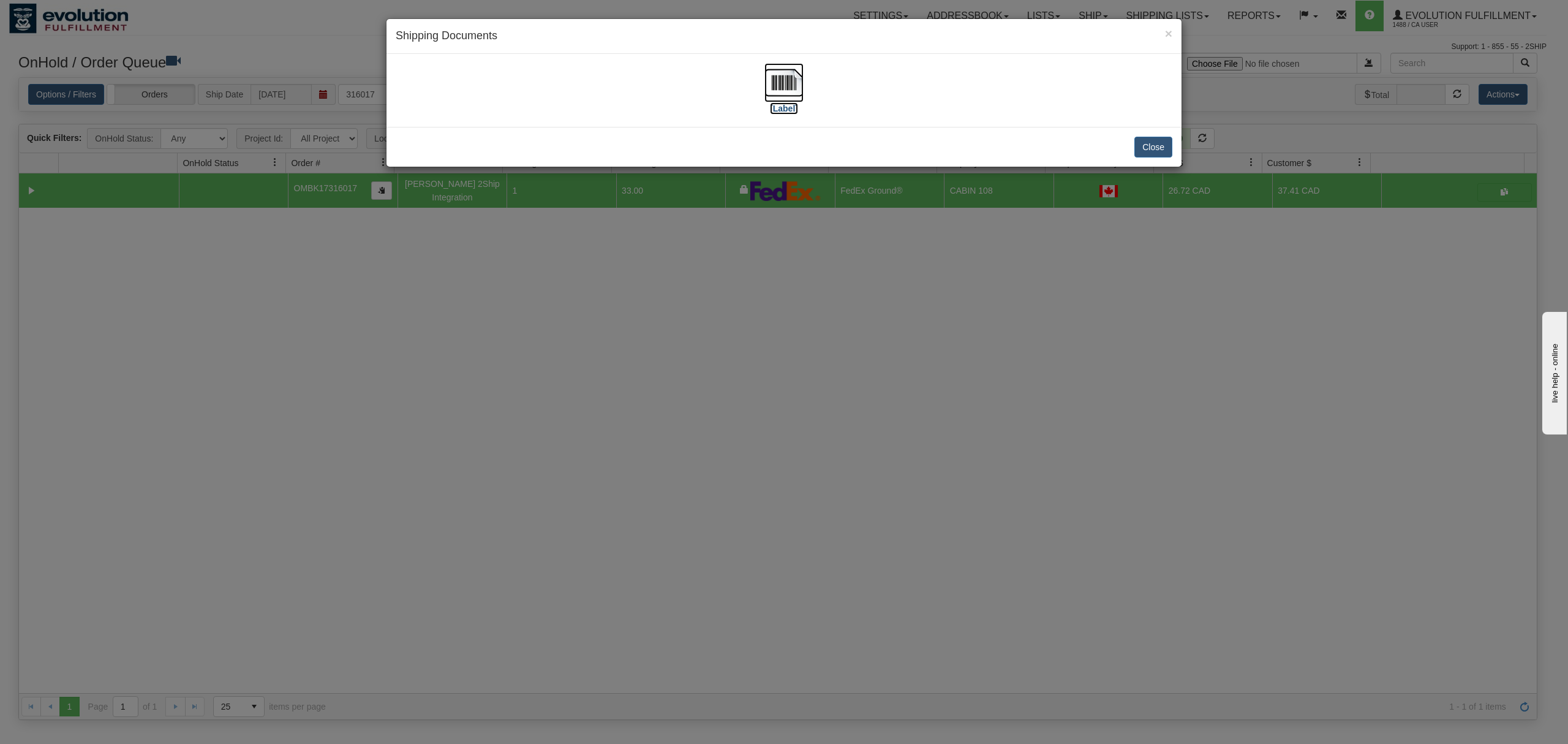
click at [787, 82] on img at bounding box center [784, 83] width 39 height 39
click at [1168, 147] on button "Close" at bounding box center [1153, 147] width 38 height 21
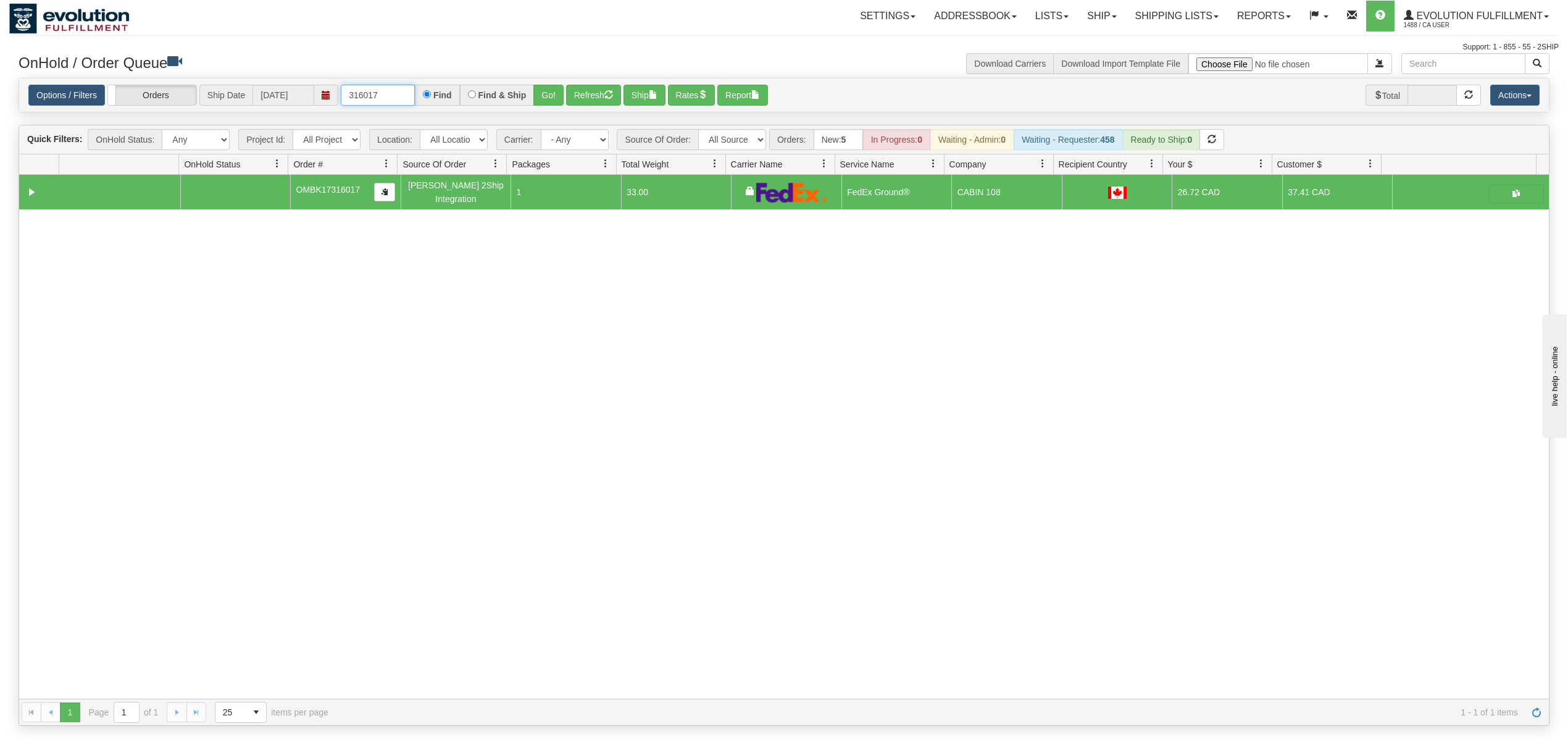
drag, startPoint x: 398, startPoint y: 96, endPoint x: 336, endPoint y: 98, distance: 62.0
click at [336, 98] on div "Options / Filters Group Shipments Orders Ship Date [DATE] 316017 Find Find & Sh…" at bounding box center [784, 95] width 1512 height 21
click at [544, 95] on button "Go!" at bounding box center [549, 95] width 30 height 21
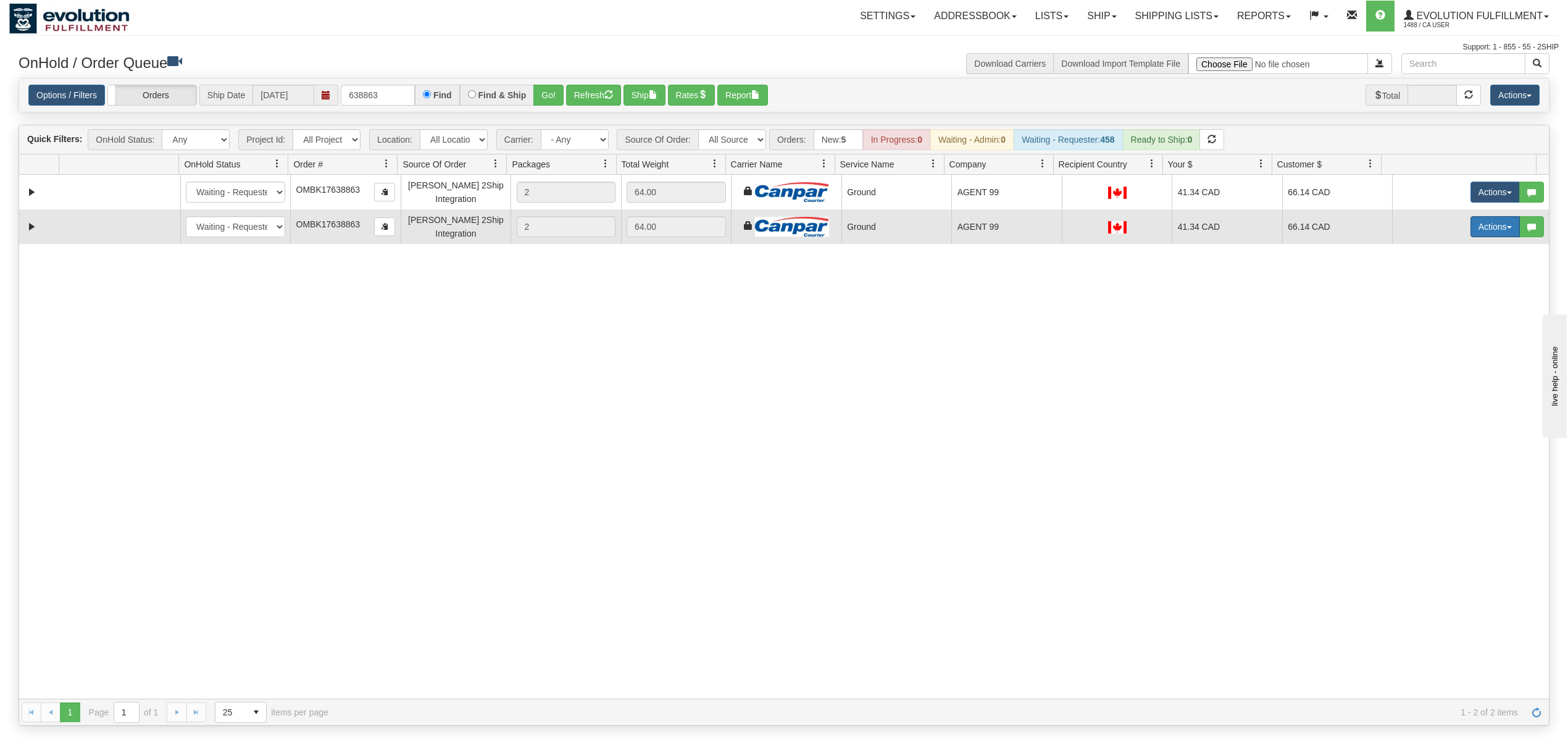
click at [1477, 230] on button "Actions" at bounding box center [1495, 227] width 49 height 21
click at [1433, 318] on span "Delete" at bounding box center [1450, 315] width 33 height 10
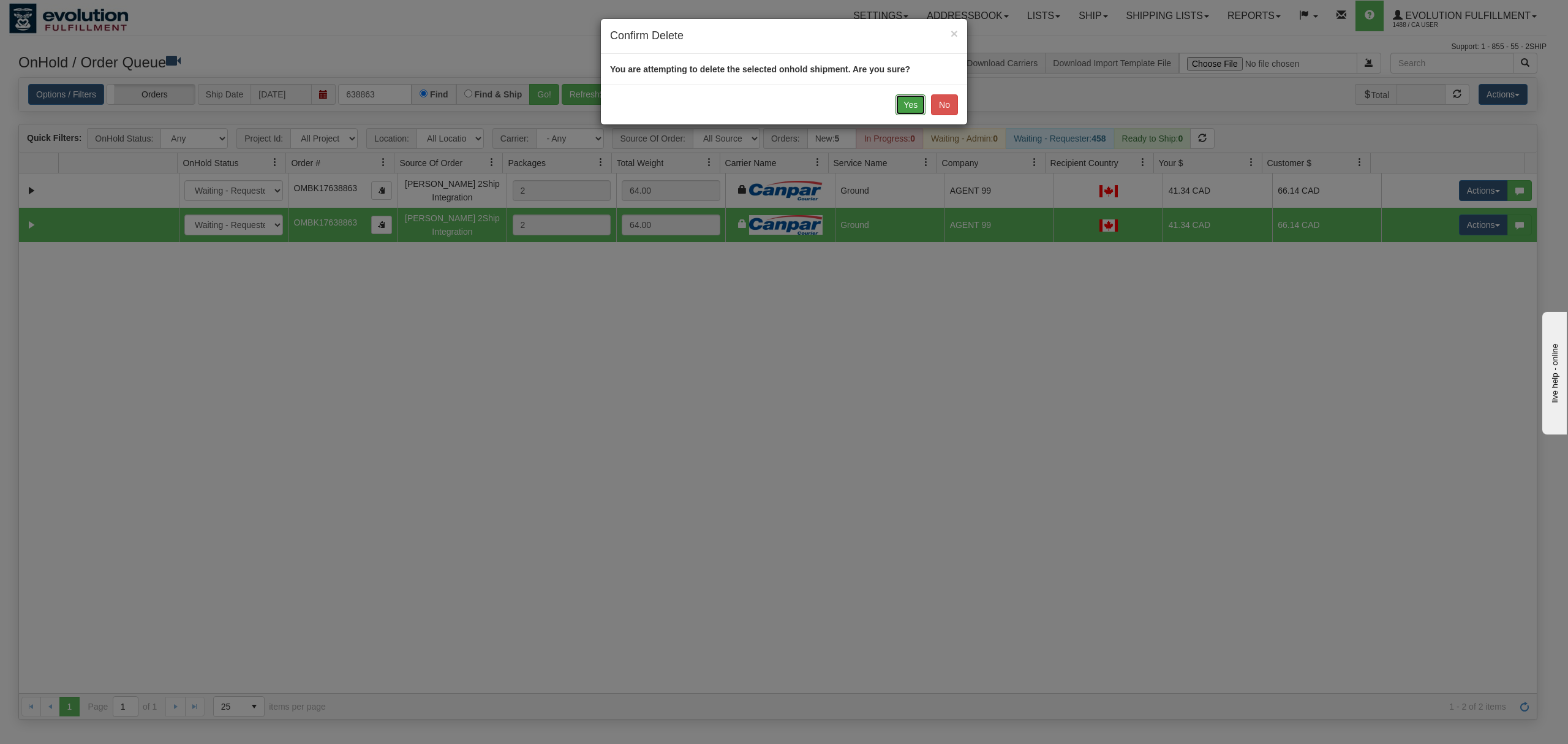
click at [905, 103] on button "Yes" at bounding box center [910, 105] width 30 height 21
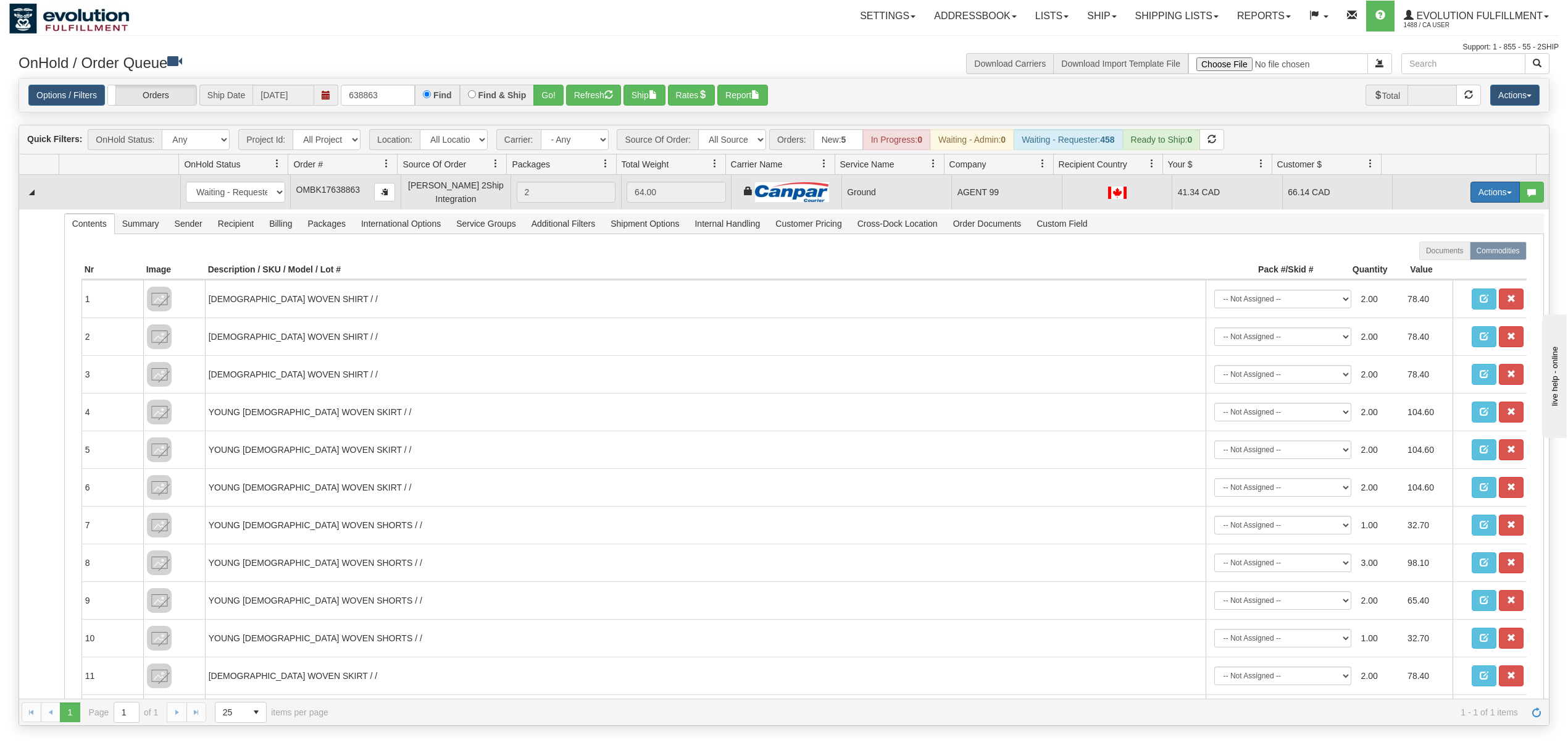
click at [1471, 199] on button "Actions" at bounding box center [1495, 192] width 49 height 21
click at [1433, 266] on span "Ship" at bounding box center [1446, 264] width 26 height 10
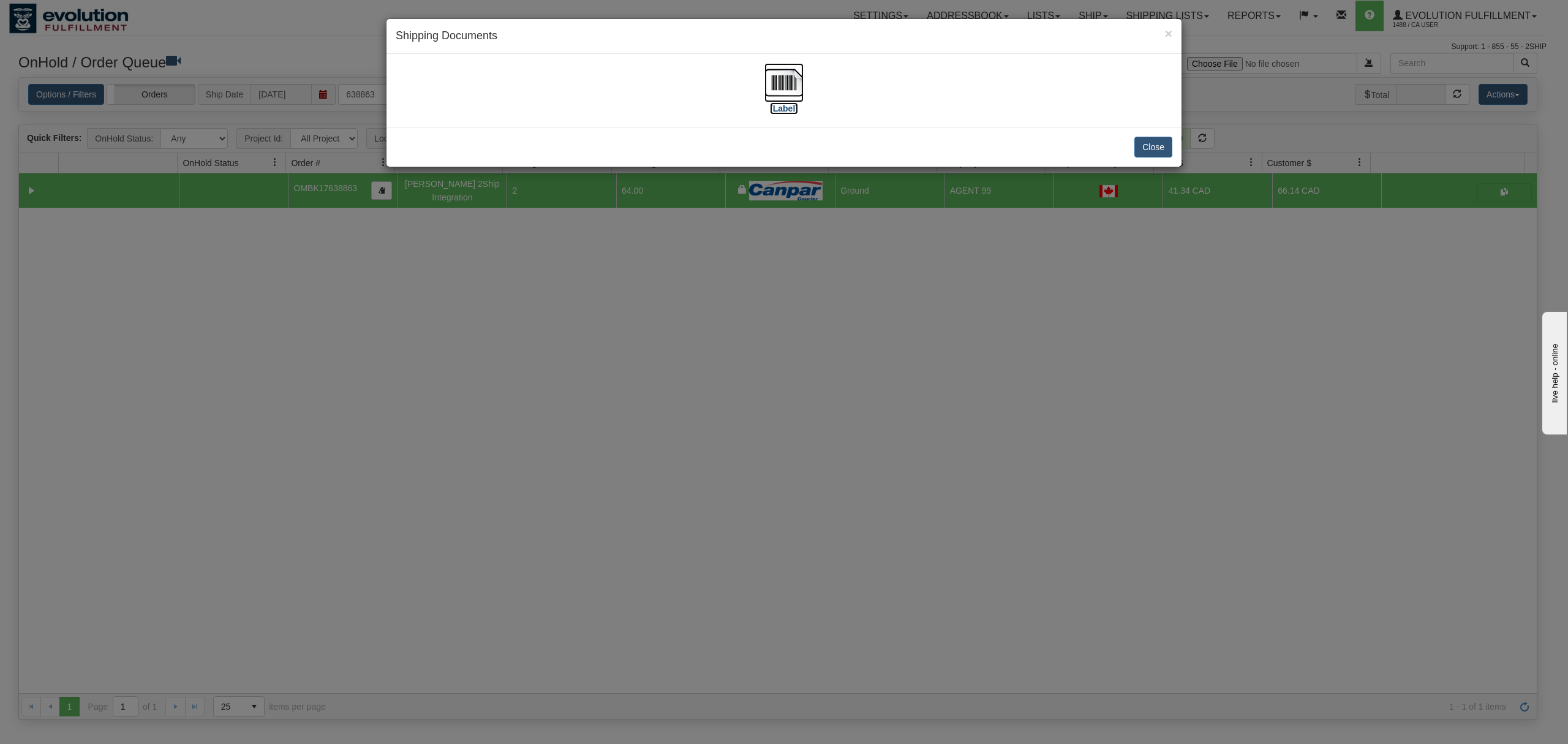
click at [773, 81] on img at bounding box center [784, 83] width 39 height 39
click at [1148, 147] on button "Close" at bounding box center [1153, 147] width 38 height 21
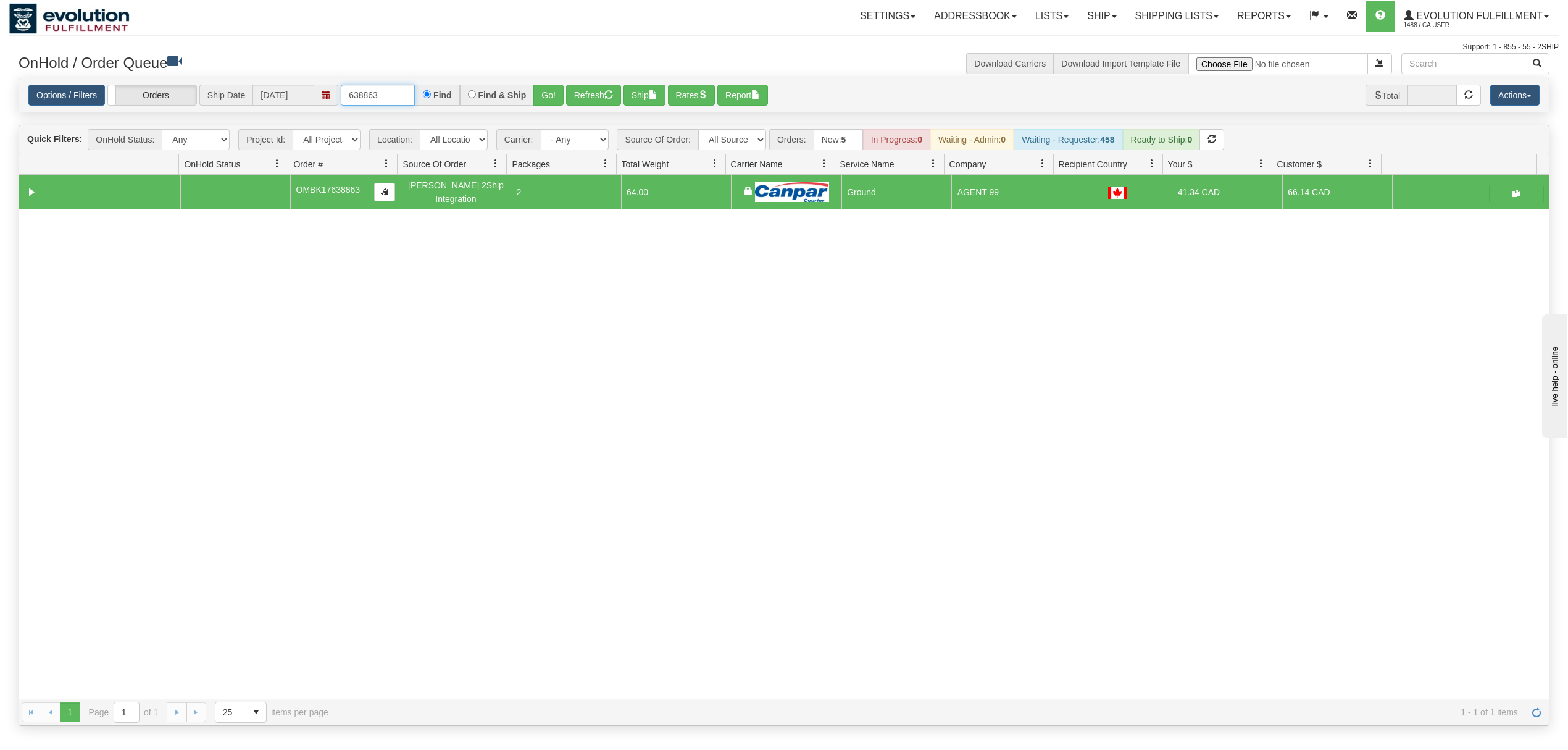
drag, startPoint x: 396, startPoint y: 95, endPoint x: 298, endPoint y: 109, distance: 99.0
click at [298, 109] on div "Options / Filters Group Shipments Orders Ship Date [DATE] 638863 Find Find & Sh…" at bounding box center [784, 95] width 1530 height 34
click at [542, 102] on button "Go!" at bounding box center [549, 95] width 30 height 21
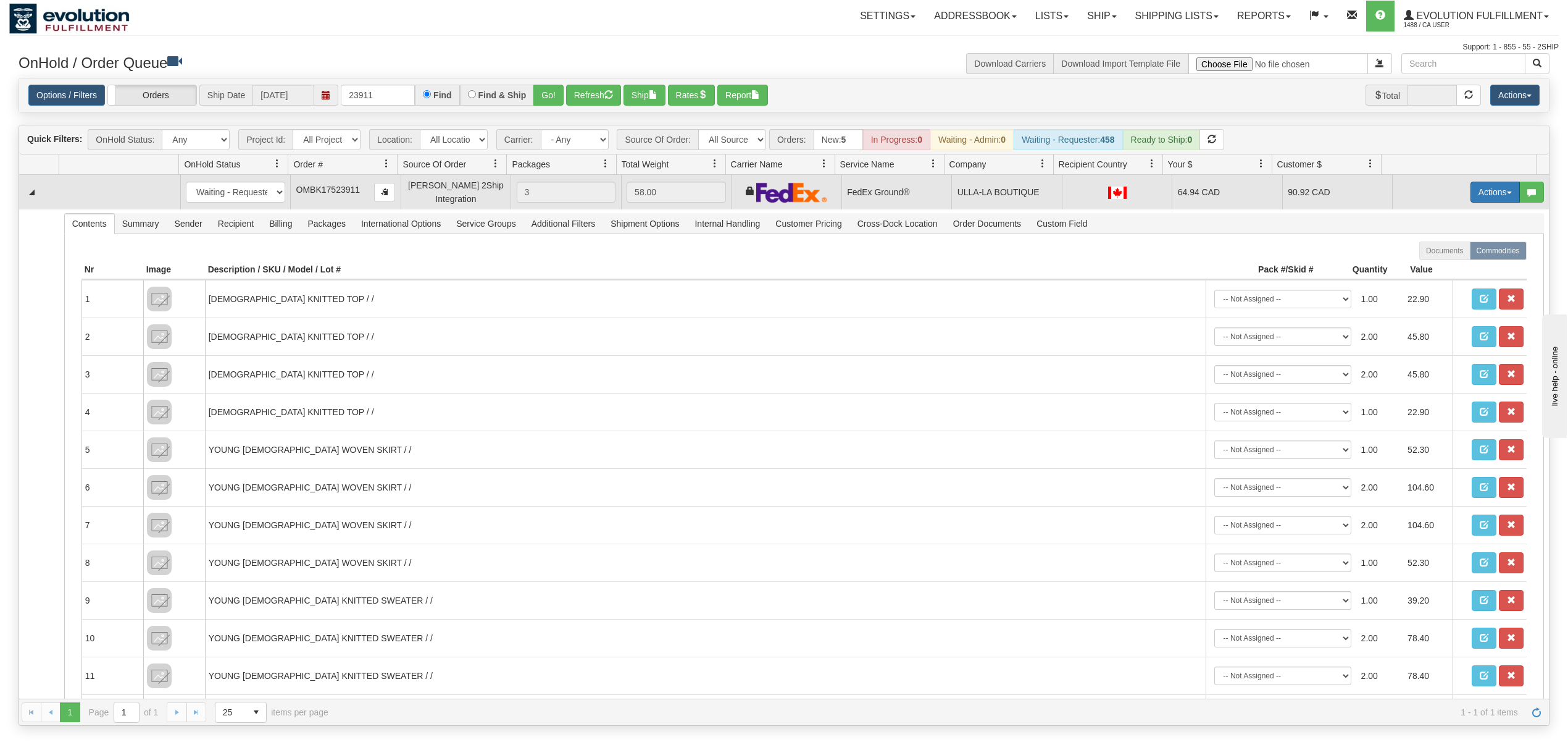
click at [1492, 195] on button "Actions" at bounding box center [1495, 192] width 49 height 21
click at [1433, 267] on span at bounding box center [1438, 263] width 9 height 9
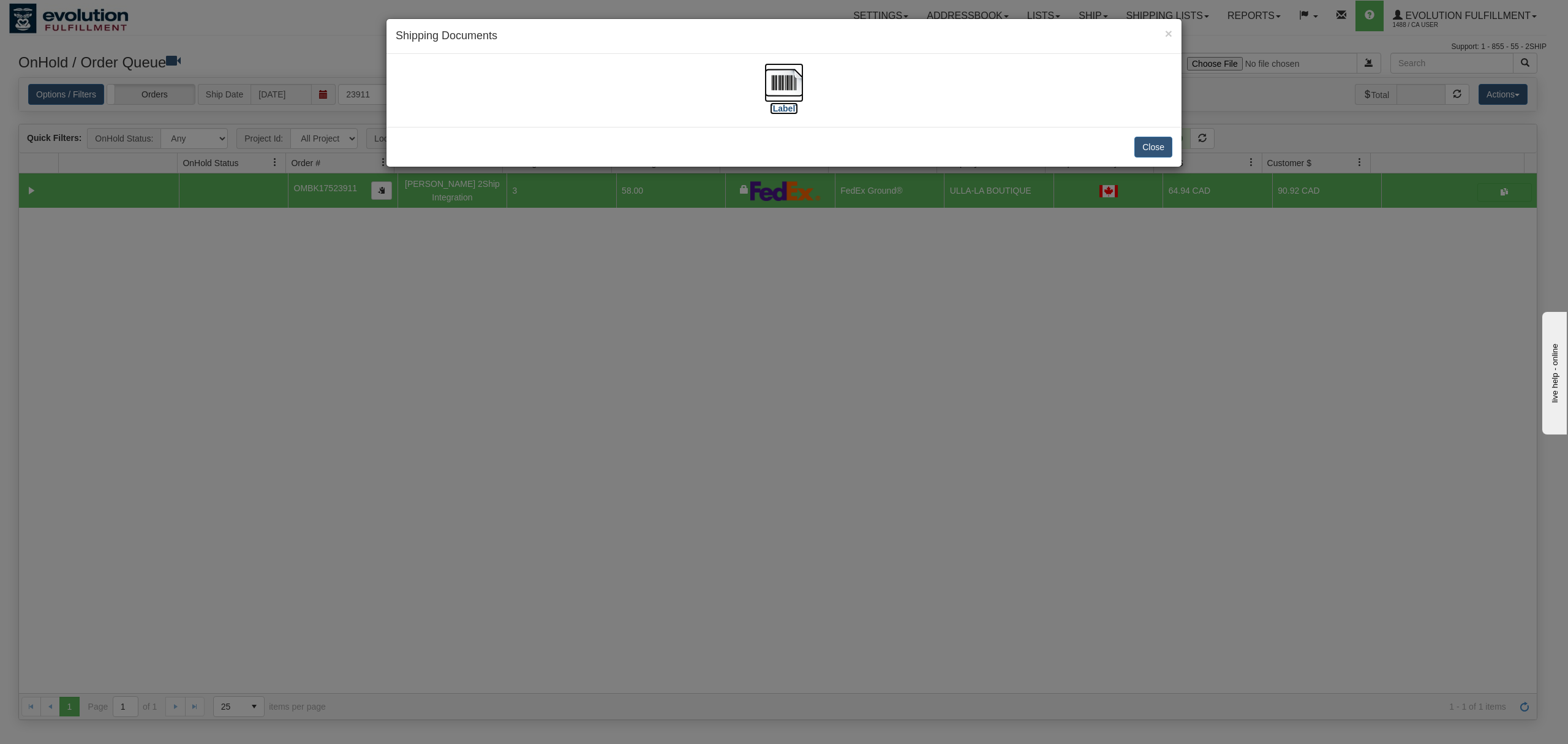
click at [783, 78] on img at bounding box center [784, 83] width 39 height 39
click at [1145, 149] on button "Close" at bounding box center [1153, 147] width 38 height 21
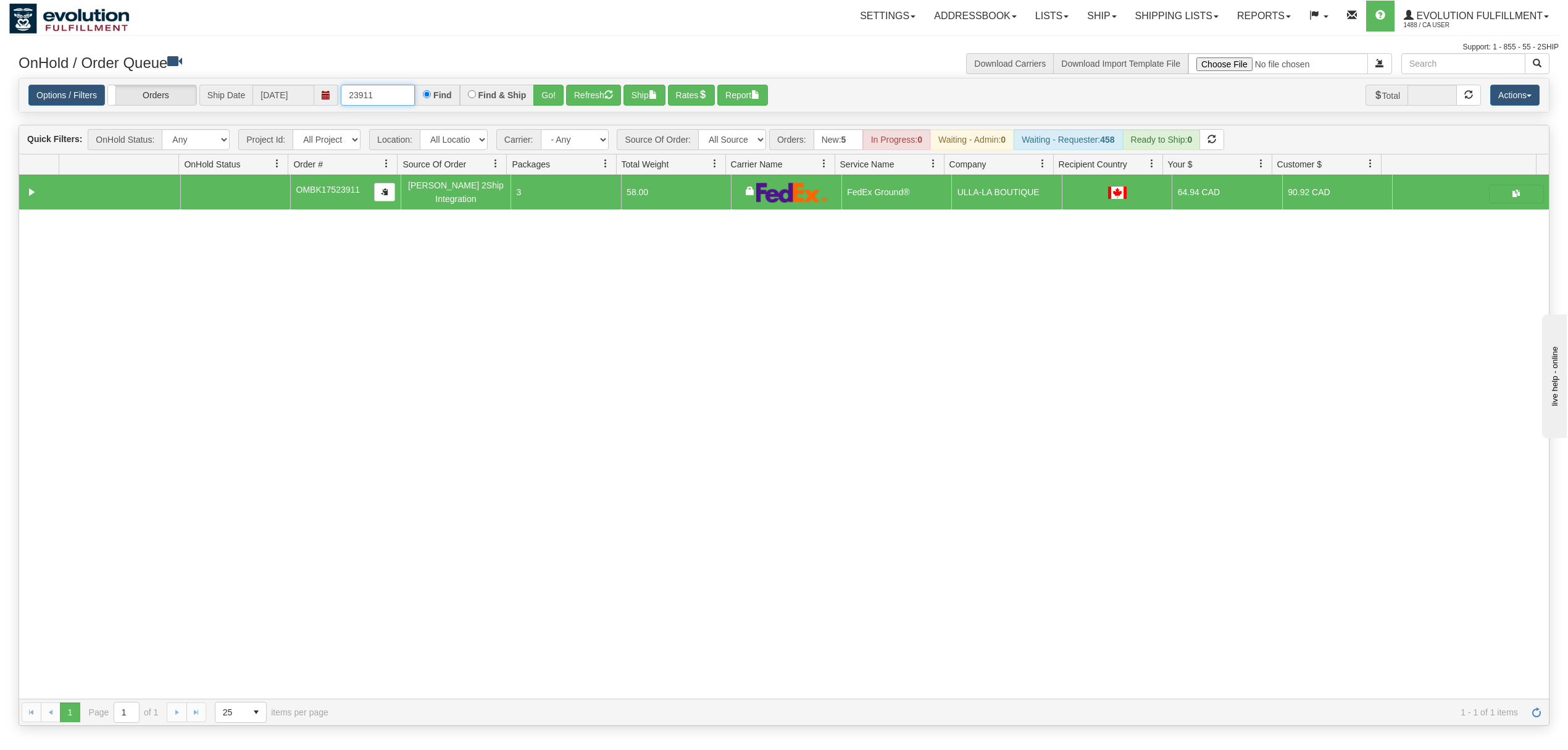
drag, startPoint x: 393, startPoint y: 100, endPoint x: 252, endPoint y: 105, distance: 141.1
click at [252, 105] on div "Options / Filters Group Shipments Orders Ship Date [DATE] 23911 Find Find & Shi…" at bounding box center [784, 95] width 1512 height 21
click at [541, 93] on button "Go!" at bounding box center [549, 95] width 30 height 21
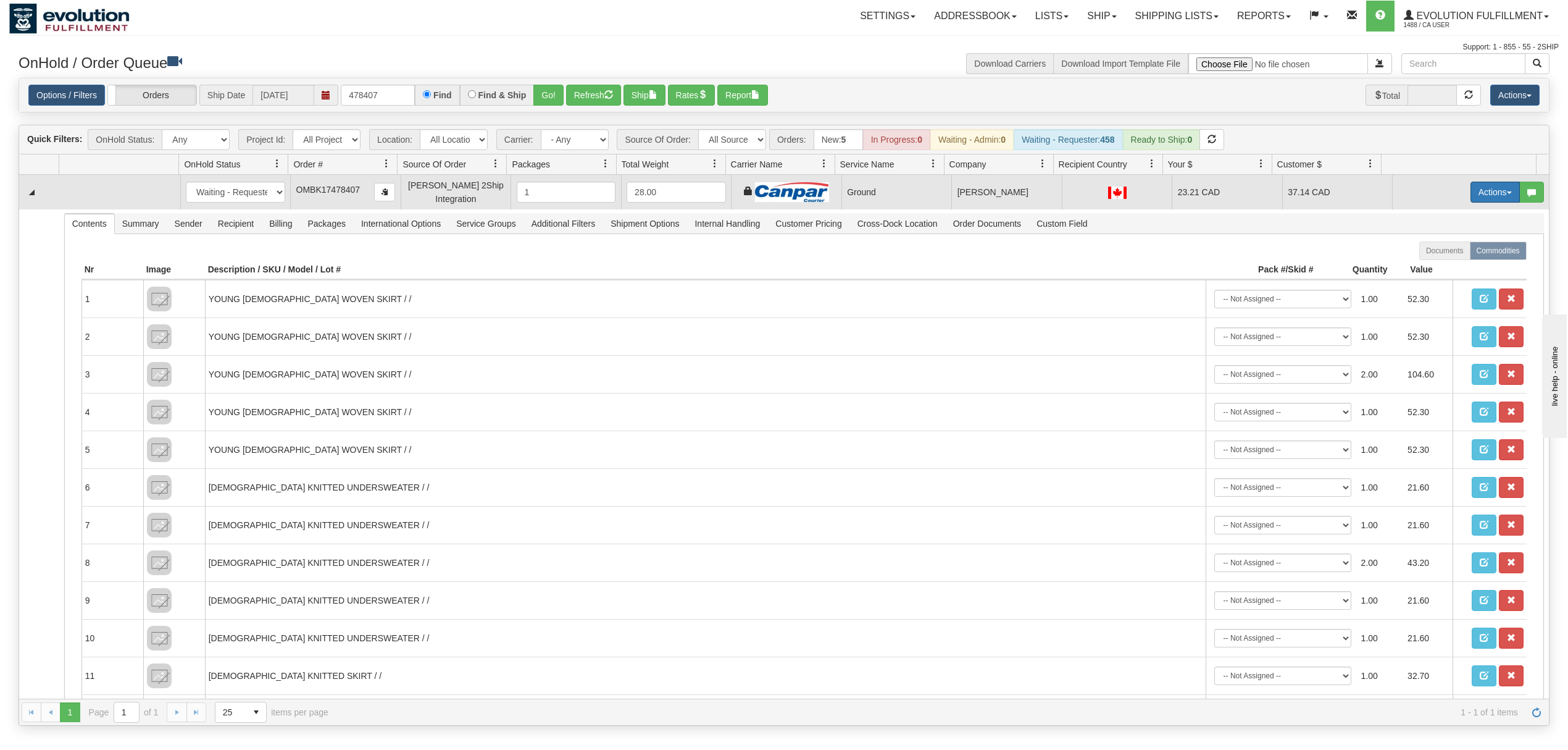
click at [1481, 185] on button "Actions" at bounding box center [1495, 192] width 49 height 21
click at [1433, 266] on span "Ship" at bounding box center [1446, 264] width 26 height 10
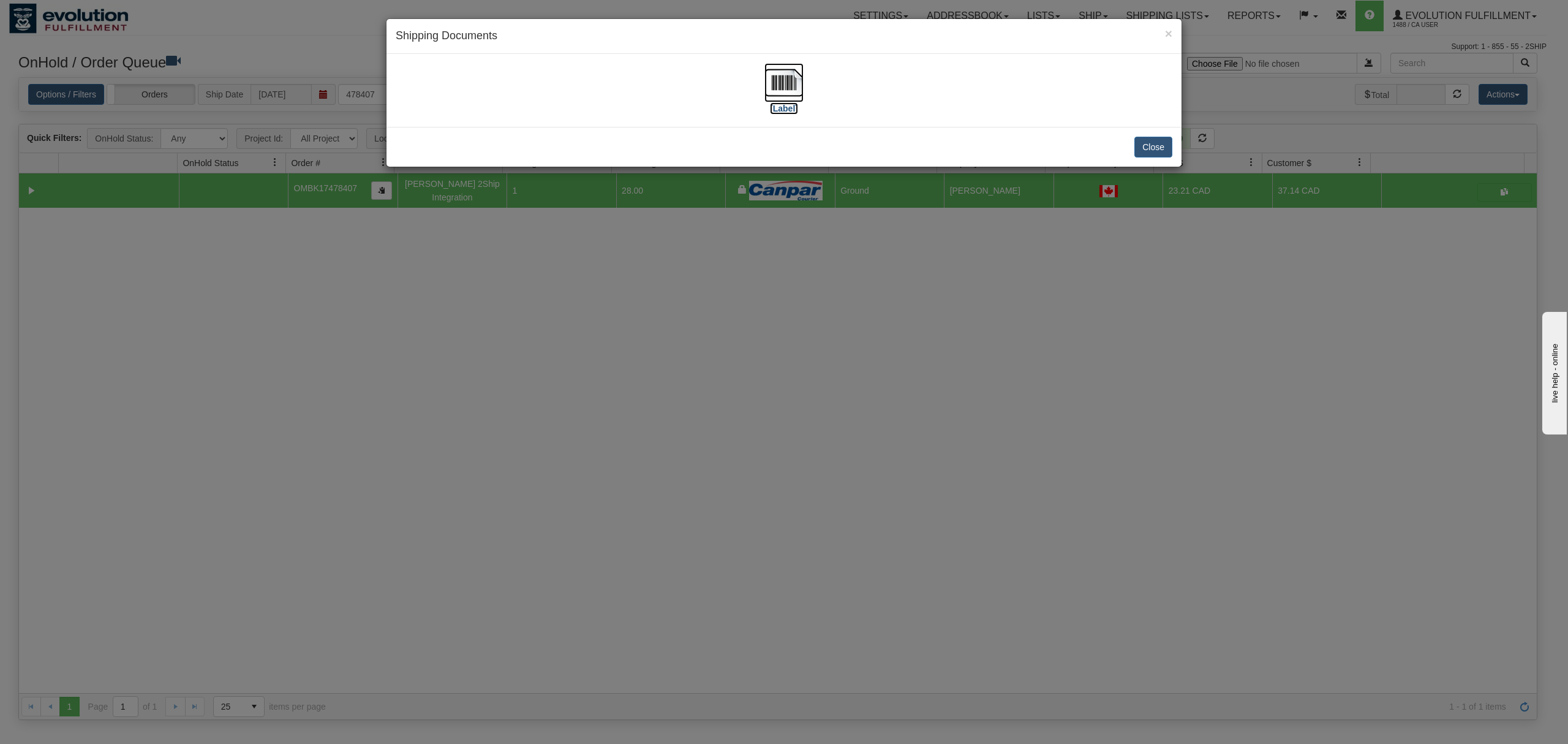
click at [782, 92] on img at bounding box center [784, 83] width 39 height 39
click at [1157, 143] on button "Close" at bounding box center [1153, 147] width 38 height 21
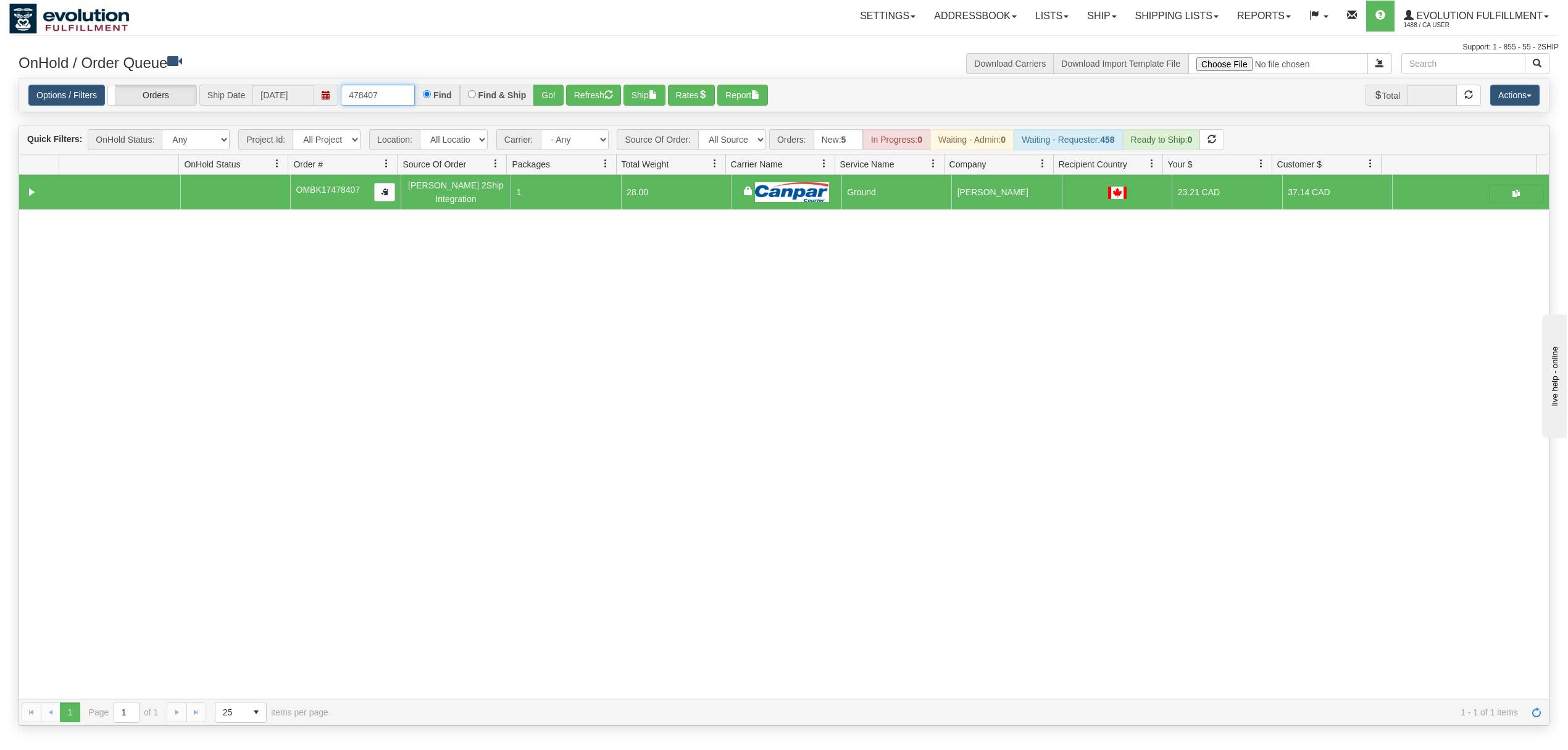
drag, startPoint x: 376, startPoint y: 102, endPoint x: 314, endPoint y: 107, distance: 62.2
click at [314, 105] on div "Options / Filters Group Shipments Orders Ship Date [DATE] 478407 Find Find & Sh…" at bounding box center [784, 95] width 1512 height 21
type input "487396"
click at [562, 96] on button "Go!" at bounding box center [549, 95] width 30 height 21
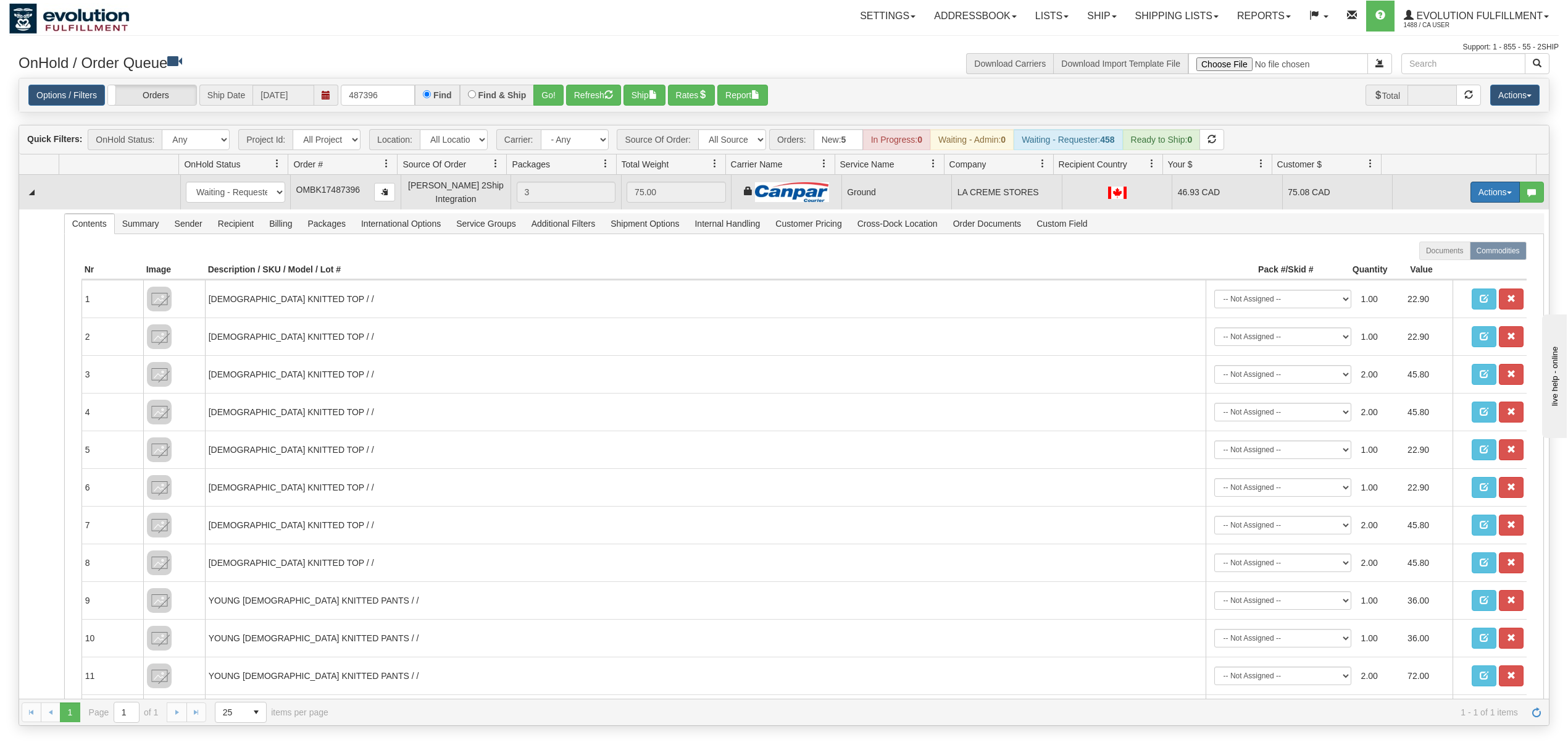
click at [1482, 194] on button "Actions" at bounding box center [1495, 192] width 49 height 21
click at [1433, 263] on span "Ship" at bounding box center [1446, 264] width 26 height 10
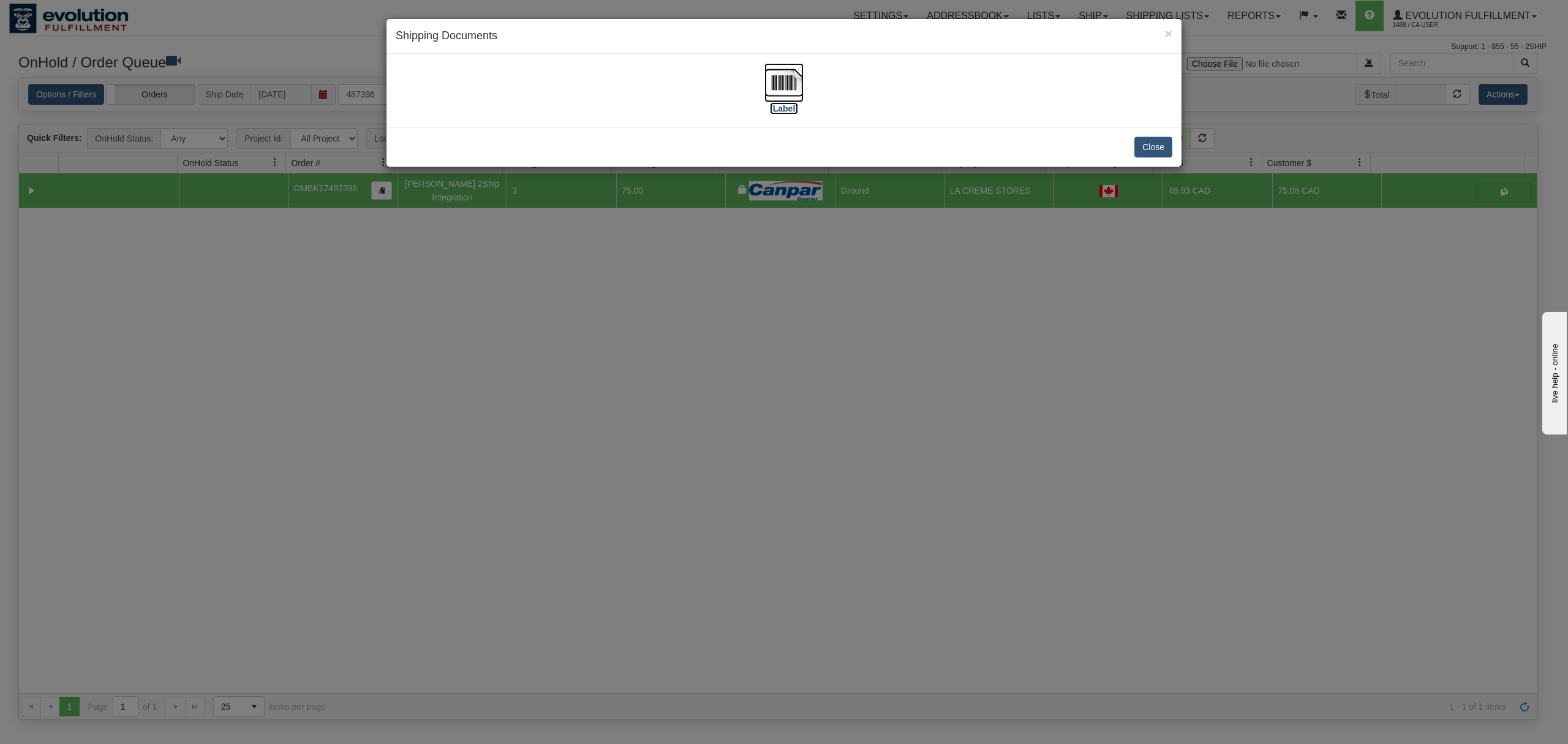
click at [779, 74] on img at bounding box center [784, 83] width 39 height 39
